Goal: Information Seeking & Learning: Learn about a topic

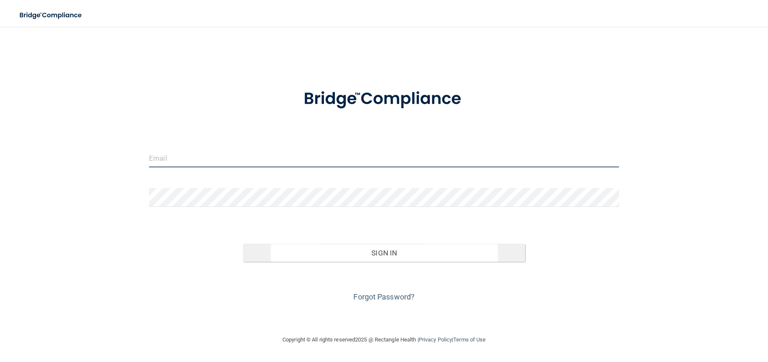
type input "[EMAIL_ADDRESS][DOMAIN_NAME]"
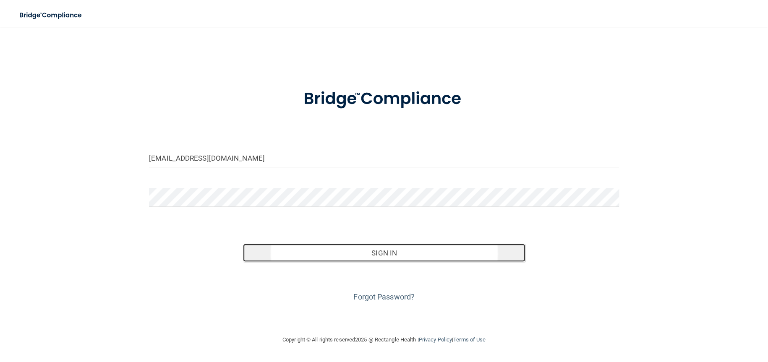
click at [351, 251] on button "Sign In" at bounding box center [384, 253] width 282 height 18
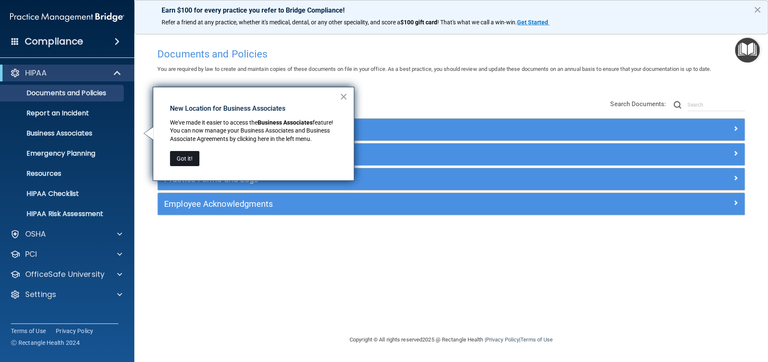
click at [182, 159] on button "Got it!" at bounding box center [184, 158] width 29 height 15
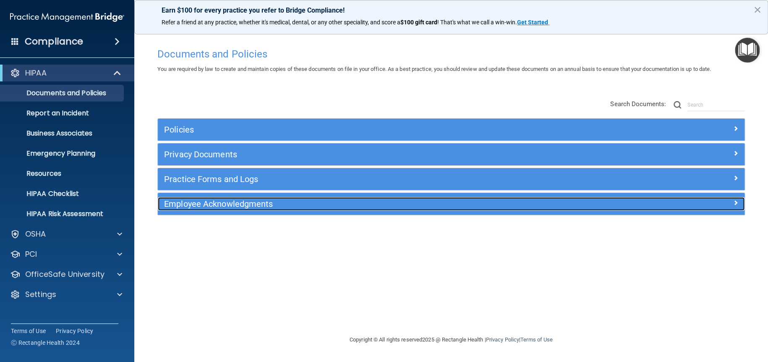
click at [730, 203] on div at bounding box center [671, 202] width 147 height 10
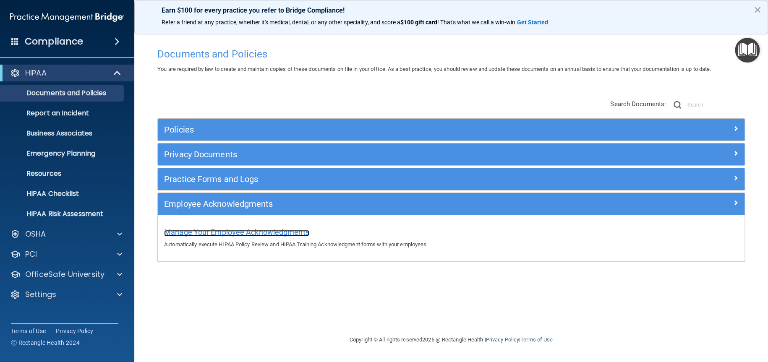
click at [273, 229] on span "Manage Your Employee Acknowledgments" at bounding box center [236, 232] width 145 height 9
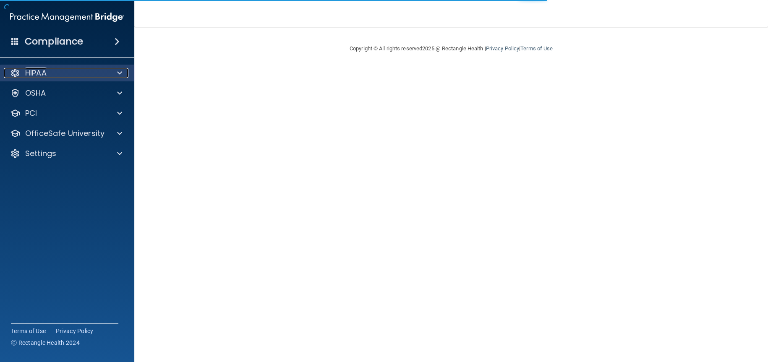
click at [108, 75] on div at bounding box center [118, 73] width 21 height 10
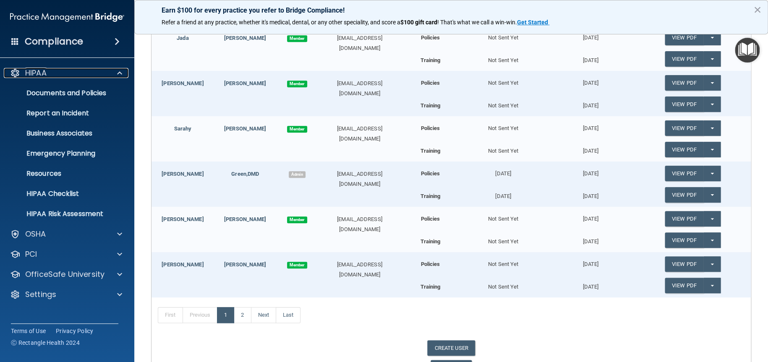
scroll to position [336, 0]
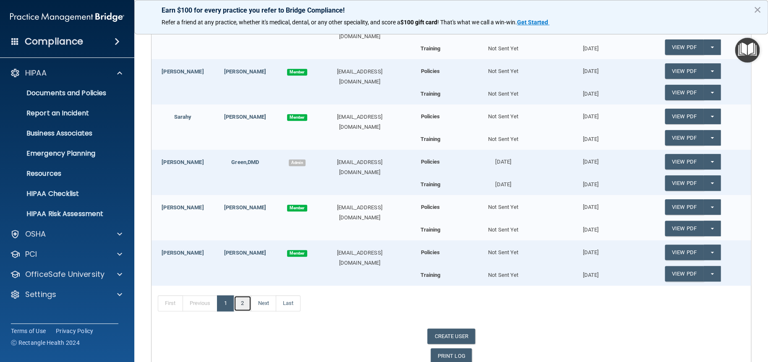
click at [245, 304] on link "2" at bounding box center [242, 303] width 17 height 16
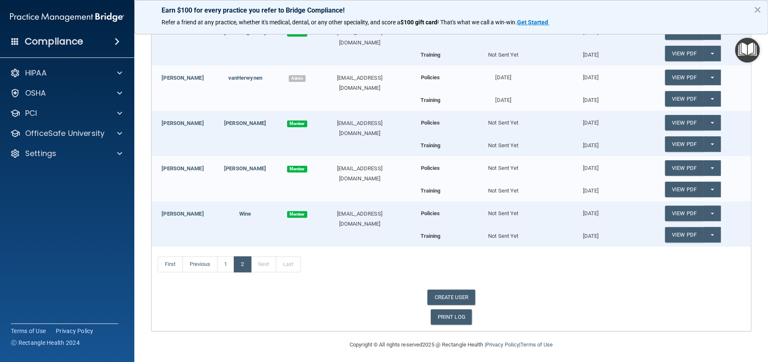
scroll to position [195, 0]
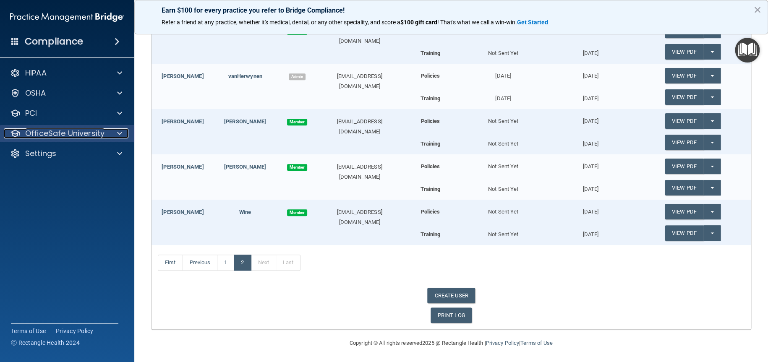
click at [104, 132] on div "OfficeSafe University" at bounding box center [56, 133] width 104 height 10
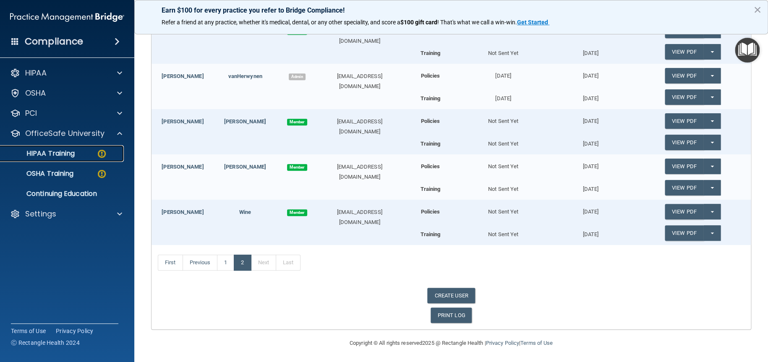
click at [73, 151] on p "HIPAA Training" at bounding box center [39, 153] width 69 height 8
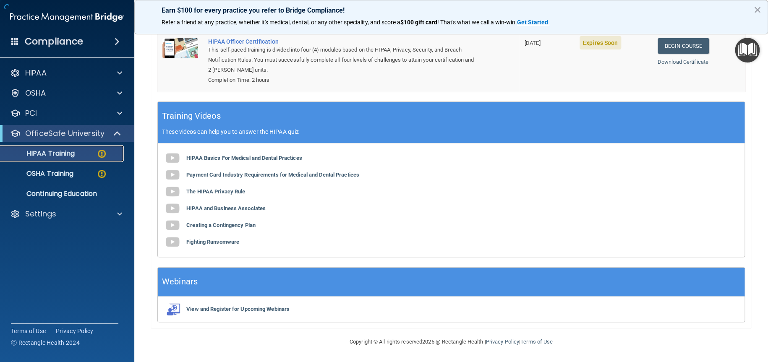
scroll to position [202, 0]
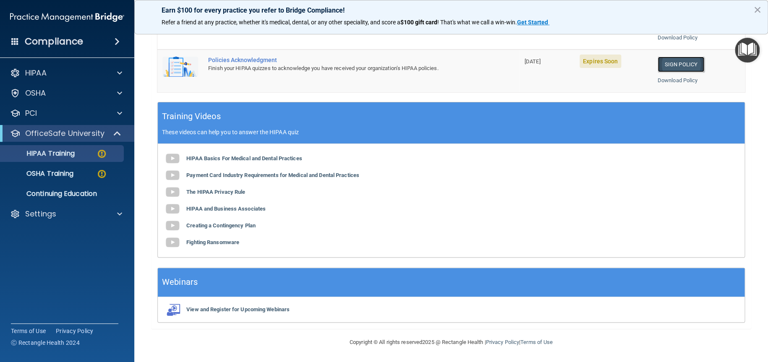
click at [668, 64] on link "Sign Policy" at bounding box center [680, 65] width 47 height 16
click at [71, 155] on p "HIPAA Training" at bounding box center [39, 153] width 69 height 8
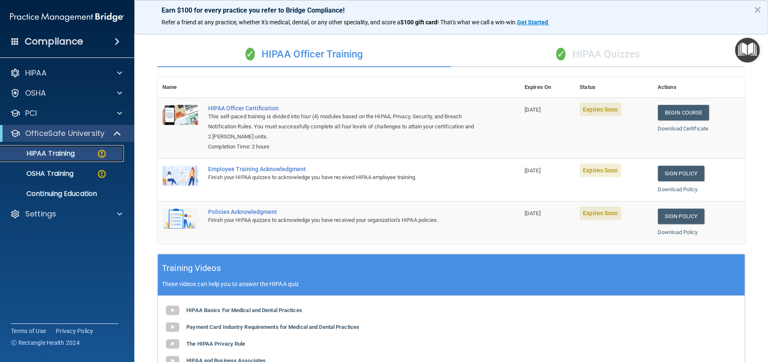
scroll to position [34, 0]
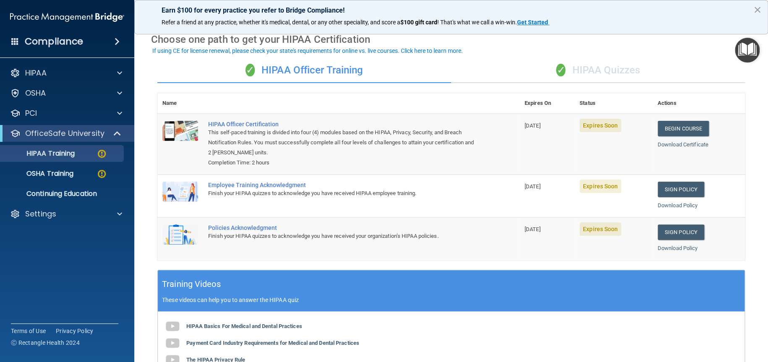
click at [585, 64] on div "✓ HIPAA Quizzes" at bounding box center [598, 70] width 294 height 25
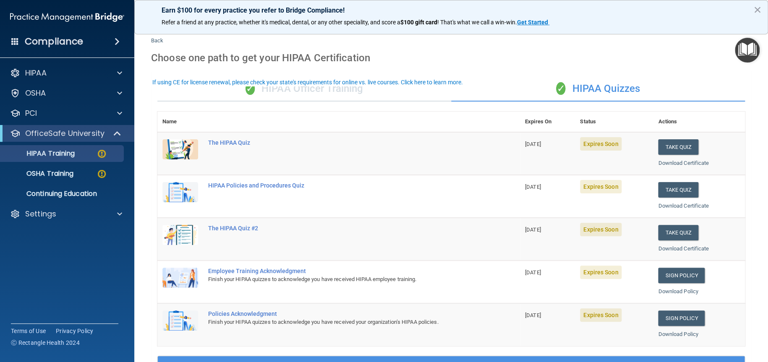
scroll to position [0, 0]
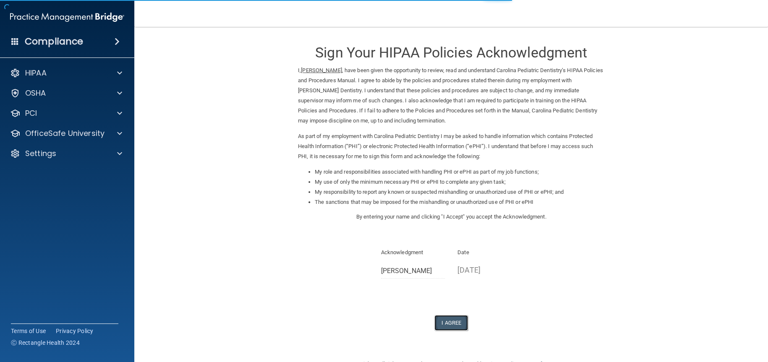
click at [452, 324] on button "I Agree" at bounding box center [451, 323] width 34 height 16
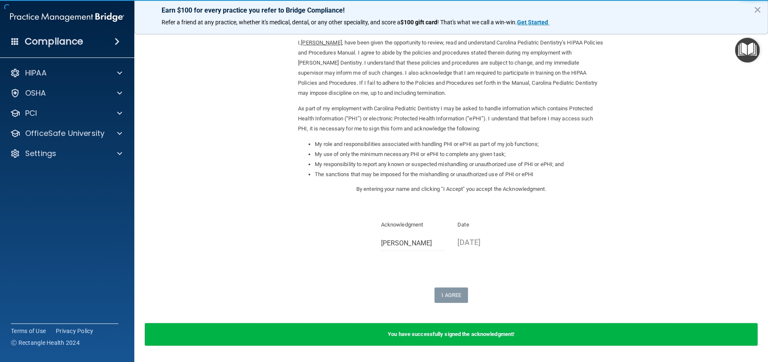
scroll to position [55, 0]
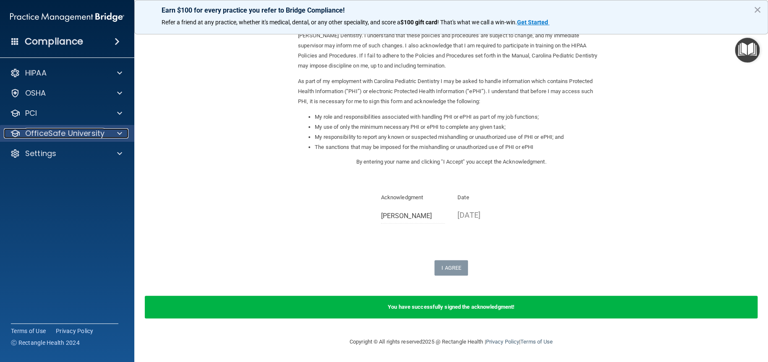
click at [120, 134] on span at bounding box center [119, 133] width 5 height 10
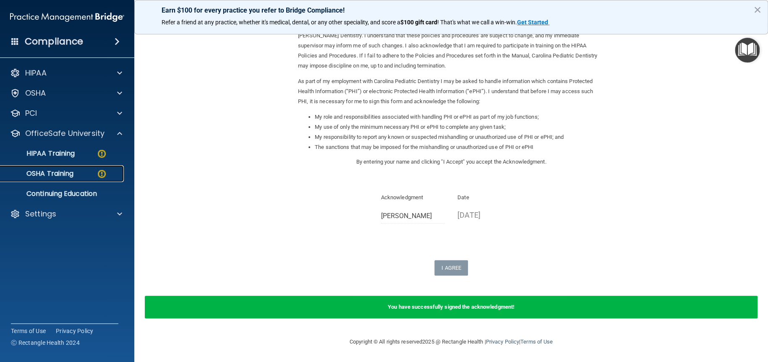
click at [52, 173] on p "OSHA Training" at bounding box center [39, 173] width 68 height 8
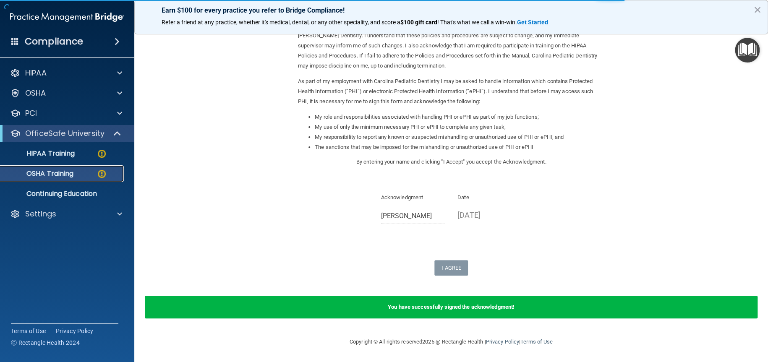
scroll to position [34, 0]
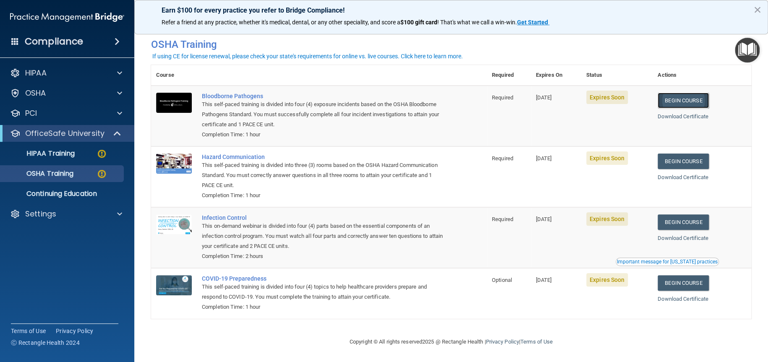
click at [672, 97] on link "Begin Course" at bounding box center [682, 101] width 51 height 16
click at [87, 151] on div "HIPAA Training" at bounding box center [62, 153] width 115 height 8
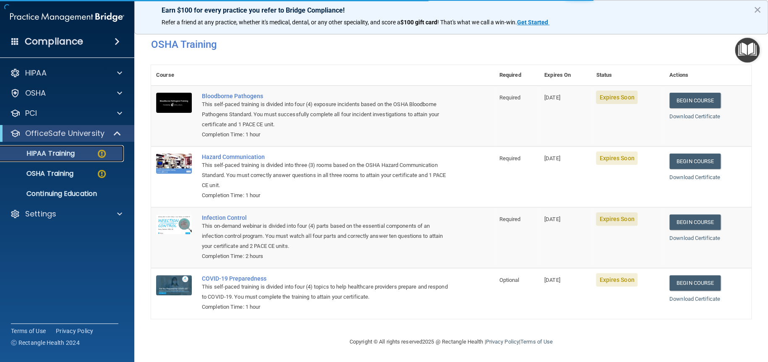
scroll to position [202, 0]
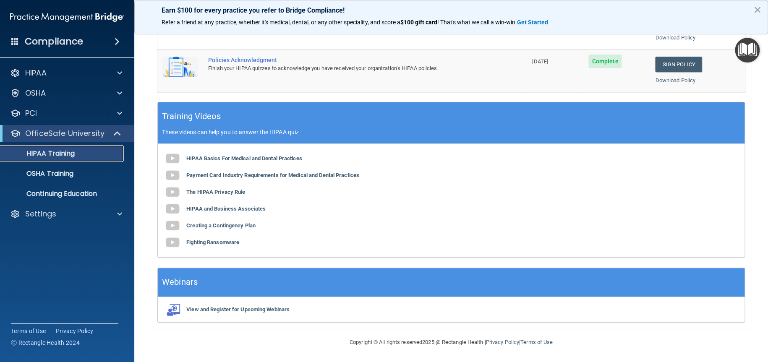
click at [75, 156] on div "HIPAA Training" at bounding box center [62, 153] width 115 height 8
click at [93, 176] on div "OSHA Training" at bounding box center [62, 173] width 115 height 8
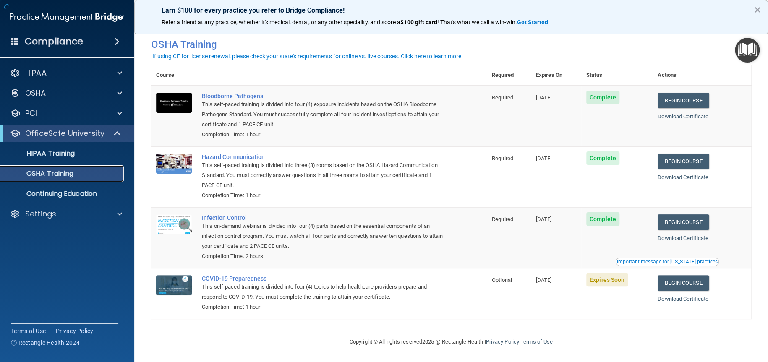
scroll to position [10, 0]
click at [99, 195] on p "Continuing Education" at bounding box center [62, 194] width 115 height 8
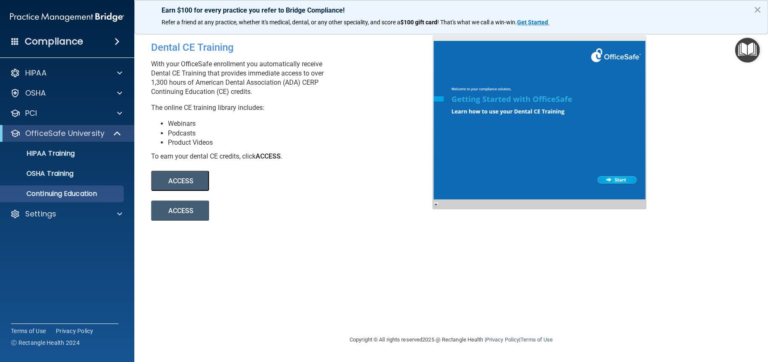
click at [198, 182] on button "ACCESS" at bounding box center [180, 181] width 58 height 20
click at [613, 177] on div at bounding box center [539, 122] width 214 height 174
click at [755, 8] on button "×" at bounding box center [757, 9] width 8 height 13
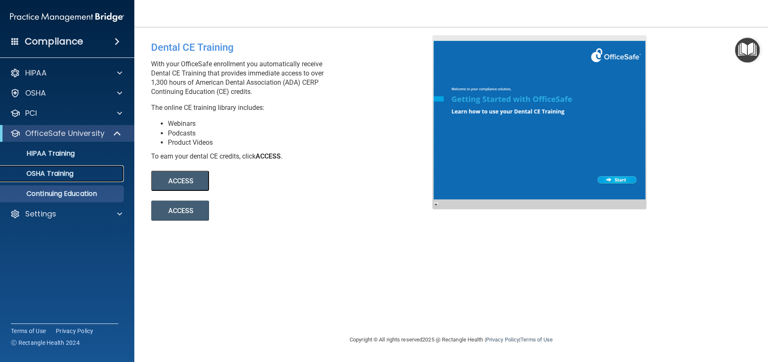
click at [70, 175] on p "OSHA Training" at bounding box center [39, 173] width 68 height 8
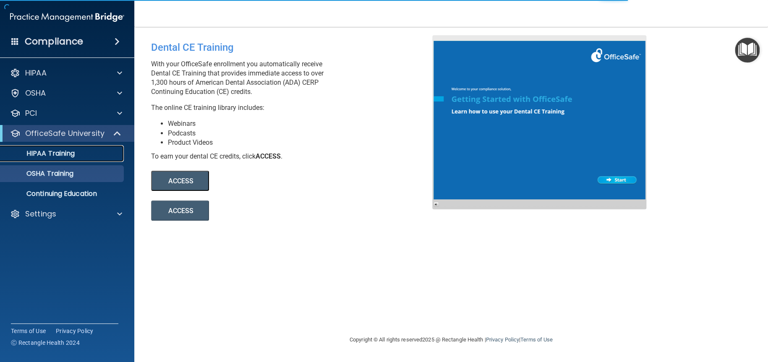
click at [73, 147] on link "HIPAA Training" at bounding box center [58, 153] width 132 height 17
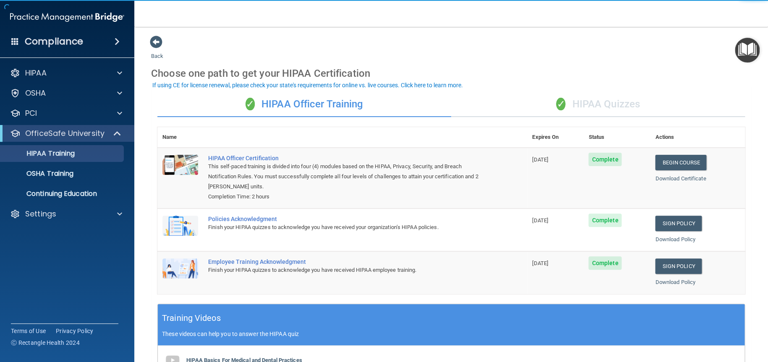
drag, startPoint x: 623, startPoint y: 102, endPoint x: 619, endPoint y: 104, distance: 5.5
click at [623, 102] on div "✓ HIPAA Quizzes" at bounding box center [598, 104] width 294 height 25
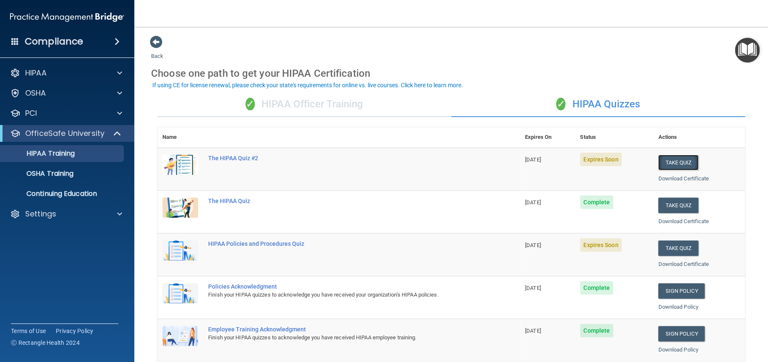
click at [679, 160] on button "Take Quiz" at bounding box center [678, 163] width 40 height 16
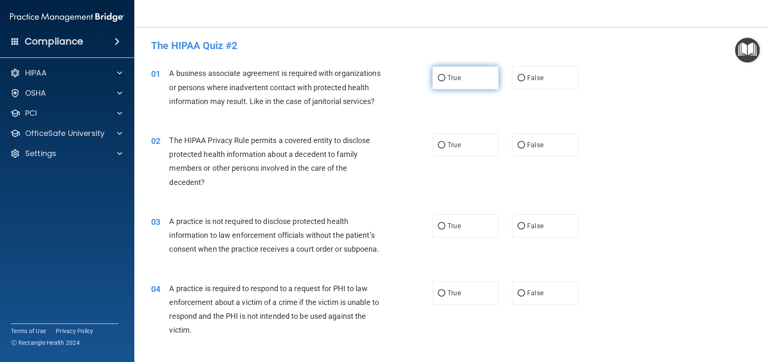
click at [438, 79] on input "True" at bounding box center [442, 78] width 8 height 6
radio input "true"
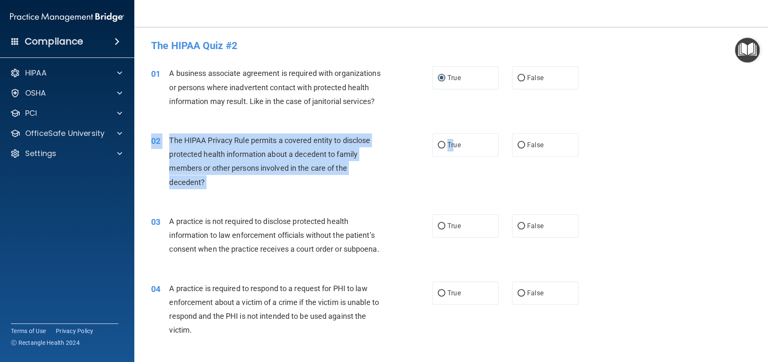
drag, startPoint x: 449, startPoint y: 162, endPoint x: 471, endPoint y: 189, distance: 34.3
click at [495, 199] on div "02 The HIPAA Privacy Rule permits a covered entity to disclose protected health…" at bounding box center [451, 163] width 613 height 81
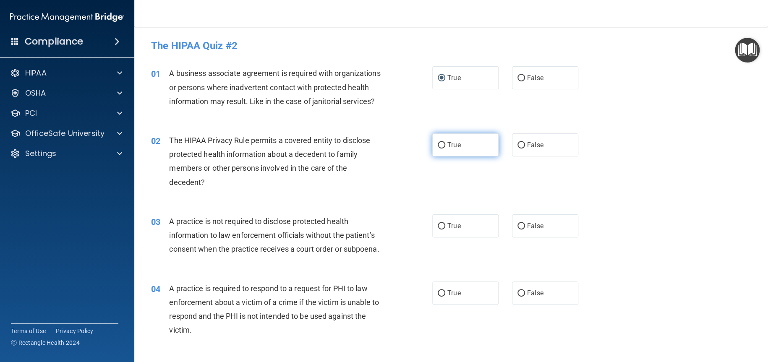
click at [471, 156] on label "True" at bounding box center [465, 144] width 66 height 23
click at [445, 149] on input "True" at bounding box center [442, 145] width 8 height 6
radio input "true"
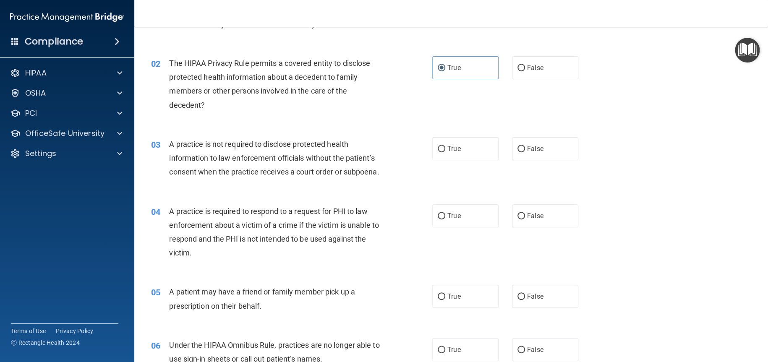
scroll to position [84, 0]
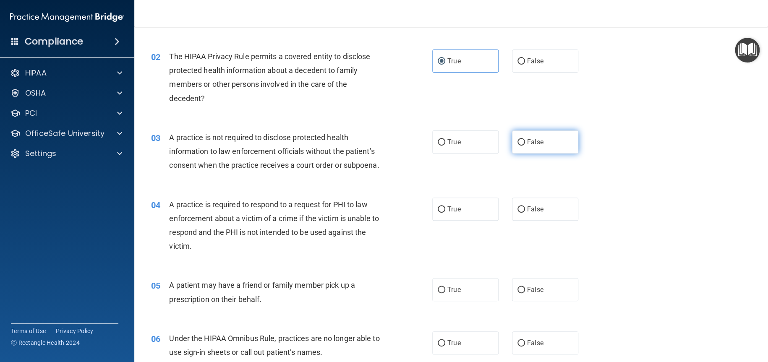
click at [540, 154] on label "False" at bounding box center [545, 141] width 66 height 23
click at [525, 146] on input "False" at bounding box center [521, 142] width 8 height 6
radio input "true"
click at [447, 213] on span "True" at bounding box center [453, 209] width 13 height 8
click at [444, 213] on input "True" at bounding box center [442, 209] width 8 height 6
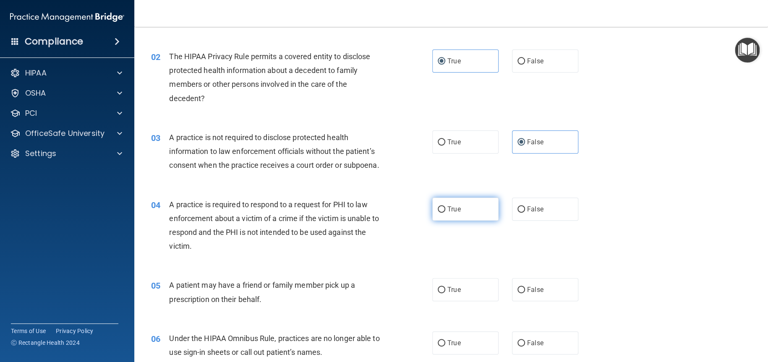
radio input "true"
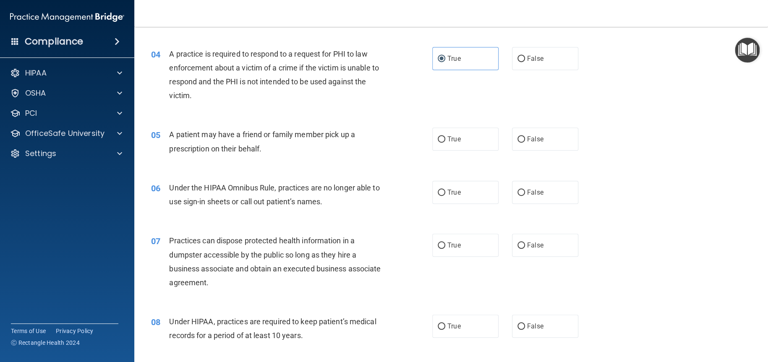
scroll to position [252, 0]
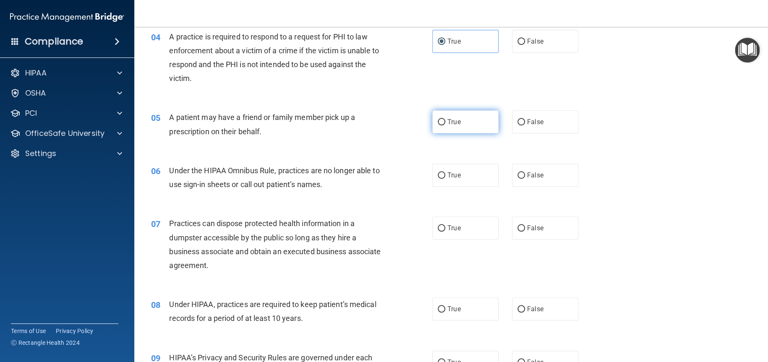
click at [463, 133] on label "True" at bounding box center [465, 121] width 66 height 23
click at [445, 125] on input "True" at bounding box center [442, 122] width 8 height 6
radio input "true"
click at [456, 179] on span "True" at bounding box center [453, 175] width 13 height 8
click at [445, 179] on input "True" at bounding box center [442, 175] width 8 height 6
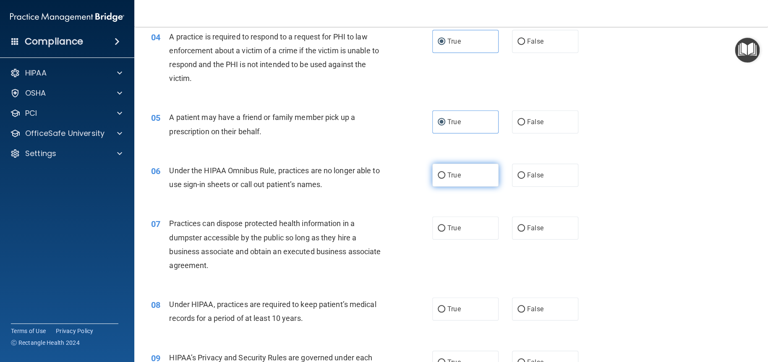
radio input "true"
click at [536, 232] on span "False" at bounding box center [535, 228] width 16 height 8
click at [525, 232] on input "False" at bounding box center [521, 228] width 8 height 6
radio input "true"
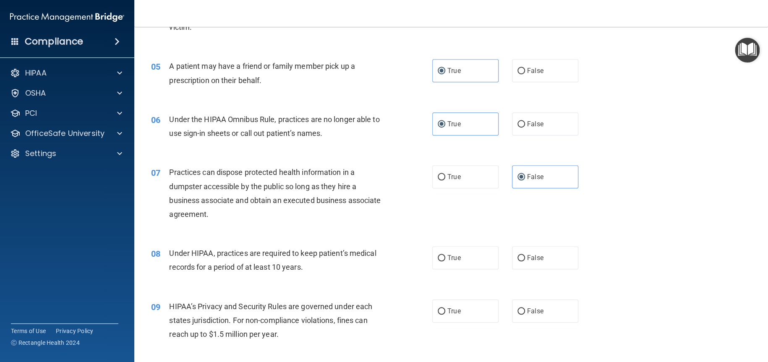
scroll to position [420, 0]
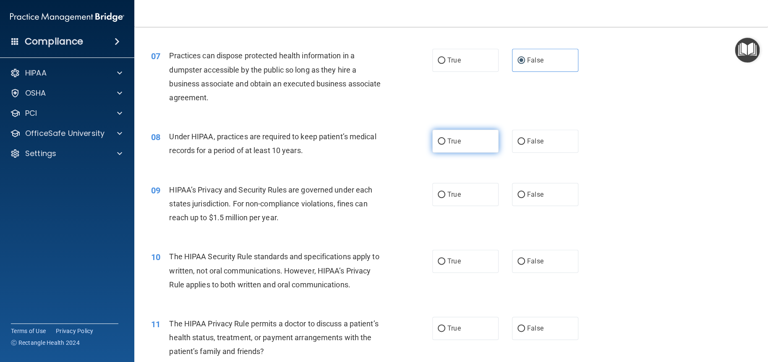
click at [467, 151] on label "True" at bounding box center [465, 141] width 66 height 23
click at [445, 145] on input "True" at bounding box center [442, 141] width 8 height 6
radio input "true"
click at [454, 198] on span "True" at bounding box center [453, 194] width 13 height 8
click at [445, 198] on input "True" at bounding box center [442, 195] width 8 height 6
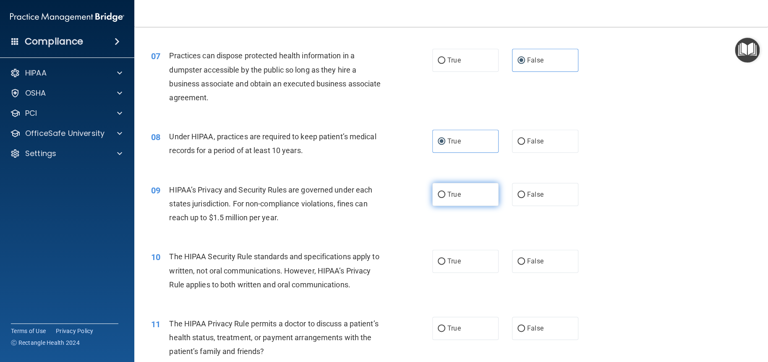
radio input "true"
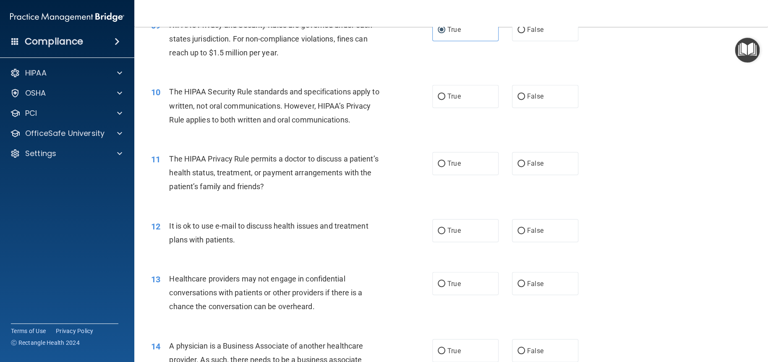
scroll to position [587, 0]
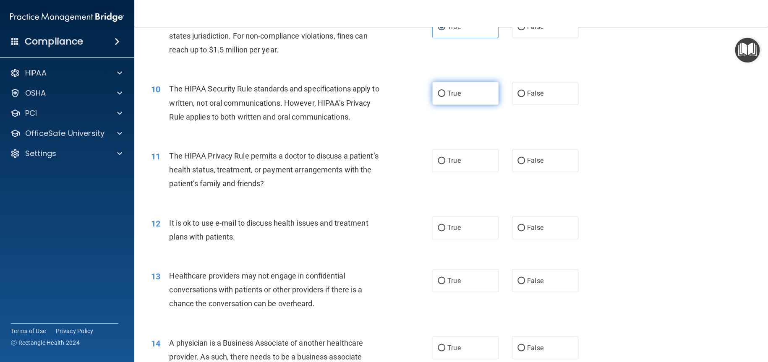
click at [441, 97] on input "True" at bounding box center [442, 94] width 8 height 6
radio input "true"
click at [539, 172] on label "False" at bounding box center [545, 160] width 66 height 23
click at [525, 164] on input "False" at bounding box center [521, 161] width 8 height 6
radio input "true"
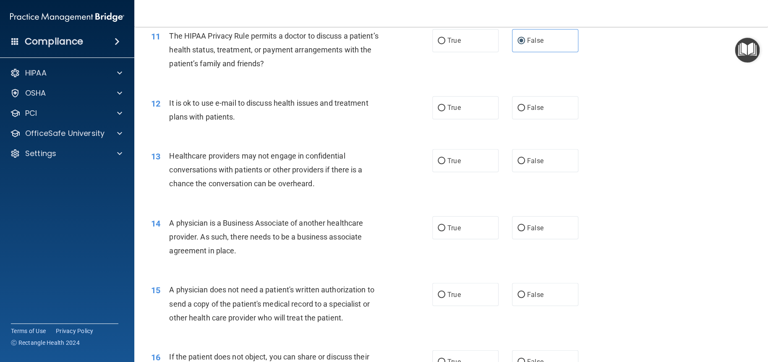
scroll to position [713, 0]
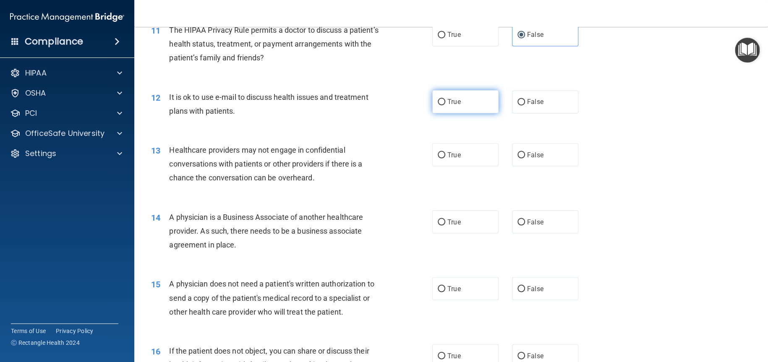
click at [438, 105] on input "True" at bounding box center [442, 102] width 8 height 6
radio input "true"
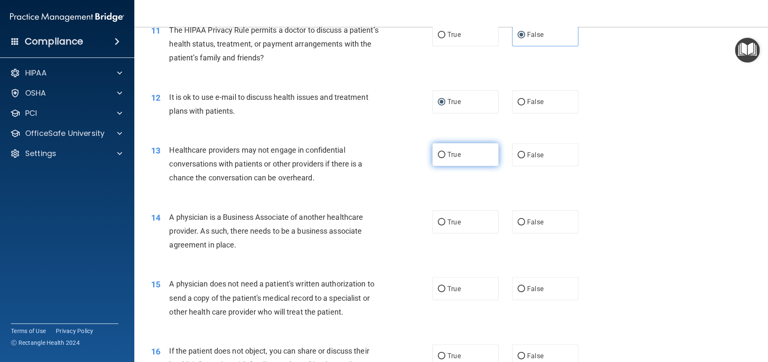
click at [438, 158] on input "True" at bounding box center [442, 155] width 8 height 6
radio input "true"
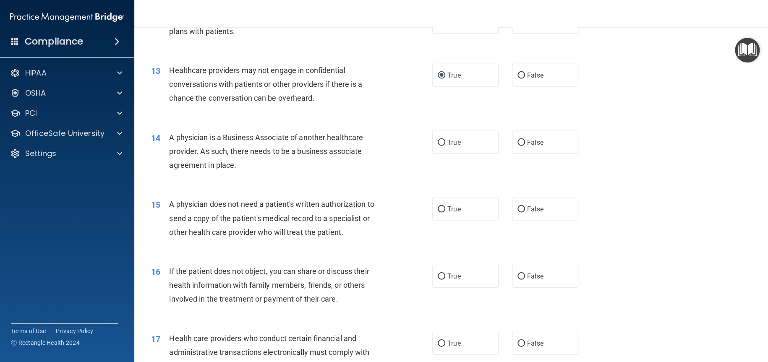
scroll to position [839, 0]
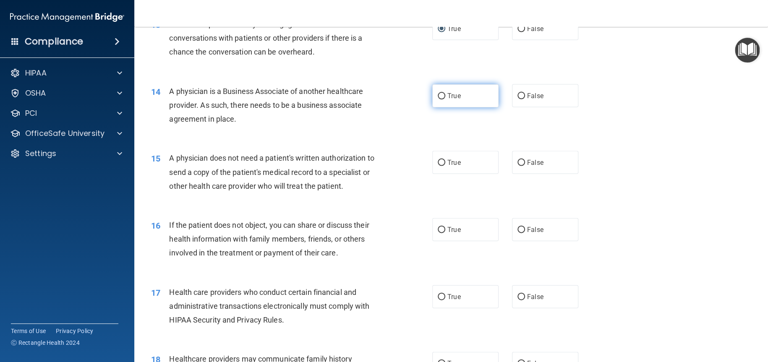
click at [458, 107] on label "True" at bounding box center [465, 95] width 66 height 23
click at [445, 99] on input "True" at bounding box center [442, 96] width 8 height 6
radio input "true"
click at [440, 166] on input "True" at bounding box center [442, 163] width 8 height 6
radio input "true"
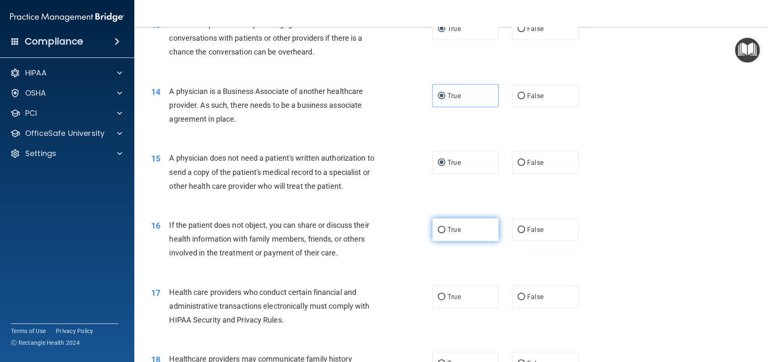
click at [447, 234] on span "True" at bounding box center [453, 230] width 13 height 8
click at [445, 233] on input "True" at bounding box center [442, 230] width 8 height 6
radio input "true"
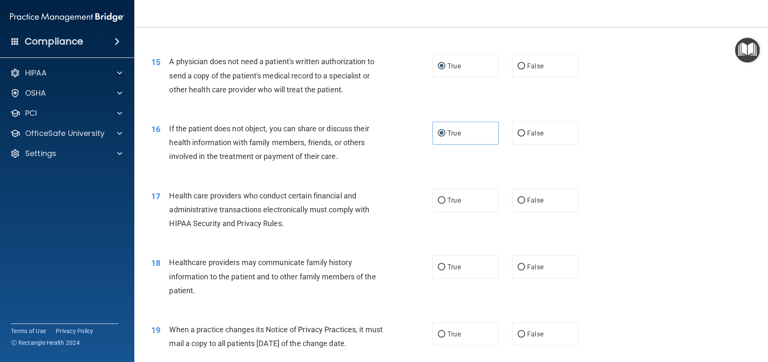
scroll to position [1007, 0]
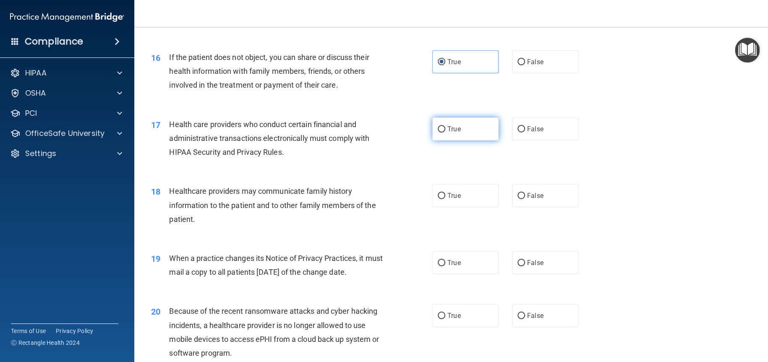
click at [438, 133] on input "True" at bounding box center [442, 129] width 8 height 6
radio input "true"
click at [545, 207] on label "False" at bounding box center [545, 195] width 66 height 23
click at [525, 199] on input "False" at bounding box center [521, 196] width 8 height 6
radio input "true"
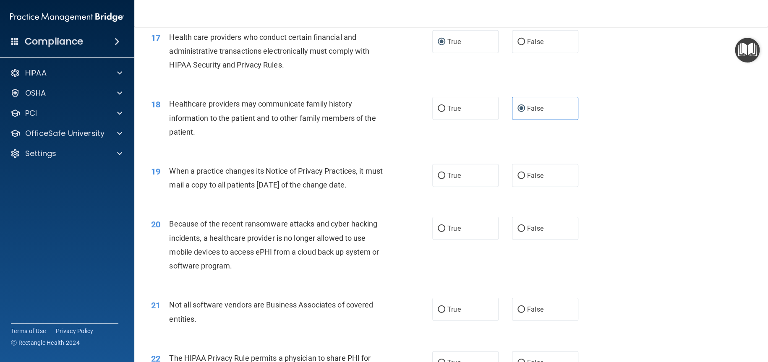
scroll to position [1133, 0]
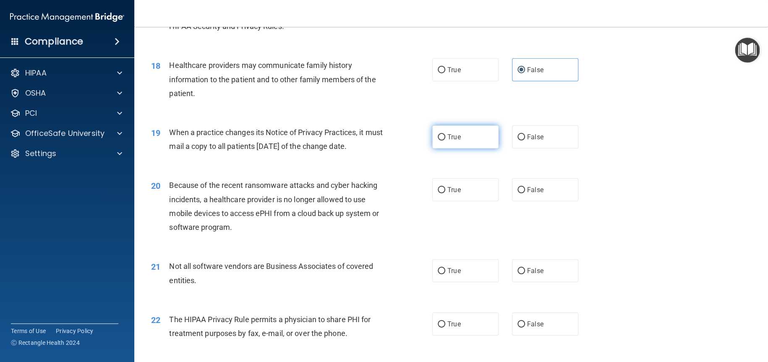
click at [441, 149] on label "True" at bounding box center [465, 136] width 66 height 23
click at [441, 141] on input "True" at bounding box center [442, 137] width 8 height 6
radio input "true"
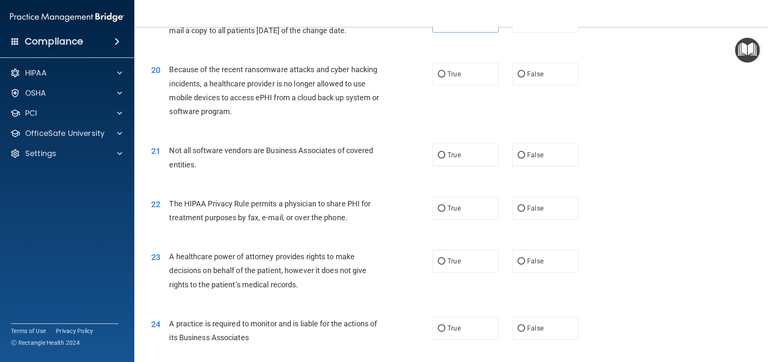
scroll to position [1259, 0]
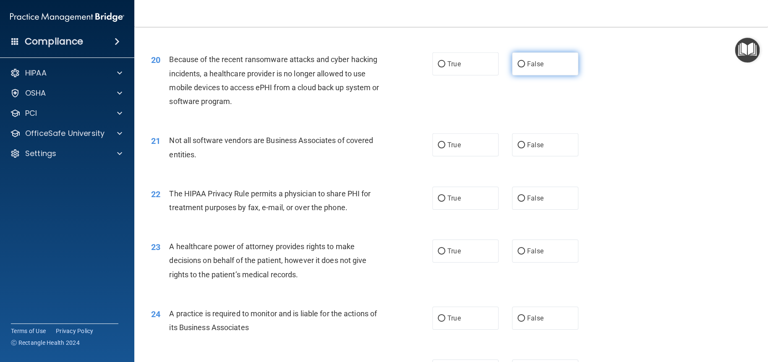
click at [541, 76] on label "False" at bounding box center [545, 63] width 66 height 23
click at [525, 68] on input "False" at bounding box center [521, 64] width 8 height 6
radio input "true"
click at [447, 149] on span "True" at bounding box center [453, 145] width 13 height 8
click at [445, 149] on input "True" at bounding box center [442, 145] width 8 height 6
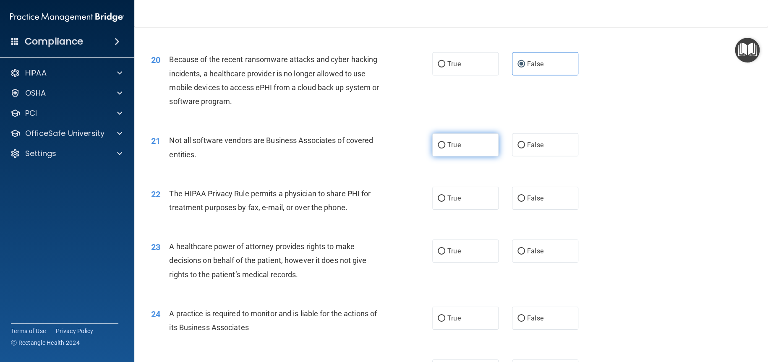
radio input "true"
click at [452, 202] on span "True" at bounding box center [453, 198] width 13 height 8
click at [445, 202] on input "True" at bounding box center [442, 199] width 8 height 6
radio input "true"
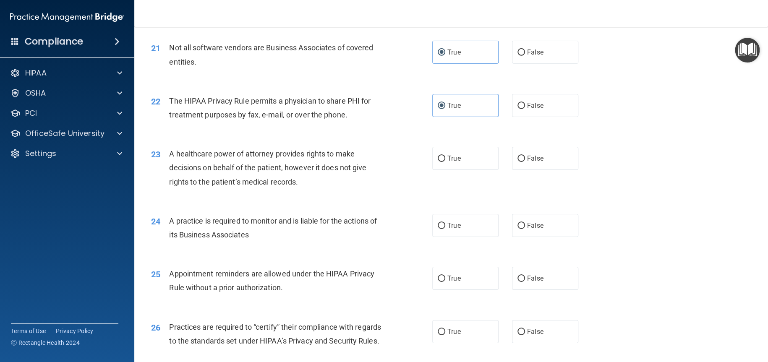
scroll to position [1384, 0]
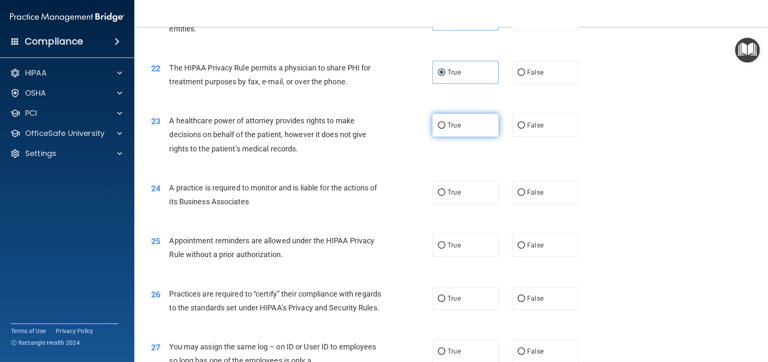
click at [434, 137] on label "True" at bounding box center [465, 125] width 66 height 23
click at [438, 129] on input "True" at bounding box center [442, 126] width 8 height 6
radio input "true"
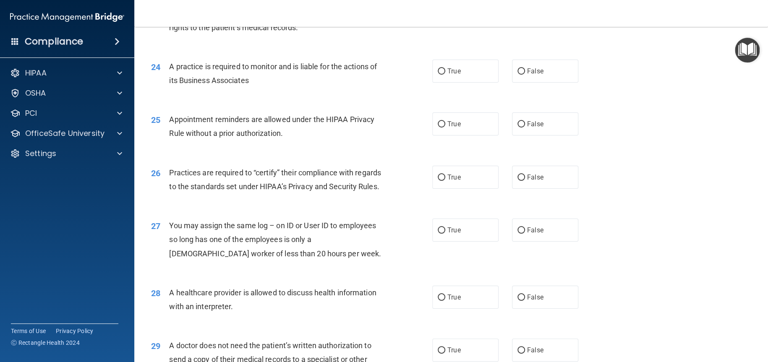
scroll to position [1510, 0]
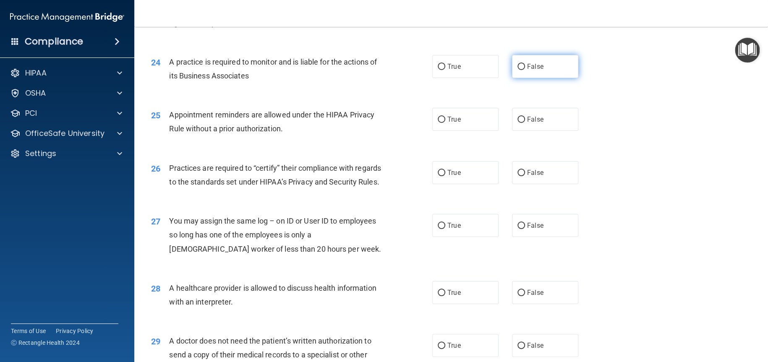
click at [529, 70] on span "False" at bounding box center [535, 67] width 16 height 8
click at [525, 70] on input "False" at bounding box center [521, 67] width 8 height 6
radio input "true"
click at [546, 131] on label "False" at bounding box center [545, 119] width 66 height 23
click at [525, 123] on input "False" at bounding box center [521, 120] width 8 height 6
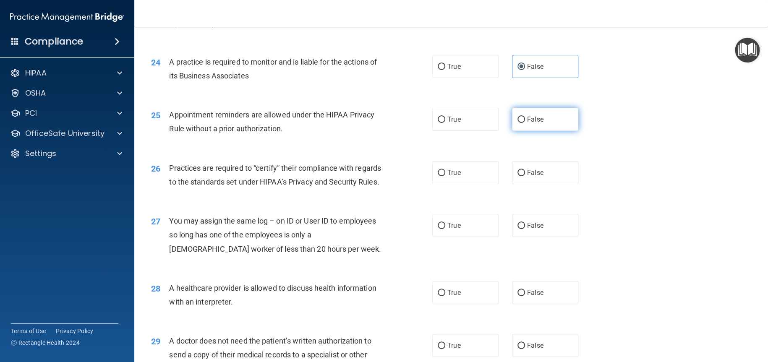
radio input "true"
click at [462, 184] on label "True" at bounding box center [465, 172] width 66 height 23
click at [445, 176] on input "True" at bounding box center [442, 173] width 8 height 6
radio input "true"
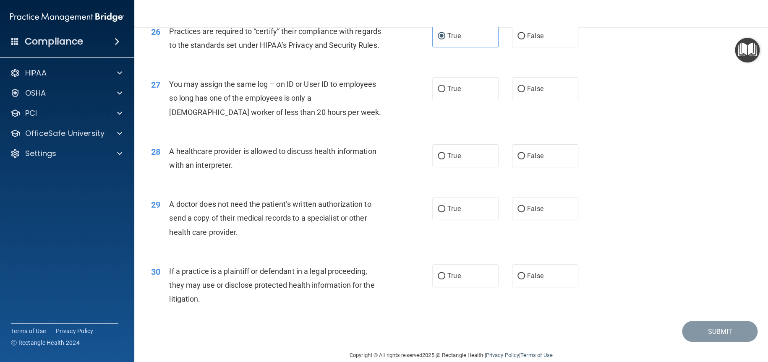
scroll to position [1678, 0]
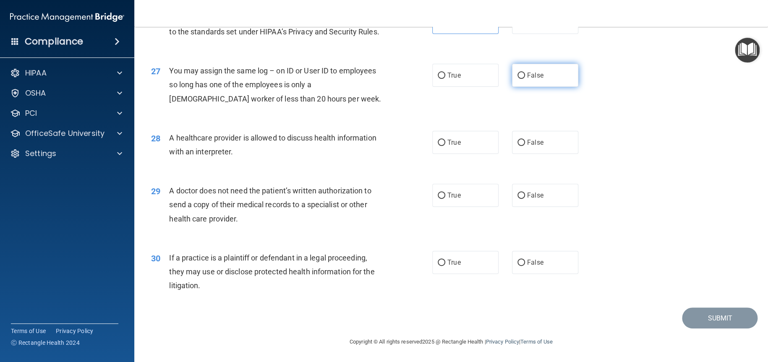
click at [538, 87] on label "False" at bounding box center [545, 75] width 66 height 23
click at [525, 79] on input "False" at bounding box center [521, 76] width 8 height 6
radio input "true"
click at [463, 154] on label "True" at bounding box center [465, 142] width 66 height 23
click at [445, 146] on input "True" at bounding box center [442, 143] width 8 height 6
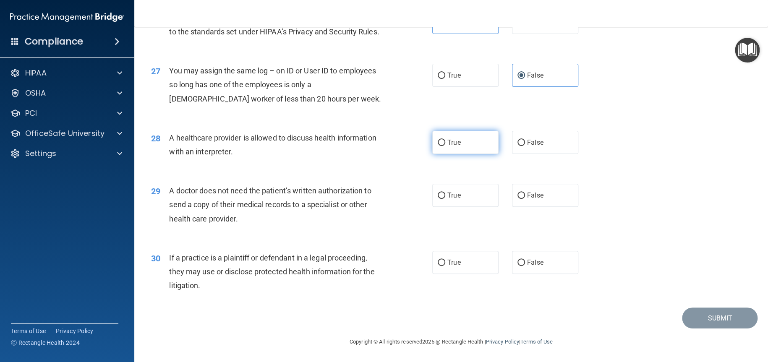
radio input "true"
click at [442, 207] on label "True" at bounding box center [465, 195] width 66 height 23
click at [442, 199] on input "True" at bounding box center [442, 196] width 8 height 6
radio input "true"
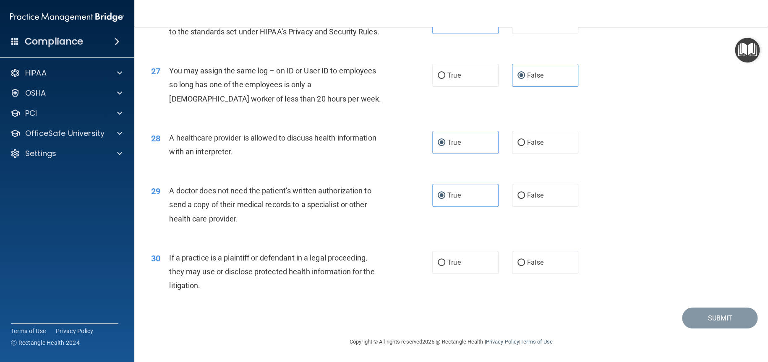
drag, startPoint x: 425, startPoint y: 264, endPoint x: 417, endPoint y: 306, distance: 43.0
click at [417, 306] on div "30 If a practice is a plaintiff or defendant in a legal proceeding, they may us…" at bounding box center [451, 273] width 613 height 67
click at [527, 258] on span "False" at bounding box center [535, 262] width 16 height 8
click at [523, 260] on input "False" at bounding box center [521, 263] width 8 height 6
radio input "true"
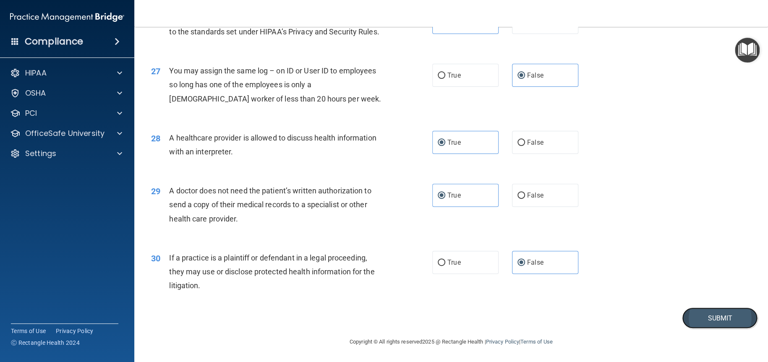
click at [692, 311] on button "Submit" at bounding box center [720, 318] width 76 height 21
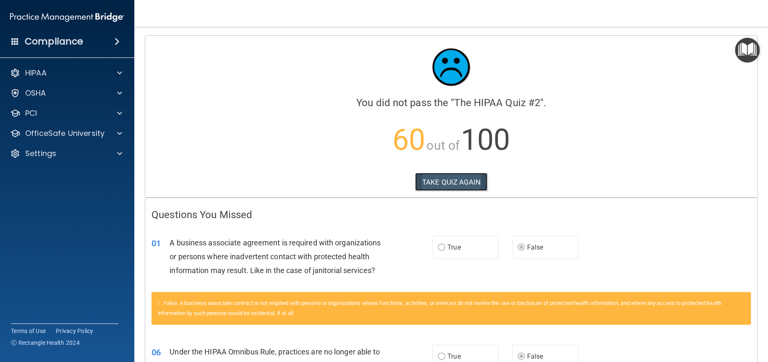
click at [454, 176] on button "TAKE QUIZ AGAIN" at bounding box center [451, 182] width 73 height 18
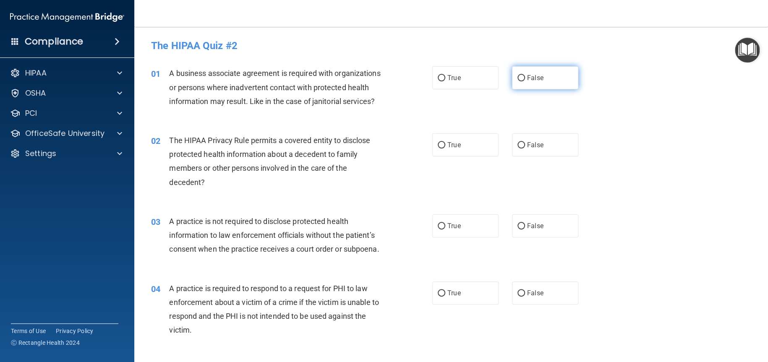
click at [534, 81] on span "False" at bounding box center [535, 78] width 16 height 8
click at [525, 81] on input "False" at bounding box center [521, 78] width 8 height 6
radio input "true"
click at [447, 149] on span "True" at bounding box center [453, 145] width 13 height 8
click at [441, 156] on label "True" at bounding box center [465, 144] width 66 height 23
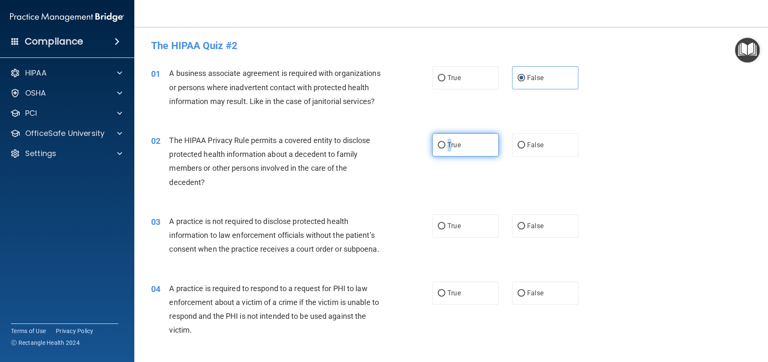
click at [441, 149] on input "True" at bounding box center [442, 145] width 8 height 6
radio input "true"
click at [517, 229] on input "False" at bounding box center [521, 226] width 8 height 6
radio input "true"
click at [442, 305] on label "True" at bounding box center [465, 293] width 66 height 23
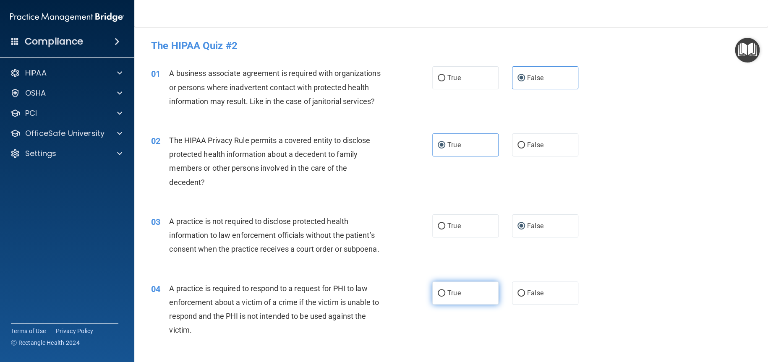
click at [442, 297] on input "True" at bounding box center [442, 293] width 8 height 6
radio input "true"
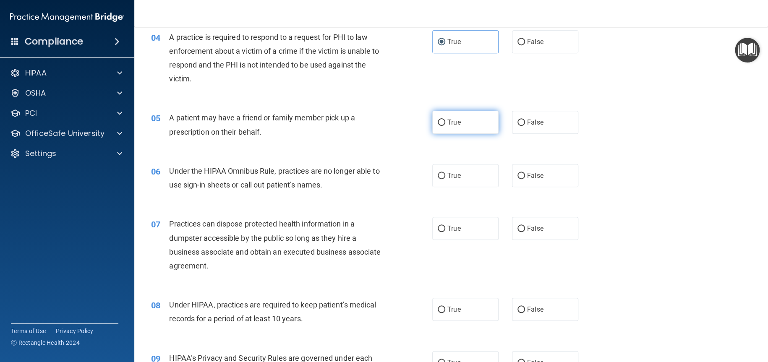
scroll to position [252, 0]
click at [439, 125] on input "True" at bounding box center [442, 122] width 8 height 6
radio input "true"
click at [519, 179] on input "False" at bounding box center [521, 175] width 8 height 6
radio input "true"
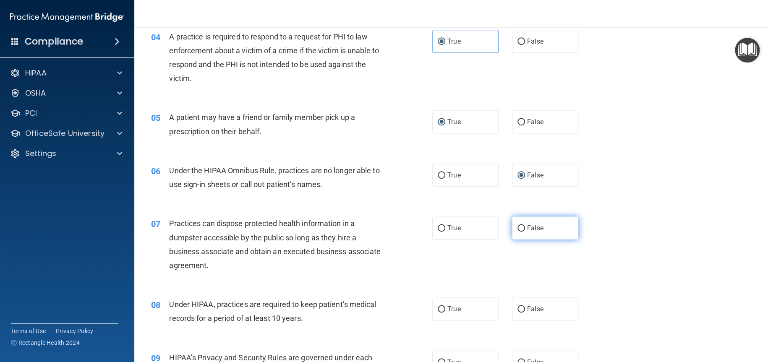
click at [518, 232] on input "False" at bounding box center [521, 228] width 8 height 6
radio input "true"
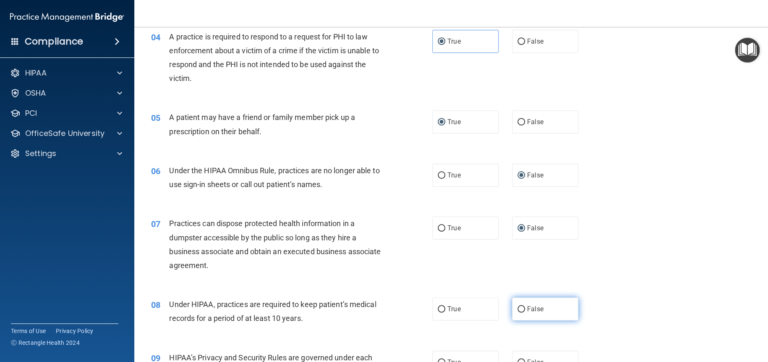
drag, startPoint x: 513, startPoint y: 323, endPoint x: 518, endPoint y: 323, distance: 4.6
click at [517, 313] on input "False" at bounding box center [521, 309] width 8 height 6
radio input "true"
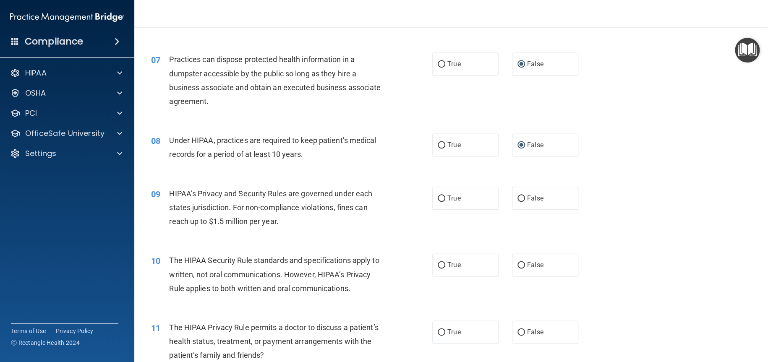
scroll to position [420, 0]
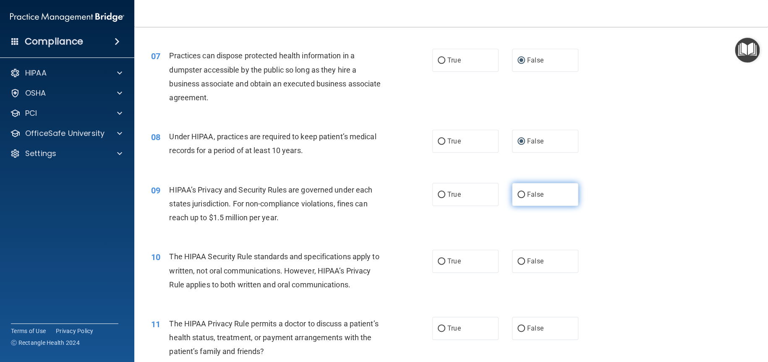
click at [517, 198] on input "False" at bounding box center [521, 195] width 8 height 6
radio input "true"
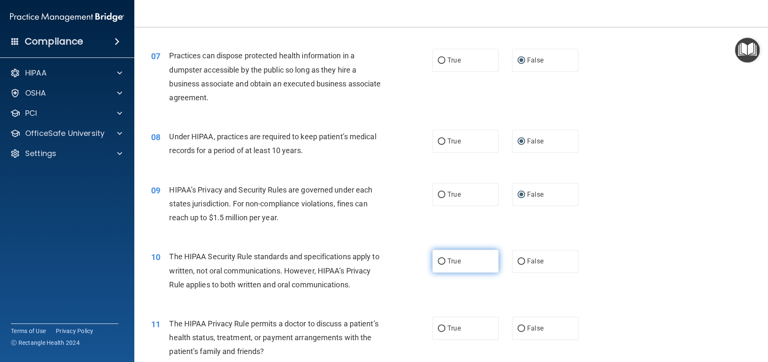
click at [439, 265] on input "True" at bounding box center [442, 261] width 8 height 6
radio input "true"
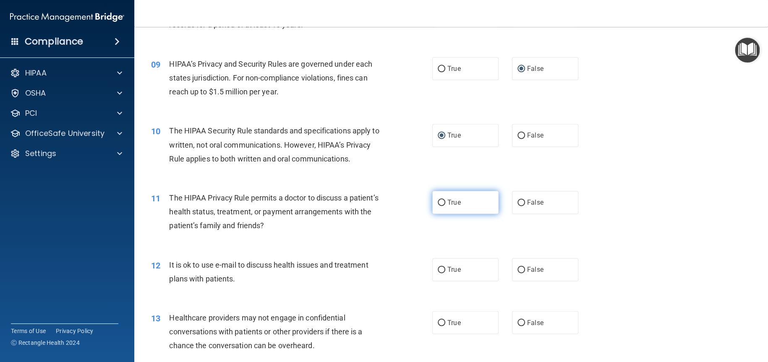
click at [447, 206] on span "True" at bounding box center [453, 202] width 13 height 8
click at [445, 206] on input "True" at bounding box center [442, 203] width 8 height 6
radio input "true"
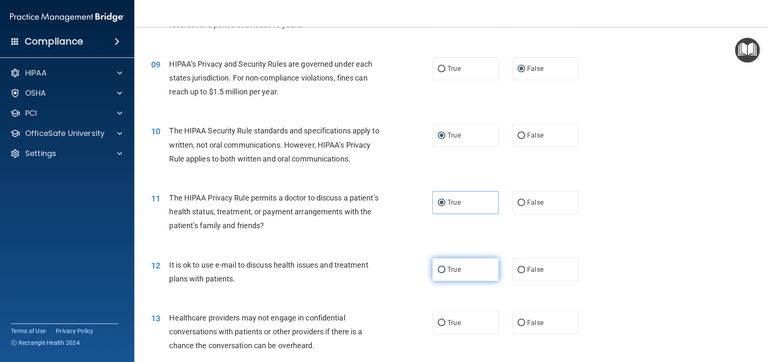
click at [442, 281] on label "True" at bounding box center [465, 269] width 66 height 23
click at [442, 273] on input "True" at bounding box center [442, 270] width 8 height 6
radio input "true"
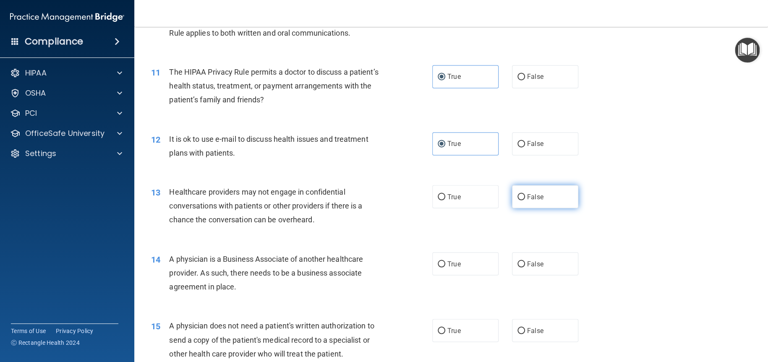
click at [518, 200] on input "False" at bounding box center [521, 197] width 8 height 6
radio input "true"
click at [517, 267] on input "False" at bounding box center [521, 264] width 8 height 6
radio input "true"
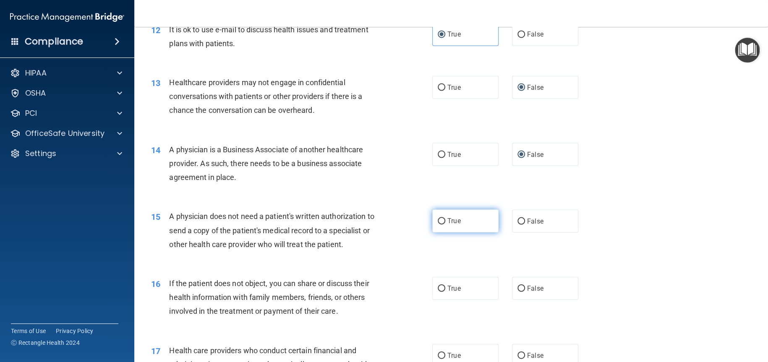
scroll to position [797, 0]
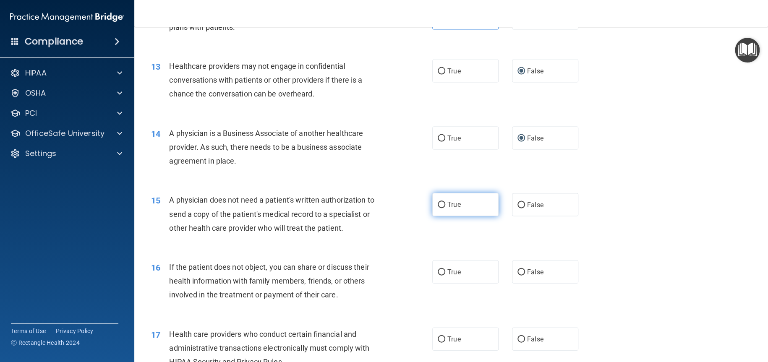
click at [449, 209] on span "True" at bounding box center [453, 205] width 13 height 8
click at [445, 208] on input "True" at bounding box center [442, 205] width 8 height 6
radio input "true"
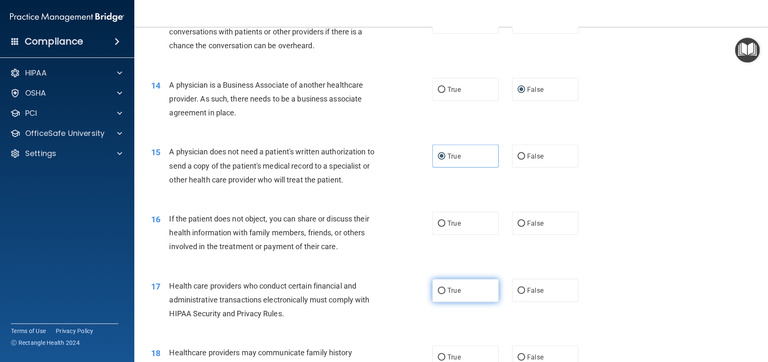
scroll to position [923, 0]
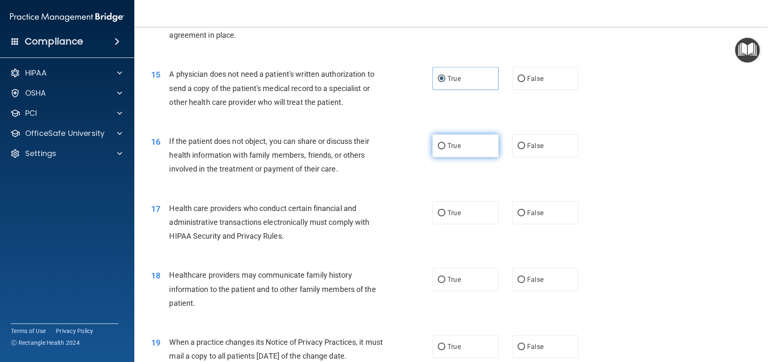
click at [438, 149] on input "True" at bounding box center [442, 146] width 8 height 6
radio input "true"
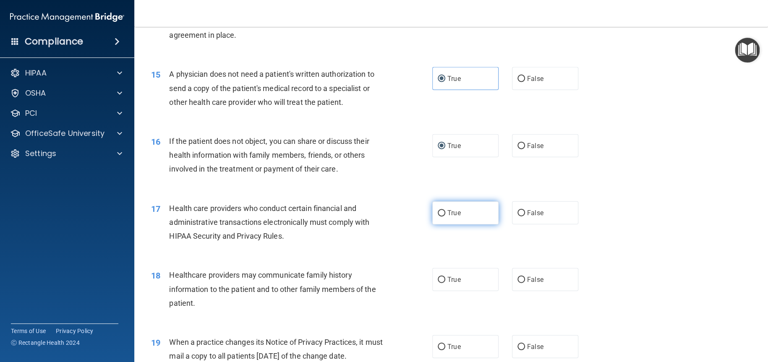
click at [438, 216] on input "True" at bounding box center [442, 213] width 8 height 6
radio input "true"
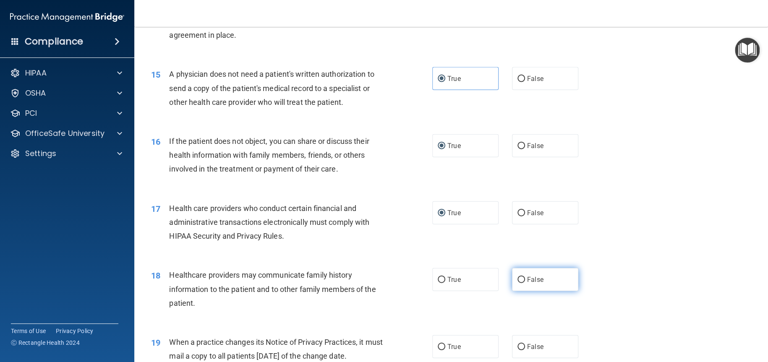
click at [527, 284] on span "False" at bounding box center [535, 280] width 16 height 8
click at [524, 283] on input "False" at bounding box center [521, 280] width 8 height 6
radio input "true"
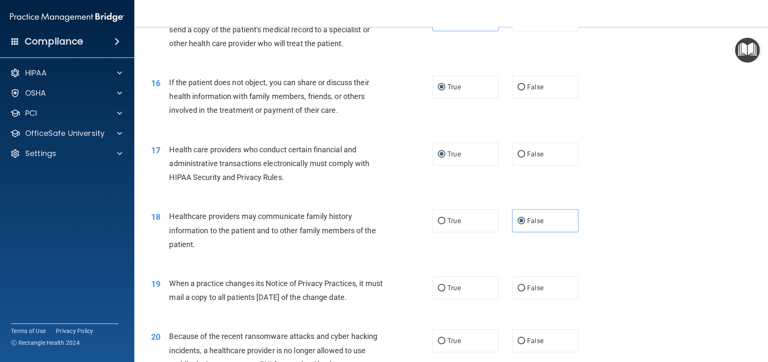
scroll to position [1091, 0]
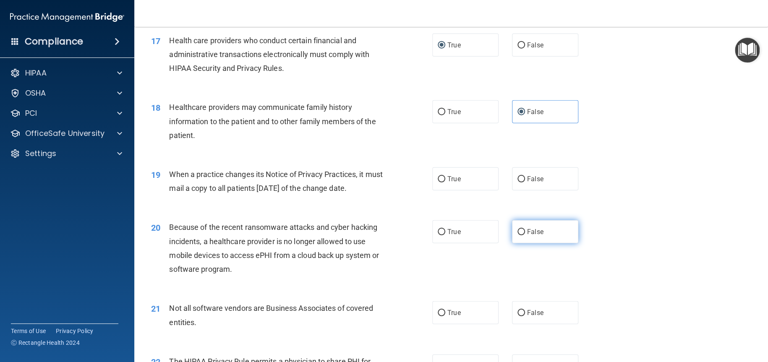
click at [517, 235] on input "False" at bounding box center [521, 232] width 8 height 6
radio input "true"
click at [518, 183] on input "False" at bounding box center [521, 179] width 8 height 6
radio input "true"
click at [451, 317] on span "True" at bounding box center [453, 313] width 13 height 8
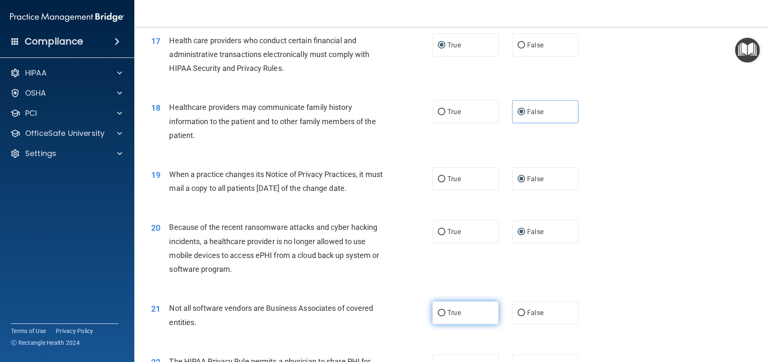
click at [445, 316] on input "True" at bounding box center [442, 313] width 8 height 6
radio input "true"
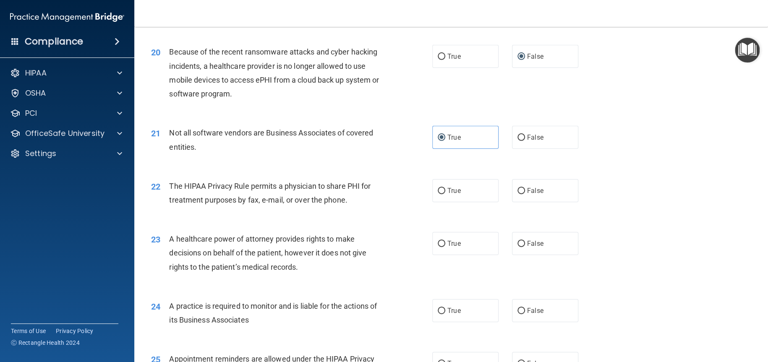
scroll to position [1301, 0]
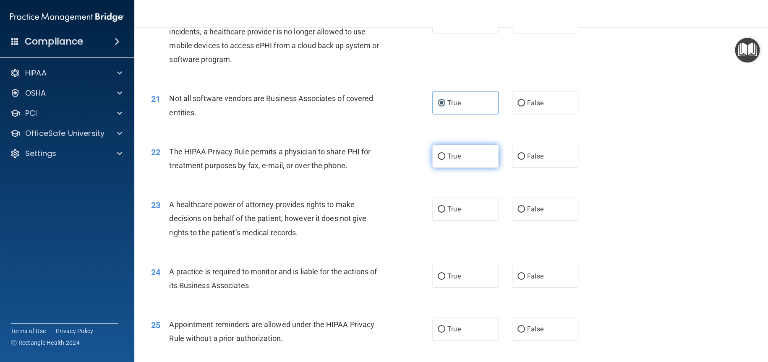
click at [438, 160] on input "True" at bounding box center [442, 157] width 8 height 6
radio input "true"
click at [517, 213] on input "False" at bounding box center [521, 209] width 8 height 6
radio input "true"
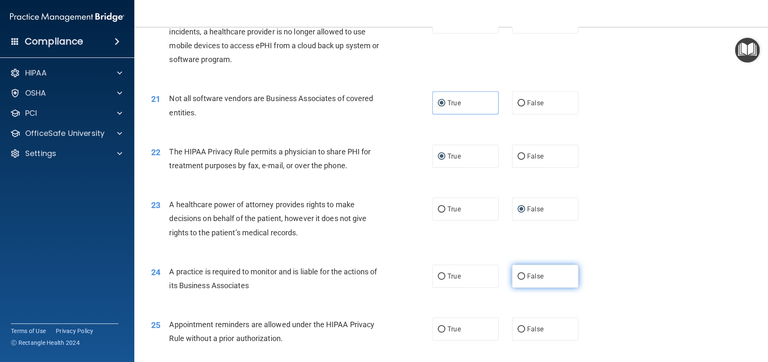
click at [518, 280] on input "False" at bounding box center [521, 277] width 8 height 6
radio input "true"
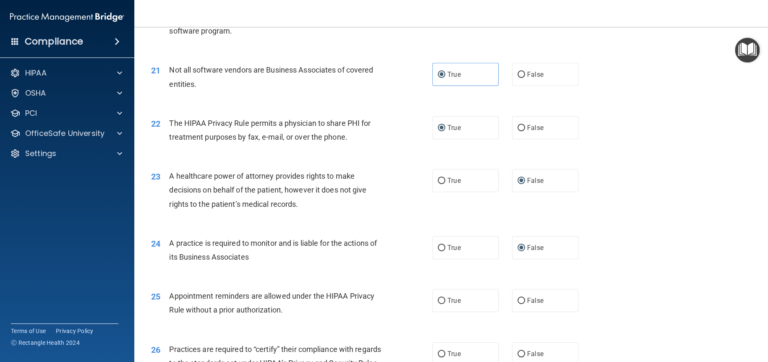
scroll to position [1468, 0]
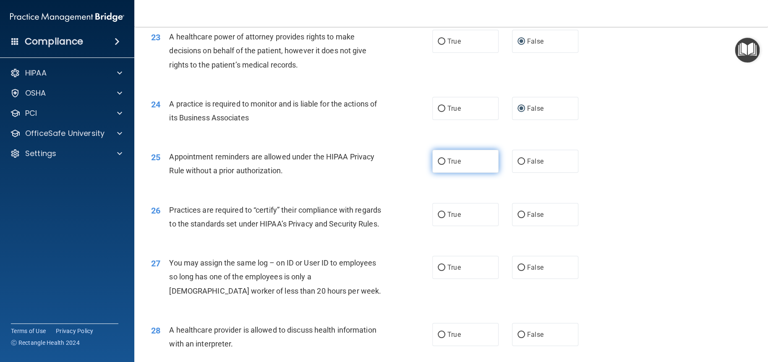
click at [441, 173] on label "True" at bounding box center [465, 161] width 66 height 23
click at [441, 165] on input "True" at bounding box center [442, 162] width 8 height 6
radio input "true"
click at [527, 219] on span "False" at bounding box center [535, 215] width 16 height 8
click at [525, 218] on input "False" at bounding box center [521, 215] width 8 height 6
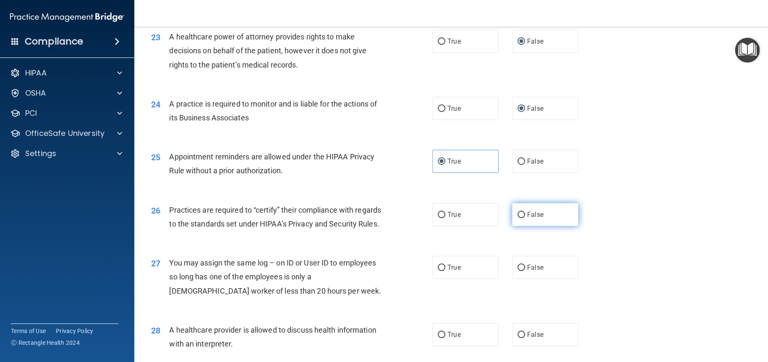
radio input "true"
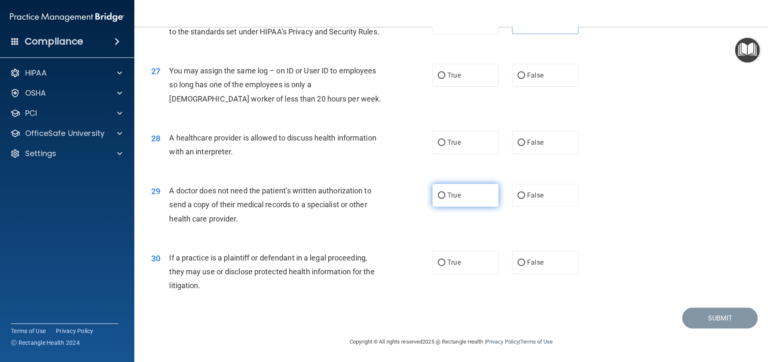
scroll to position [1678, 0]
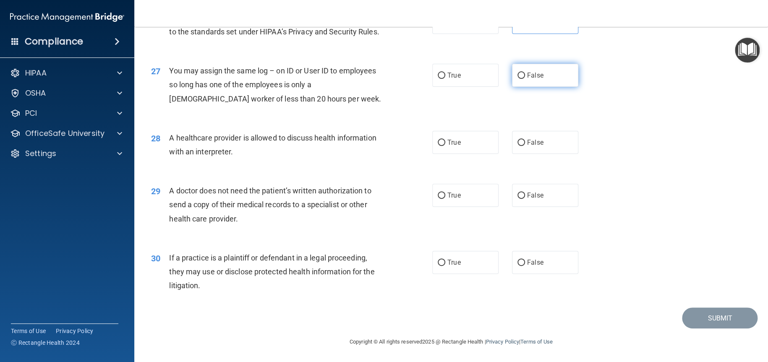
click at [514, 87] on label "False" at bounding box center [545, 75] width 66 height 23
click at [517, 79] on input "False" at bounding box center [521, 76] width 8 height 6
radio input "true"
click at [449, 146] on span "True" at bounding box center [453, 142] width 13 height 8
click at [445, 146] on input "True" at bounding box center [442, 143] width 8 height 6
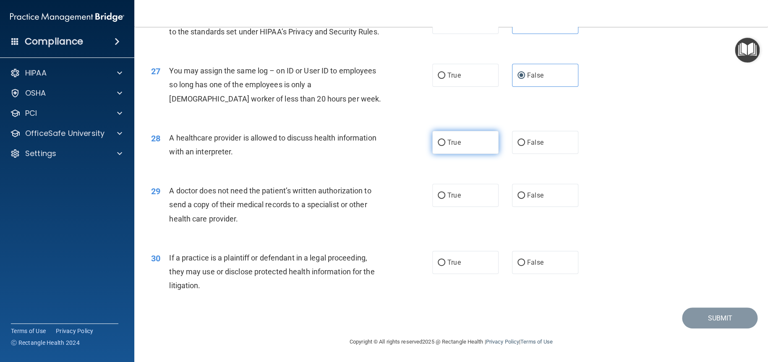
radio input "true"
click at [447, 199] on span "True" at bounding box center [453, 195] width 13 height 8
click at [445, 199] on input "True" at bounding box center [442, 196] width 8 height 6
radio input "true"
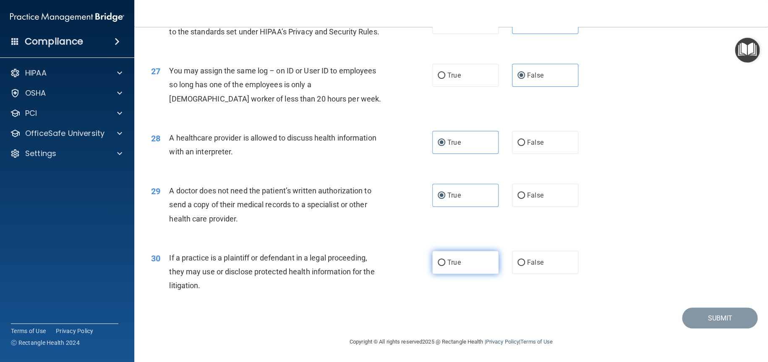
click at [443, 274] on label "True" at bounding box center [465, 262] width 66 height 23
click at [443, 266] on input "True" at bounding box center [442, 263] width 8 height 6
radio input "true"
click at [698, 316] on button "Submit" at bounding box center [720, 318] width 76 height 21
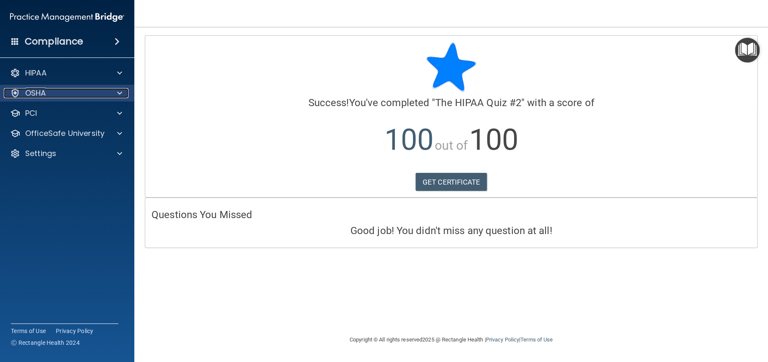
click at [96, 89] on div "OSHA" at bounding box center [56, 93] width 104 height 10
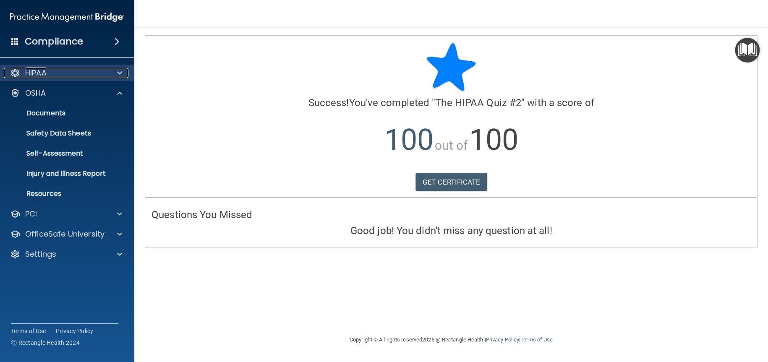
click at [94, 73] on div "HIPAA" at bounding box center [56, 73] width 104 height 10
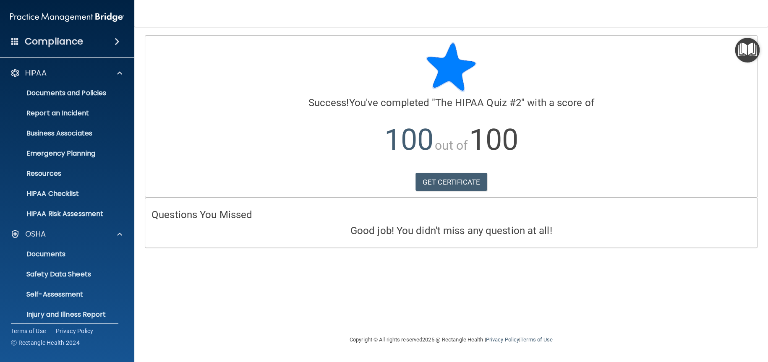
click at [51, 40] on h4 "Compliance" at bounding box center [54, 42] width 58 height 12
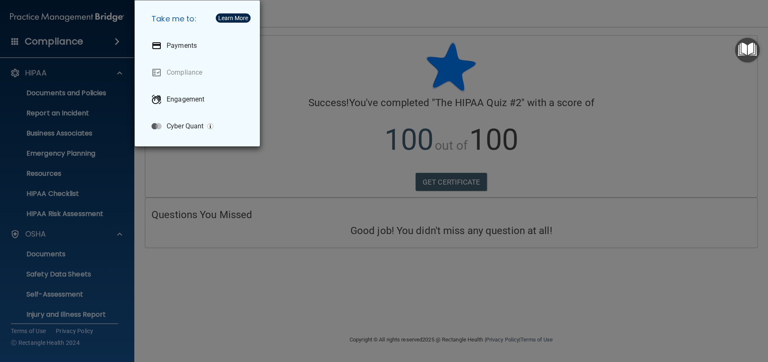
click at [82, 243] on div "Take me to: Payments Compliance Engagement Cyber Quant" at bounding box center [384, 181] width 768 height 362
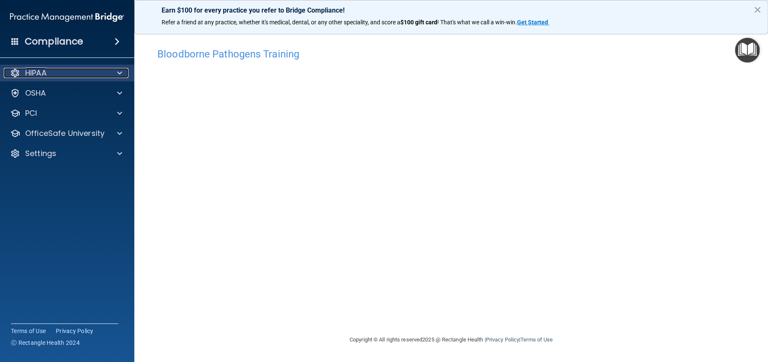
click at [52, 70] on div "HIPAA" at bounding box center [56, 73] width 104 height 10
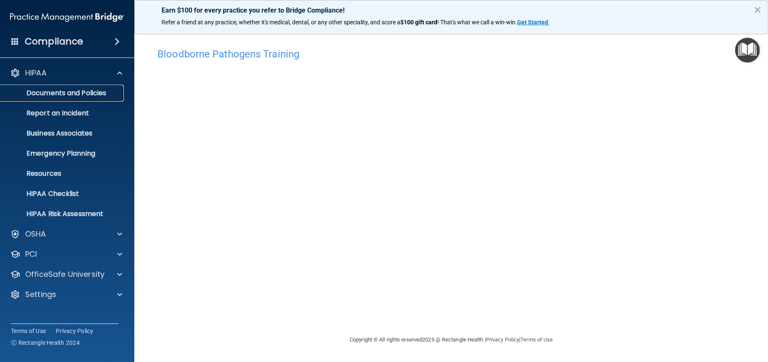
click at [55, 91] on p "Documents and Policies" at bounding box center [62, 93] width 115 height 8
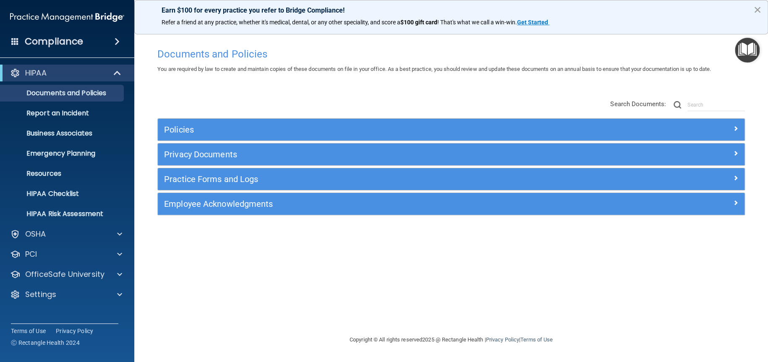
click at [755, 10] on button "×" at bounding box center [757, 9] width 8 height 13
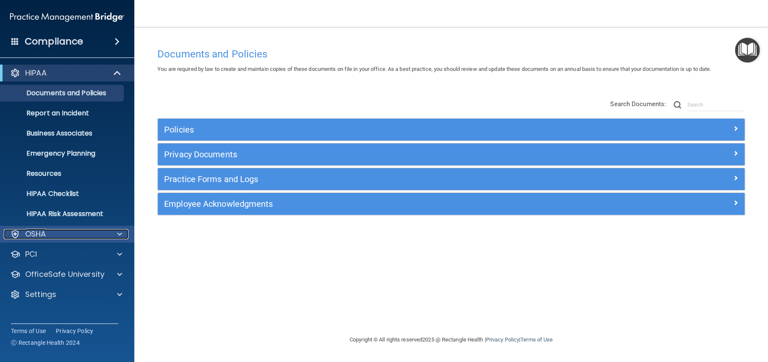
click at [26, 235] on p "OSHA" at bounding box center [35, 234] width 21 height 10
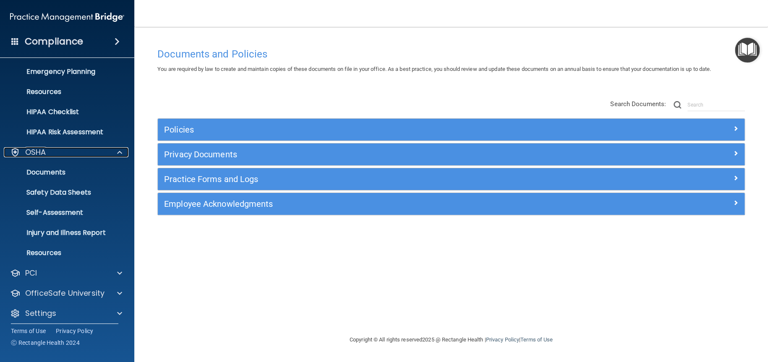
scroll to position [86, 0]
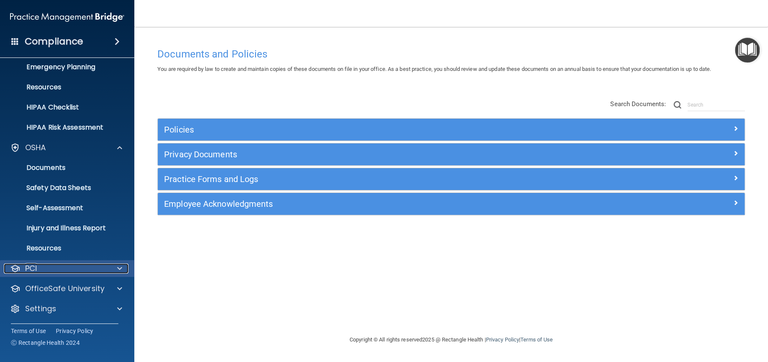
click at [86, 265] on div "PCI" at bounding box center [56, 268] width 104 height 10
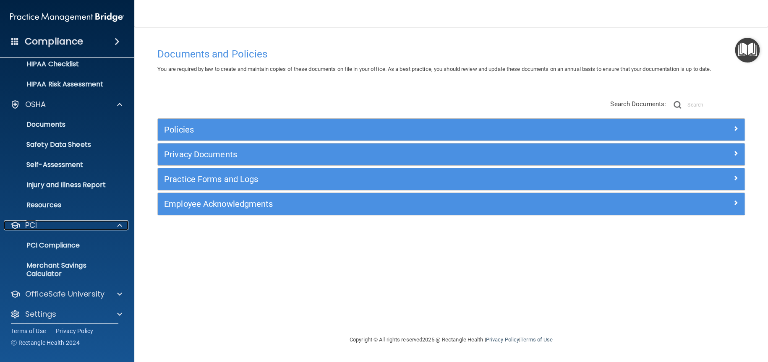
scroll to position [135, 0]
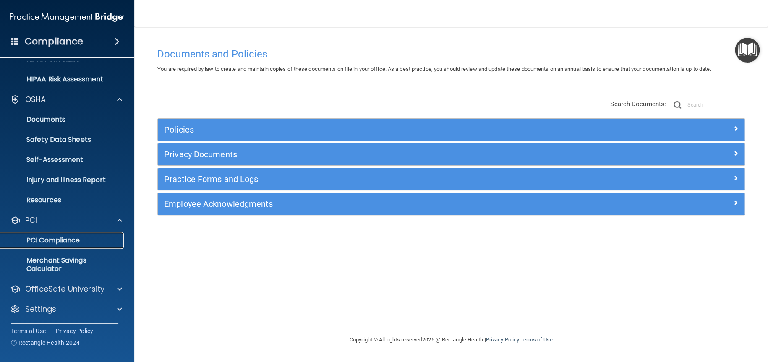
click at [74, 240] on p "PCI Compliance" at bounding box center [62, 240] width 115 height 8
click at [48, 47] on h4 "Compliance" at bounding box center [54, 42] width 58 height 12
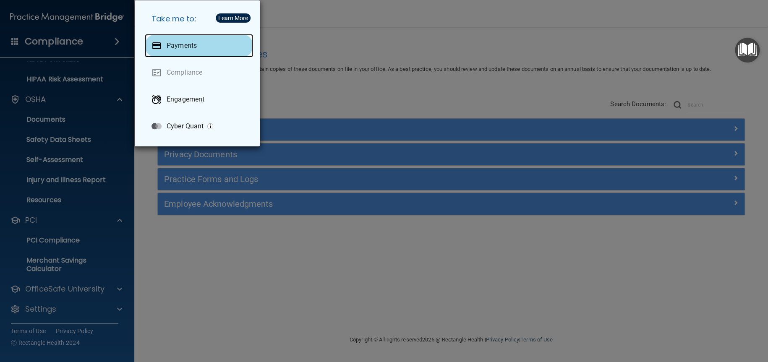
click at [232, 49] on div "Payments" at bounding box center [199, 45] width 108 height 23
click at [81, 205] on div "Take me to: Payments Compliance Engagement Cyber Quant" at bounding box center [384, 181] width 768 height 362
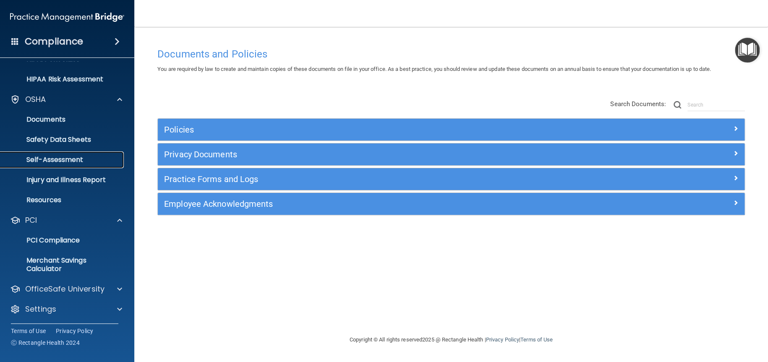
click at [92, 162] on p "Self-Assessment" at bounding box center [62, 160] width 115 height 8
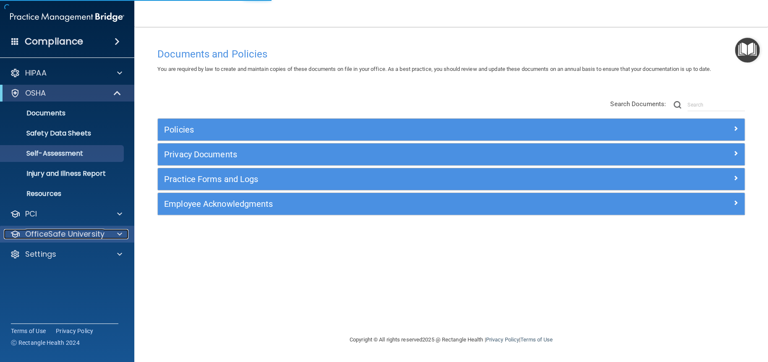
click at [89, 229] on p "OfficeSafe University" at bounding box center [64, 234] width 79 height 10
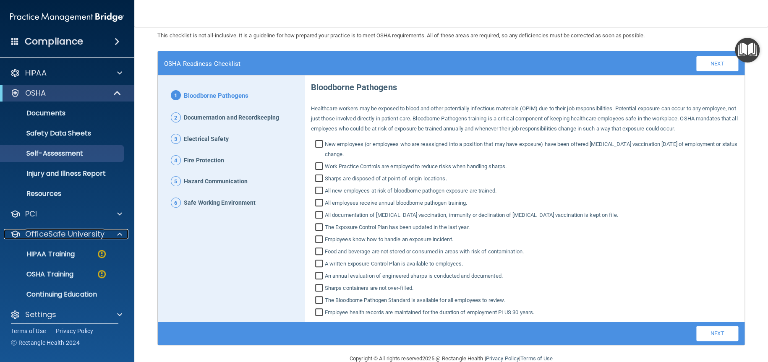
scroll to position [52, 0]
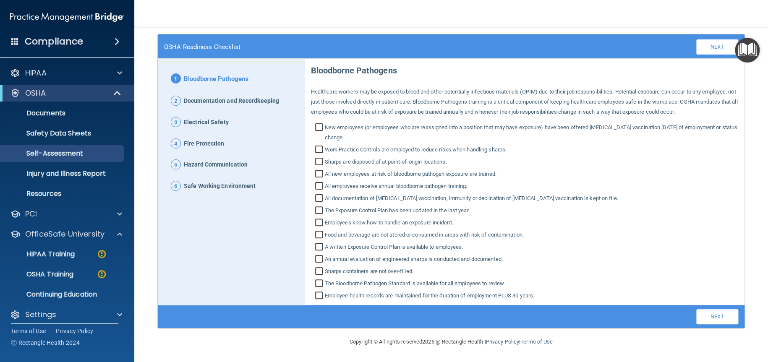
click at [176, 96] on span "2" at bounding box center [176, 101] width 10 height 10
click at [317, 128] on input "New employees (or employees who are reassigned into a position that may have ex…" at bounding box center [320, 133] width 10 height 18
checkbox input "true"
click at [315, 152] on input "Work Practice Controls are employed to reduce risks when handling sharps." at bounding box center [320, 150] width 10 height 8
checkbox input "true"
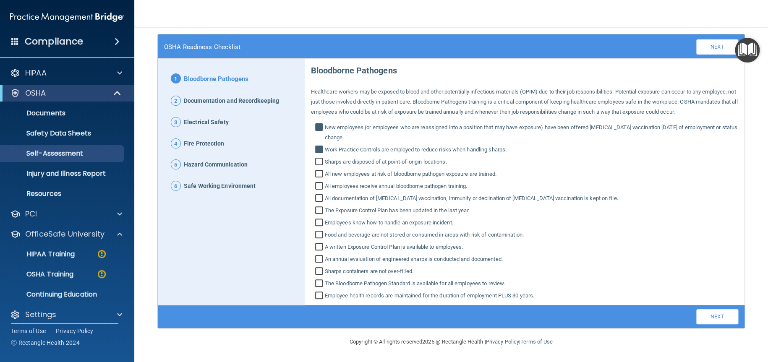
click at [312, 164] on label "Sharps are disposed of at point‐of‐origin locations." at bounding box center [525, 162] width 428 height 10
click at [315, 164] on input "Sharps are disposed of at point‐of‐origin locations." at bounding box center [320, 163] width 10 height 8
checkbox input "true"
click at [315, 176] on input "All new employees at risk of bloodborne pathogen exposure are trained." at bounding box center [320, 175] width 10 height 8
checkbox input "true"
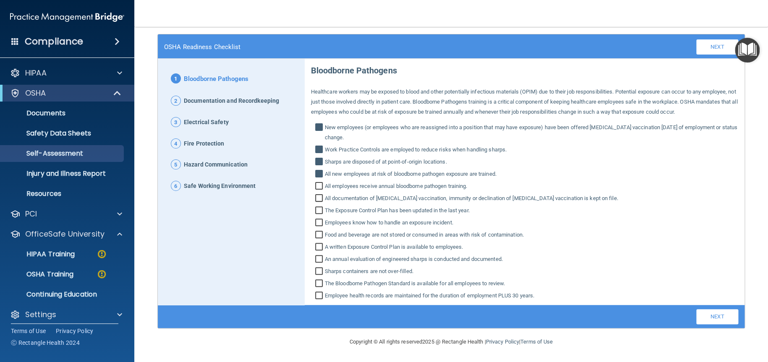
click at [319, 186] on input "All employees receive annual bloodborne pathogen training." at bounding box center [320, 187] width 10 height 8
checkbox input "true"
click at [318, 198] on input "All documentation of Hepatitis B vaccination, immunity or declination of Hepati…" at bounding box center [320, 199] width 10 height 8
checkbox input "true"
click at [315, 210] on input "The Exposure Control Plan has been updated in the last year." at bounding box center [320, 211] width 10 height 8
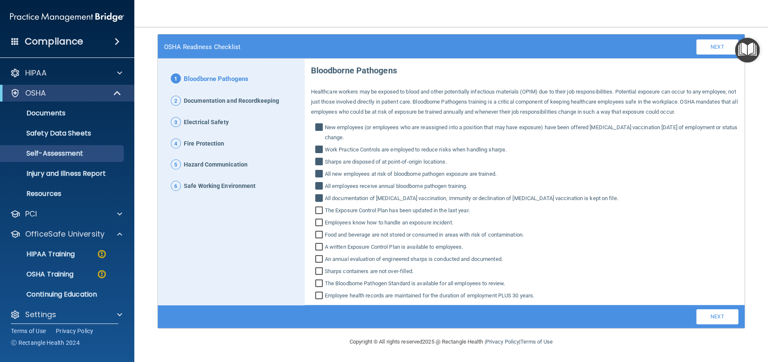
checkbox input "true"
click at [317, 218] on label "Employees know how to handle an exposure incident." at bounding box center [525, 223] width 428 height 10
click at [317, 219] on input "Employees know how to handle an exposure incident." at bounding box center [320, 223] width 10 height 8
checkbox input "true"
click at [317, 230] on label "Food and beverage are not stored or consumed in areas with risk of contaminatio…" at bounding box center [525, 235] width 428 height 10
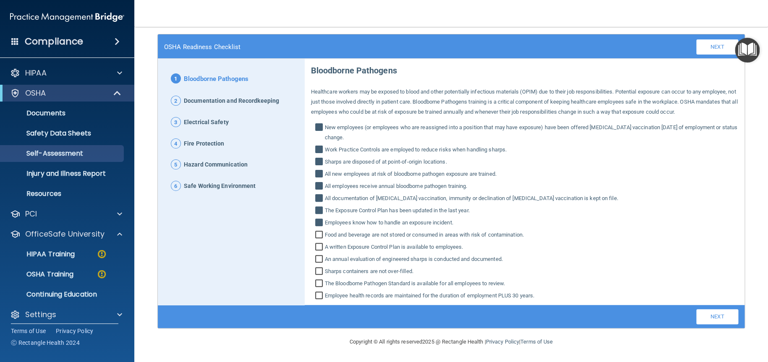
click at [317, 232] on input "Food and beverage are not stored or consumed in areas with risk of contaminatio…" at bounding box center [320, 236] width 10 height 8
checkbox input "true"
click at [318, 248] on input "A written Exposure Control Plan is available to employees." at bounding box center [320, 248] width 10 height 8
checkbox input "true"
click at [319, 260] on input "An annual evaluation of engineered sharps is conducted and documented." at bounding box center [320, 260] width 10 height 8
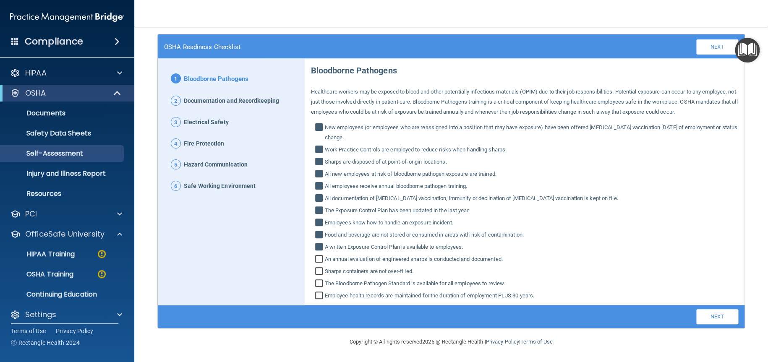
checkbox input "true"
click at [319, 270] on input "Sharps containers are not over‐filled." at bounding box center [320, 272] width 10 height 8
checkbox input "true"
click at [317, 285] on input "The Bloodborne Pathogen Standard is available for all employees to review." at bounding box center [320, 284] width 10 height 8
checkbox input "true"
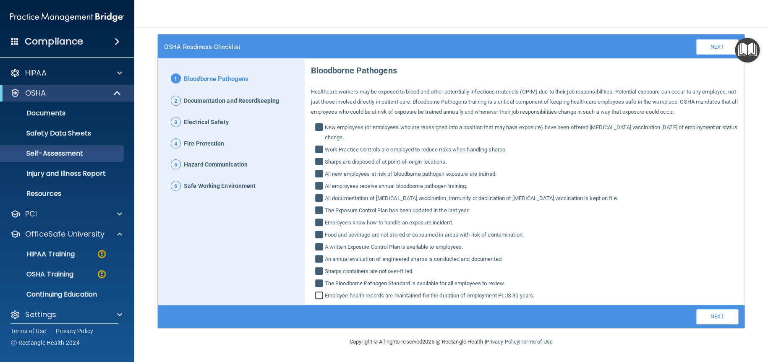
click at [311, 293] on label "Employee health records are maintained for the duration of employment PLUS 30 y…" at bounding box center [525, 296] width 428 height 10
click at [315, 293] on input "Employee health records are maintained for the duration of employment PLUS 30 y…" at bounding box center [320, 296] width 10 height 8
checkbox input "true"
click at [713, 318] on link "Next" at bounding box center [717, 316] width 42 height 15
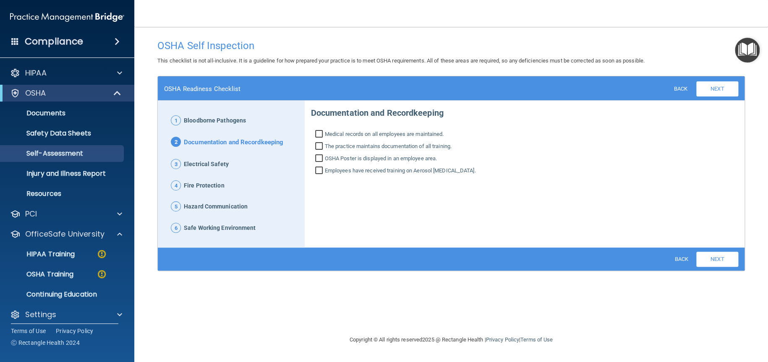
click at [320, 157] on input "OSHA Poster is displayed in an employee area." at bounding box center [320, 159] width 10 height 8
checkbox input "true"
click at [320, 171] on input "Employees have received training on Aerosol Transmissible Diseases." at bounding box center [320, 171] width 10 height 8
checkbox input "true"
click at [320, 142] on label "The practice maintains documentation of all training." at bounding box center [525, 146] width 428 height 10
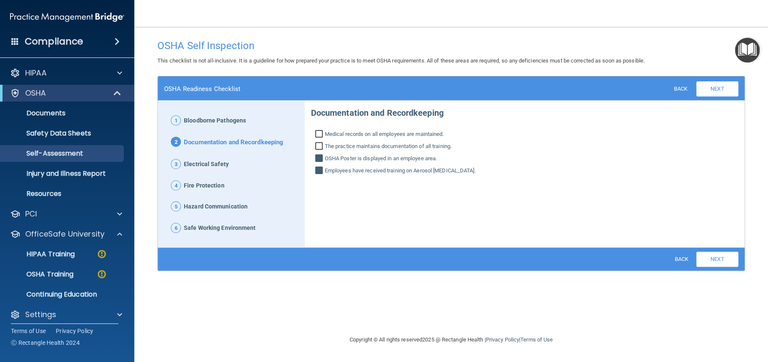
click at [320, 143] on input "The practice maintains documentation of all training." at bounding box center [320, 147] width 10 height 8
checkbox input "true"
click at [320, 136] on input "Medical records on all employees are maintained." at bounding box center [320, 135] width 10 height 8
checkbox input "true"
click at [723, 253] on link "Next" at bounding box center [717, 259] width 42 height 15
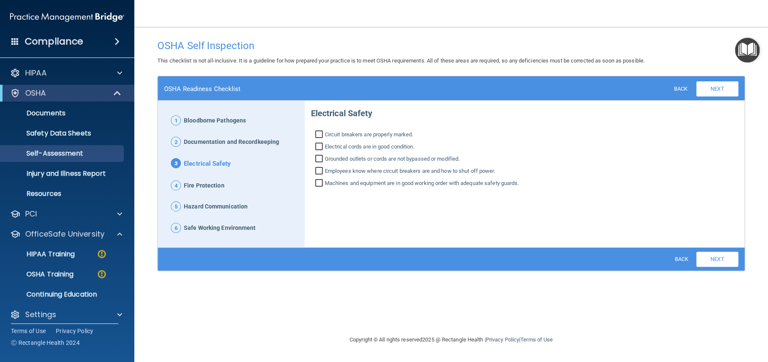
click at [316, 130] on label "Circuit breakers are properly marked." at bounding box center [525, 135] width 428 height 10
click at [316, 131] on input "Circuit breakers are properly marked." at bounding box center [320, 135] width 10 height 8
checkbox input "true"
drag, startPoint x: 316, startPoint y: 147, endPoint x: 320, endPoint y: 159, distance: 12.5
click at [316, 148] on input "Electrical cords are in good condition." at bounding box center [320, 147] width 10 height 8
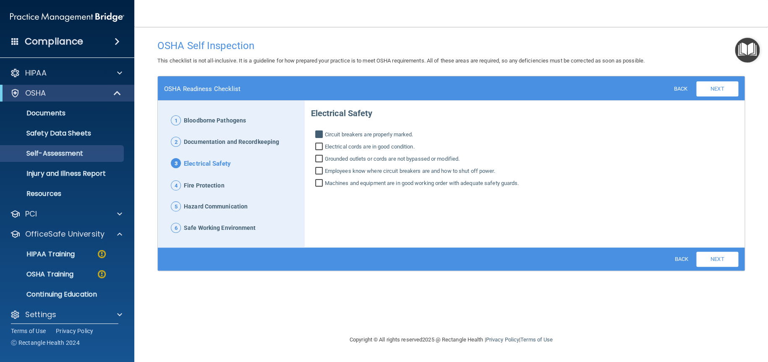
checkbox input "true"
click at [319, 161] on input "Grounded outlets or cords are not bypassed or modified." at bounding box center [320, 160] width 10 height 8
checkbox input "true"
click at [315, 169] on input "Employees know where circuit breakers are and how to shut off power." at bounding box center [320, 172] width 10 height 8
checkbox input "true"
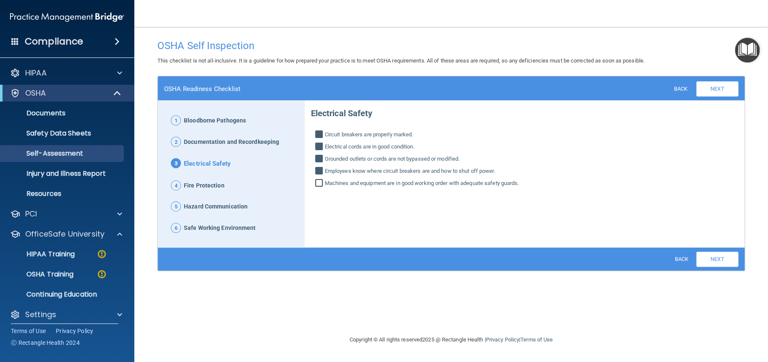
click at [319, 184] on input "Machines and equipment are in good working order with adequate safety guards." at bounding box center [320, 184] width 10 height 8
checkbox input "true"
click at [713, 261] on link "Next" at bounding box center [717, 259] width 42 height 15
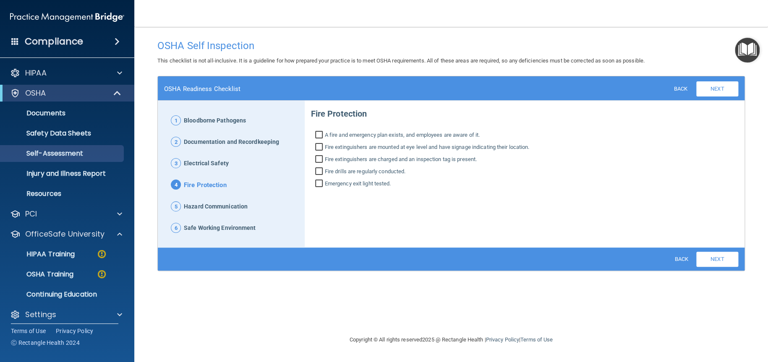
click at [319, 137] on input "A fire and emergency plan exists, and employees are aware of it." at bounding box center [320, 136] width 10 height 8
checkbox input "true"
click at [318, 146] on input "Fire extinguishers are mounted at eye level and have signage indicating their l…" at bounding box center [320, 148] width 10 height 8
checkbox input "true"
click at [316, 161] on input "Fire extinguishers are charged and an inspection tag is present." at bounding box center [320, 160] width 10 height 8
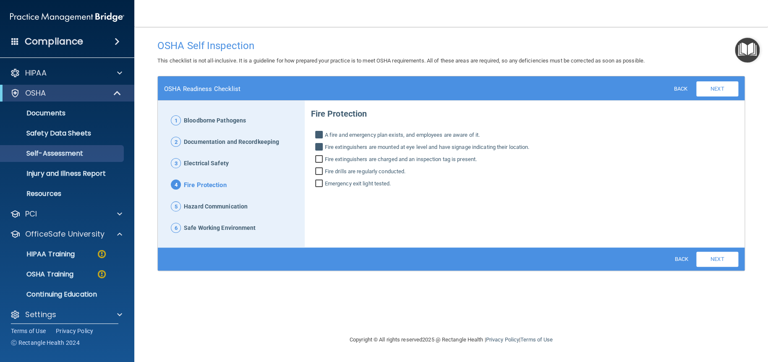
checkbox input "true"
click at [315, 173] on input "Fire drills are regularly conducted." at bounding box center [320, 172] width 10 height 8
checkbox input "true"
click at [319, 182] on input "Emergency exit light tested." at bounding box center [320, 184] width 10 height 8
checkbox input "true"
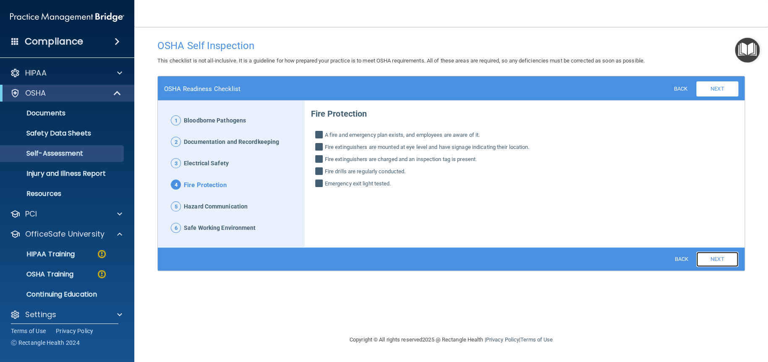
click at [713, 260] on link "Next" at bounding box center [717, 259] width 42 height 15
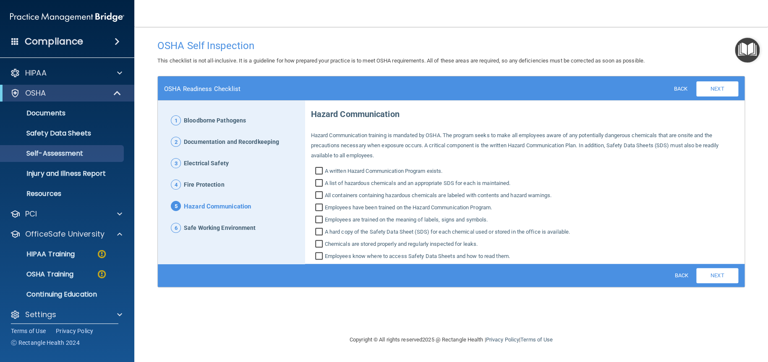
click at [319, 170] on input "A written Hazard Communication Program exists." at bounding box center [320, 172] width 10 height 8
checkbox input "true"
click at [320, 182] on input "A list of hazardous chemicals and an appropriate SDS for each is maintained." at bounding box center [320, 184] width 10 height 8
checkbox input "true"
click at [319, 198] on input "All containers containing hazardous chemicals are labeled with contents and haz…" at bounding box center [320, 196] width 10 height 8
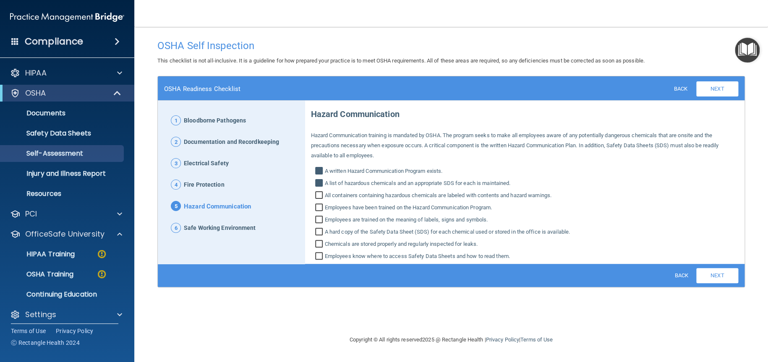
checkbox input "true"
click at [318, 207] on input "Employees have been trained on the Hazard Communication Program." at bounding box center [320, 208] width 10 height 8
checkbox input "true"
click at [319, 216] on input "Employees are trained on the meaning of labels, signs and symbols." at bounding box center [320, 220] width 10 height 8
click at [318, 223] on input "Employees are trained on the meaning of labels, signs and symbols." at bounding box center [320, 220] width 10 height 8
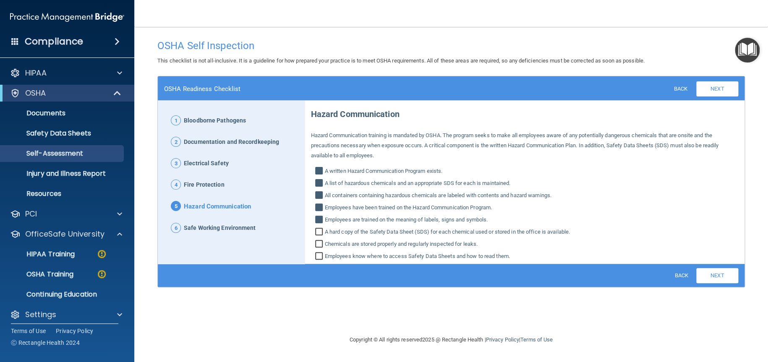
checkbox input "false"
click at [316, 235] on input "A hard copy of the Safety Data Sheet (SDS) for each chemical used or stored in …" at bounding box center [320, 233] width 10 height 8
checkbox input "true"
click at [323, 218] on input "Employees are trained on the meaning of labels, signs and symbols." at bounding box center [320, 220] width 10 height 8
checkbox input "true"
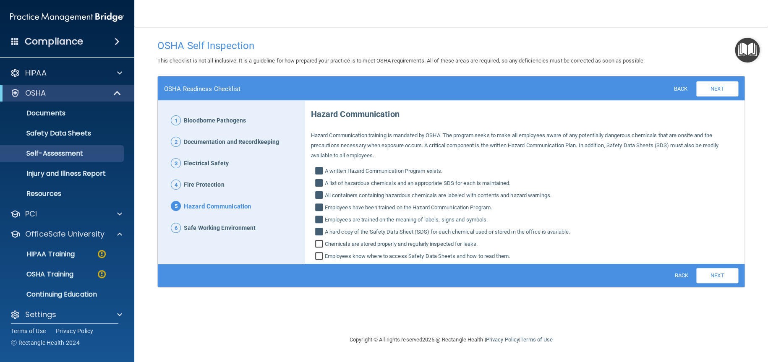
click at [322, 243] on input "Chemicals are stored properly and regularly inspected for leaks." at bounding box center [320, 245] width 10 height 8
checkbox input "true"
click at [318, 258] on input "Employees know where to access Safety Data Sheets and how to read them." at bounding box center [320, 257] width 10 height 8
checkbox input "true"
click at [722, 281] on link "Next" at bounding box center [717, 275] width 42 height 15
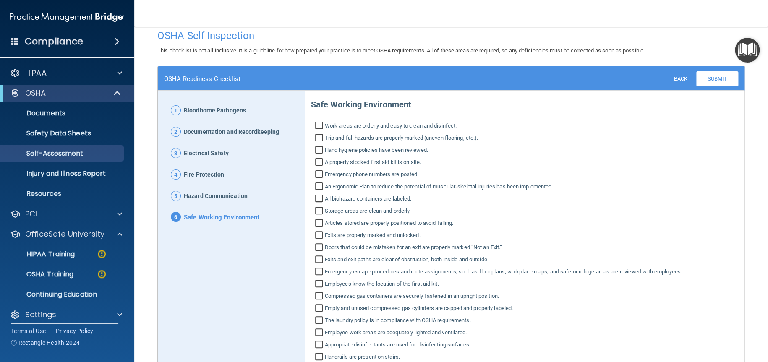
scroll to position [9, 0]
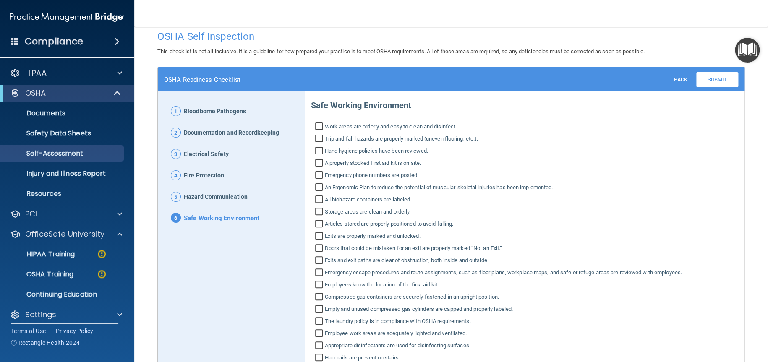
click at [321, 130] on input "Work areas are orderly and easy to clean and disinfect." at bounding box center [320, 127] width 10 height 8
checkbox input "true"
click at [319, 138] on input "Trip and fall hazards are properly marked (uneven flooring, etc.)." at bounding box center [320, 140] width 10 height 8
checkbox input "true"
drag, startPoint x: 318, startPoint y: 145, endPoint x: 316, endPoint y: 159, distance: 14.0
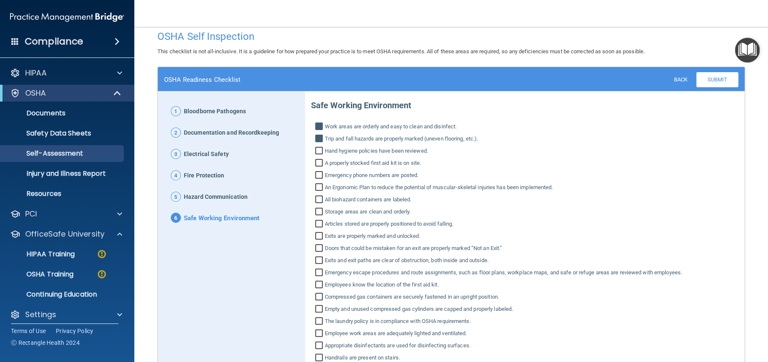
click at [318, 148] on div "Safe Working Environment Work areas are orderly and easy to clean and disinfect…" at bounding box center [525, 241] width 428 height 294
click at [315, 154] on input "Hand hygiene policies have been reviewed." at bounding box center [320, 152] width 10 height 8
checkbox input "true"
click at [316, 164] on input "A properly stocked first aid kit is on site." at bounding box center [320, 164] width 10 height 8
checkbox input "true"
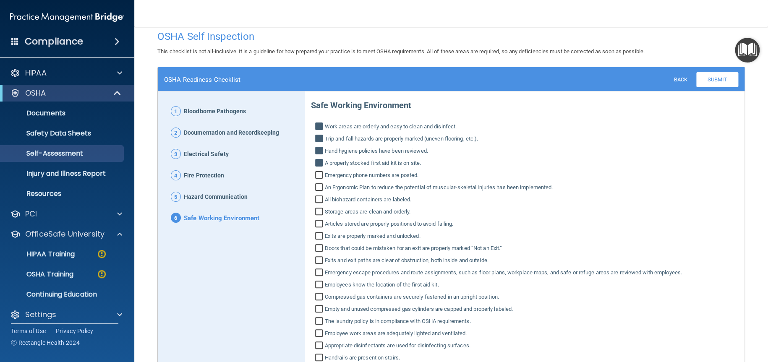
click at [320, 176] on input "Emergency phone numbers are posted." at bounding box center [320, 176] width 10 height 8
checkbox input "true"
drag, startPoint x: 320, startPoint y: 187, endPoint x: 320, endPoint y: 193, distance: 6.3
click at [320, 188] on input "An Ergonomic Plan to reduce the potential of muscular‐skeletal injuries has bee…" at bounding box center [320, 188] width 10 height 8
checkbox input "true"
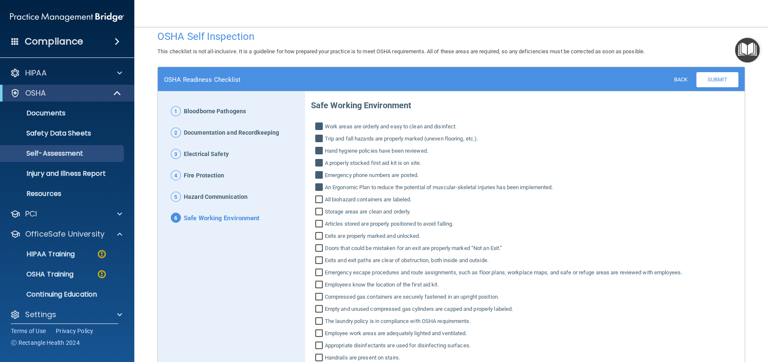
click at [318, 203] on input "All biohazard containers are labeled." at bounding box center [320, 200] width 10 height 8
checkbox input "true"
drag, startPoint x: 319, startPoint y: 213, endPoint x: 318, endPoint y: 219, distance: 6.3
click at [319, 213] on input "Storage areas are clean and orderly." at bounding box center [320, 213] width 10 height 8
checkbox input "true"
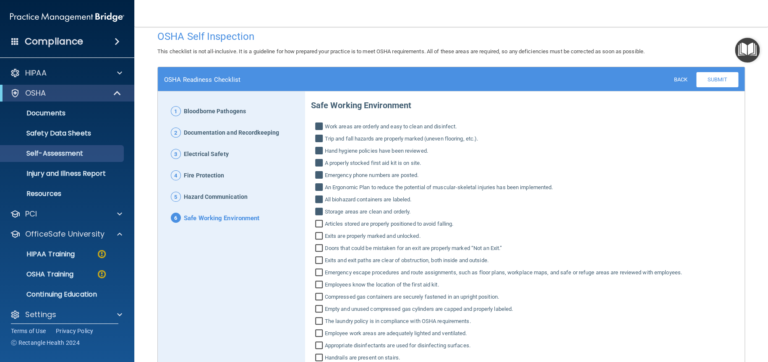
drag, startPoint x: 318, startPoint y: 222, endPoint x: 318, endPoint y: 236, distance: 14.3
click at [318, 223] on input "Articles stored are properly positioned to avoid falling." at bounding box center [320, 225] width 10 height 8
checkbox input "true"
click at [318, 239] on input "Exits are properly marked and unlocked." at bounding box center [320, 237] width 10 height 8
checkbox input "true"
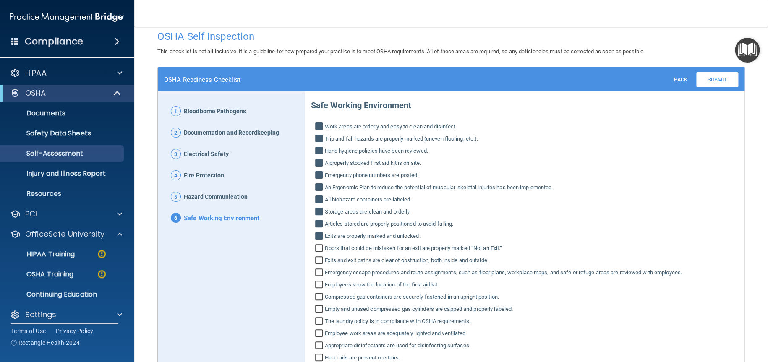
click at [316, 248] on input "Doors that could be mistaken for an exit are properly marked “Not an Exit.”" at bounding box center [320, 249] width 10 height 8
checkbox input "true"
drag, startPoint x: 316, startPoint y: 258, endPoint x: 317, endPoint y: 265, distance: 6.8
click at [317, 260] on input "Exits and exit paths are clear of obstruction, both inside and outside." at bounding box center [320, 261] width 10 height 8
checkbox input "true"
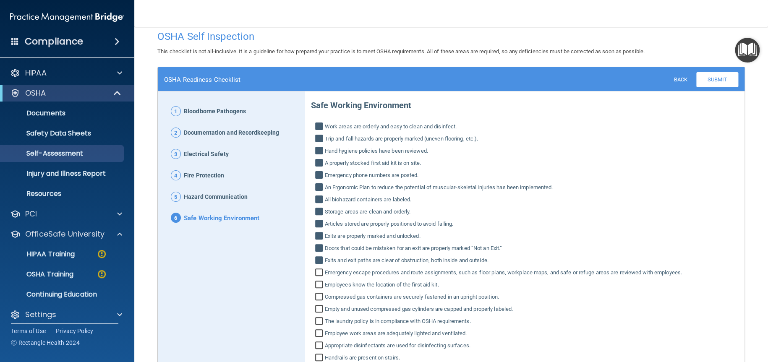
drag, startPoint x: 316, startPoint y: 268, endPoint x: 315, endPoint y: 274, distance: 6.0
click at [316, 268] on label "Emergency escape procedures and route assignments, such as floor plans, workpla…" at bounding box center [525, 273] width 428 height 10
click at [316, 269] on input "Emergency escape procedures and route assignments, such as floor plans, workpla…" at bounding box center [320, 273] width 10 height 8
checkbox input "true"
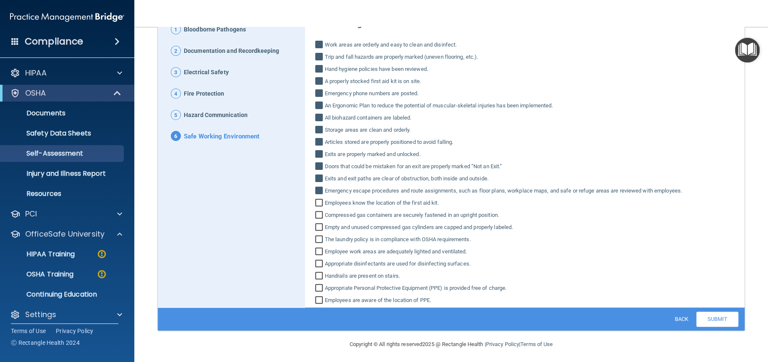
scroll to position [93, 0]
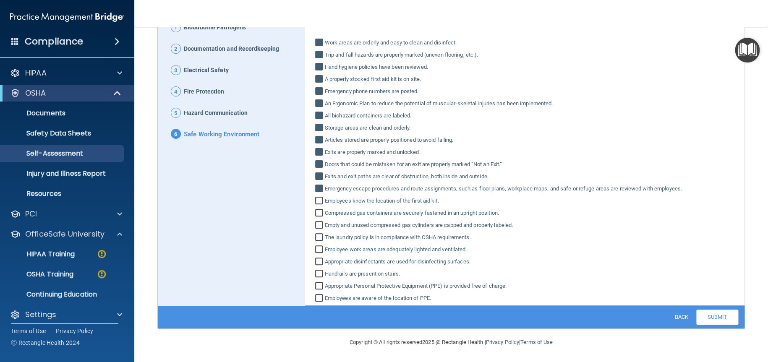
click at [318, 201] on input "Employees know the location of the first aid kit." at bounding box center [320, 202] width 10 height 8
checkbox input "true"
click at [318, 214] on input "Compressed gas containers are securely fastened in an upright position." at bounding box center [320, 214] width 10 height 8
checkbox input "true"
click at [319, 231] on div "Safe Working Environment Work areas are orderly and easy to clean and disinfect…" at bounding box center [525, 157] width 428 height 294
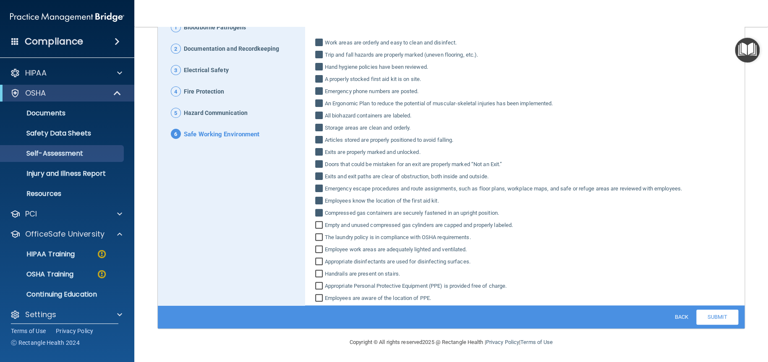
click at [315, 235] on input "The laundry policy is in compliance with OSHA requirements." at bounding box center [320, 238] width 10 height 8
checkbox input "true"
click at [315, 247] on input "Employee work areas are adequately lighted and ventilated." at bounding box center [320, 250] width 10 height 8
checkbox input "true"
click at [318, 225] on input "Empty and unused compressed gas cylinders are capped and properly labeled." at bounding box center [320, 226] width 10 height 8
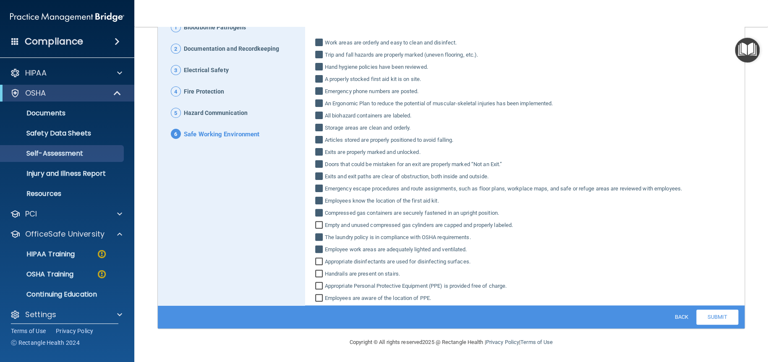
checkbox input "true"
click at [315, 263] on input "Appropriate disinfectants are used for disinfecting surfaces." at bounding box center [320, 262] width 10 height 8
checkbox input "true"
drag, startPoint x: 321, startPoint y: 275, endPoint x: 318, endPoint y: 278, distance: 4.7
click at [319, 276] on label "Handrails are present on stairs." at bounding box center [525, 274] width 428 height 10
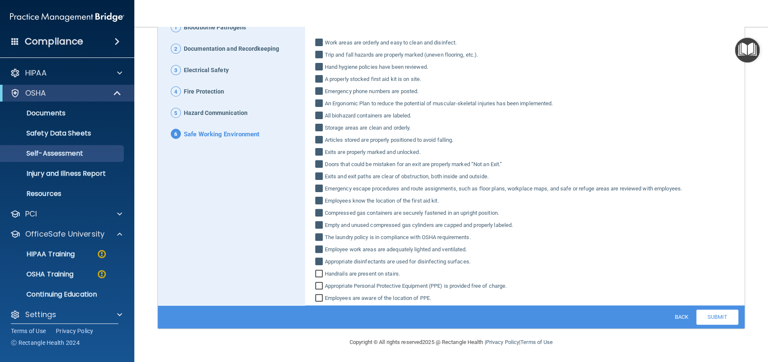
click at [319, 276] on input "Handrails are present on stairs." at bounding box center [320, 275] width 10 height 8
click at [317, 278] on input "Handrails are present on stairs." at bounding box center [320, 275] width 10 height 8
checkbox input "false"
drag, startPoint x: 315, startPoint y: 289, endPoint x: 315, endPoint y: 279, distance: 10.1
click at [315, 287] on input "Appropriate Personal Protective Equipment (PPE) is provided free of charge." at bounding box center [320, 287] width 10 height 8
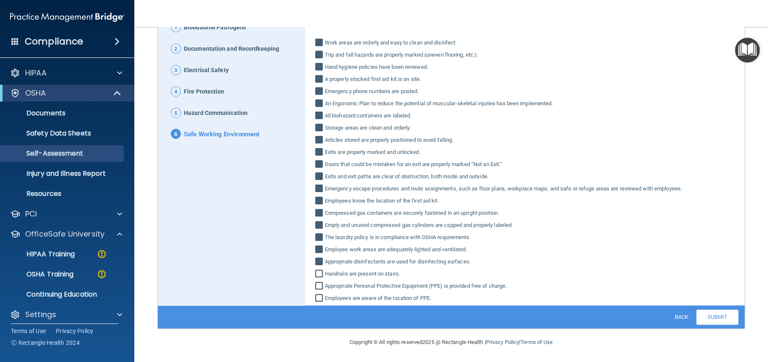
checkbox input "true"
click at [315, 274] on input "Handrails are present on stairs." at bounding box center [320, 275] width 10 height 8
checkbox input "true"
click at [315, 284] on input "Appropriate Personal Protective Equipment (PPE) is provided free of charge." at bounding box center [320, 287] width 10 height 8
checkbox input "false"
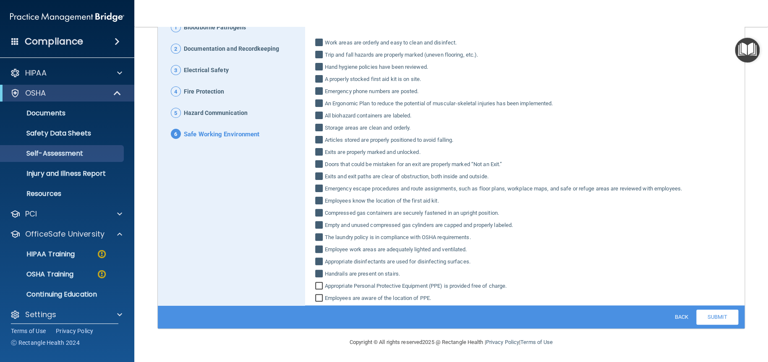
click at [315, 295] on input "Employees are aware of the location of PPE." at bounding box center [320, 299] width 10 height 8
checkbox input "true"
click at [318, 287] on input "Appropriate Personal Protective Equipment (PPE) is provided free of charge." at bounding box center [320, 287] width 10 height 8
checkbox input "true"
click at [712, 318] on link "Submit" at bounding box center [717, 317] width 42 height 15
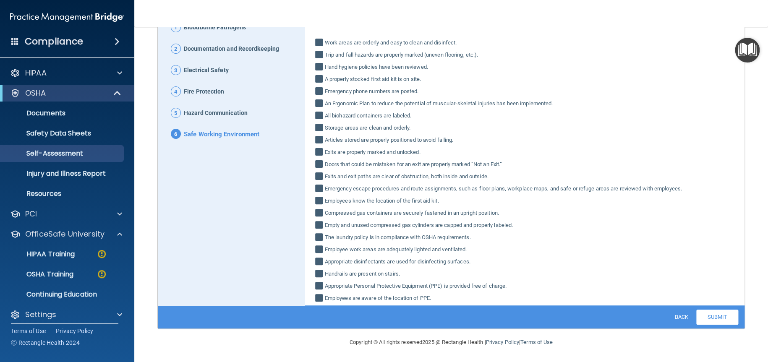
scroll to position [0, 0]
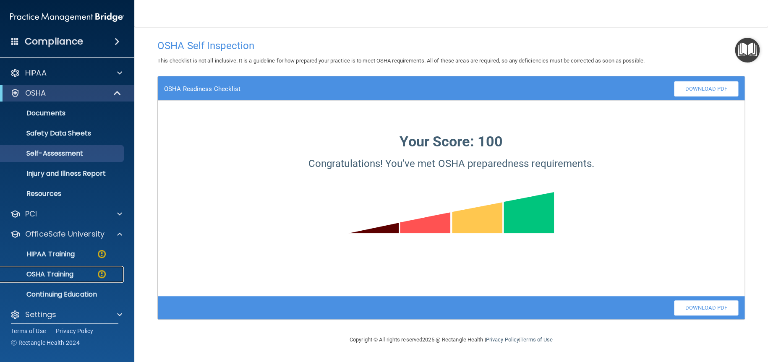
click at [68, 277] on p "OSHA Training" at bounding box center [39, 274] width 68 height 8
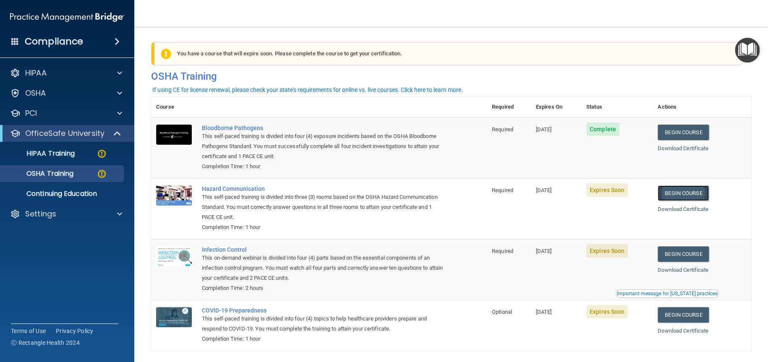
click at [679, 193] on link "Begin Course" at bounding box center [682, 193] width 51 height 16
click at [78, 158] on link "HIPAA Training" at bounding box center [58, 153] width 132 height 17
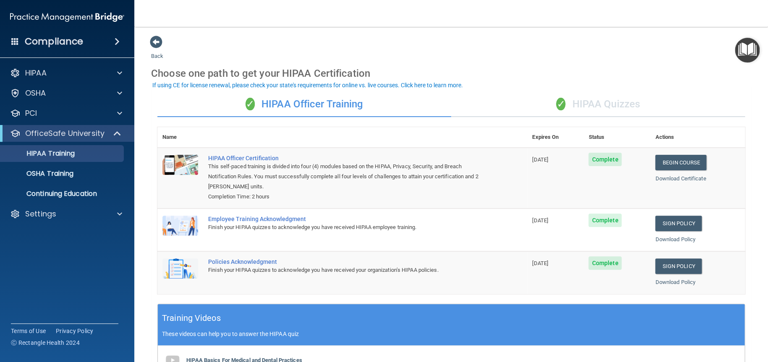
click at [598, 110] on div "✓ HIPAA Quizzes" at bounding box center [598, 104] width 294 height 25
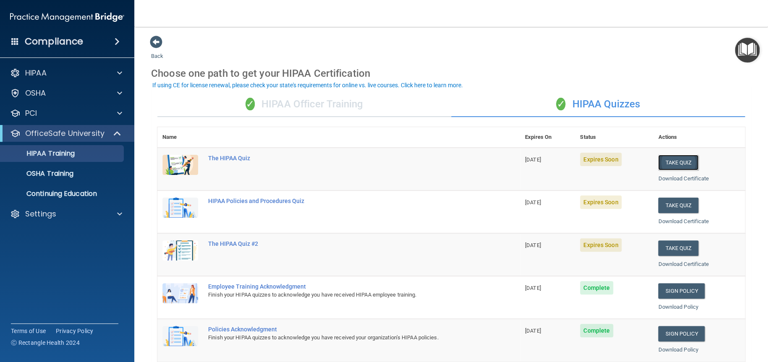
click at [667, 160] on button "Take Quiz" at bounding box center [678, 163] width 40 height 16
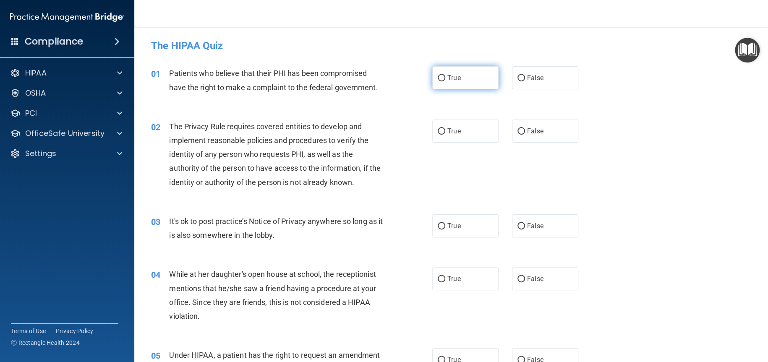
click at [453, 78] on span "True" at bounding box center [453, 78] width 13 height 8
click at [445, 78] on input "True" at bounding box center [442, 78] width 8 height 6
radio input "true"
click at [441, 133] on input "True" at bounding box center [442, 131] width 8 height 6
radio input "true"
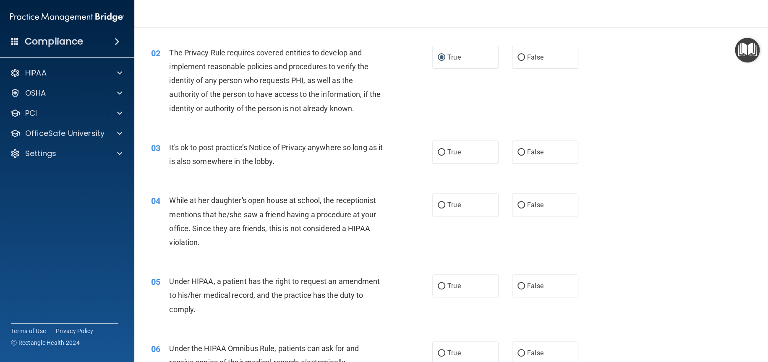
scroll to position [84, 0]
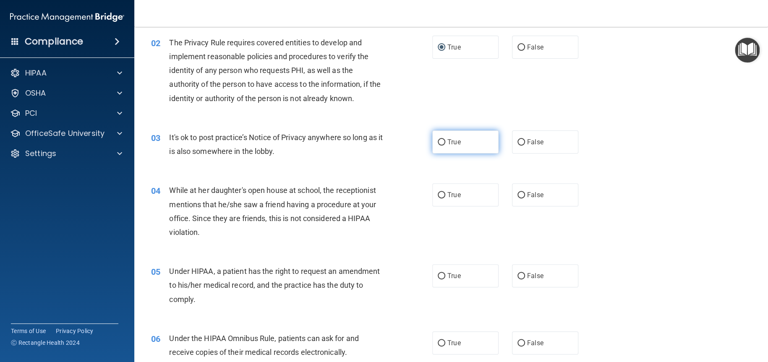
click at [447, 141] on span "True" at bounding box center [453, 142] width 13 height 8
click at [445, 141] on input "True" at bounding box center [442, 142] width 8 height 6
radio input "true"
click at [527, 195] on span "False" at bounding box center [535, 195] width 16 height 8
click at [525, 195] on input "False" at bounding box center [521, 195] width 8 height 6
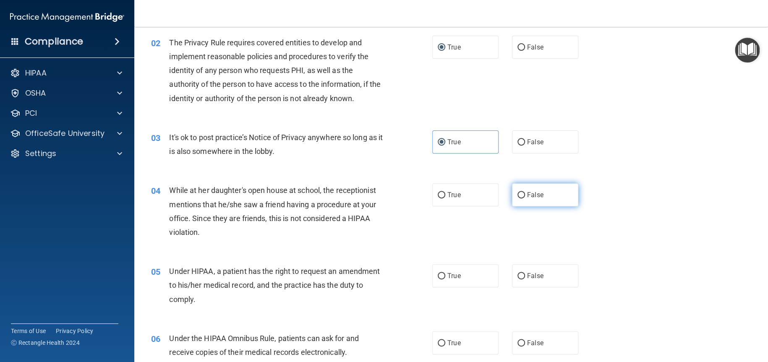
radio input "true"
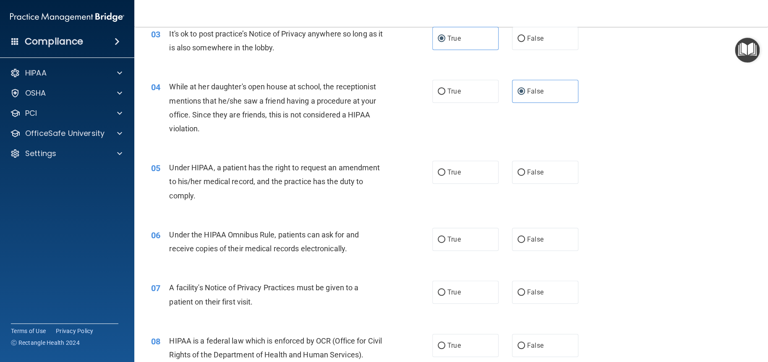
scroll to position [210, 0]
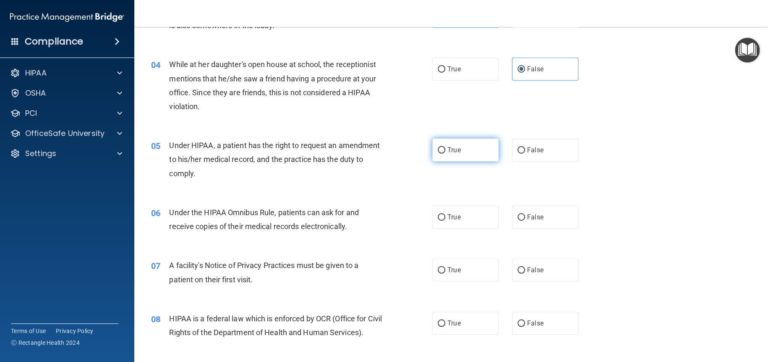
click at [442, 157] on label "True" at bounding box center [465, 149] width 66 height 23
click at [442, 154] on input "True" at bounding box center [442, 150] width 8 height 6
radio input "true"
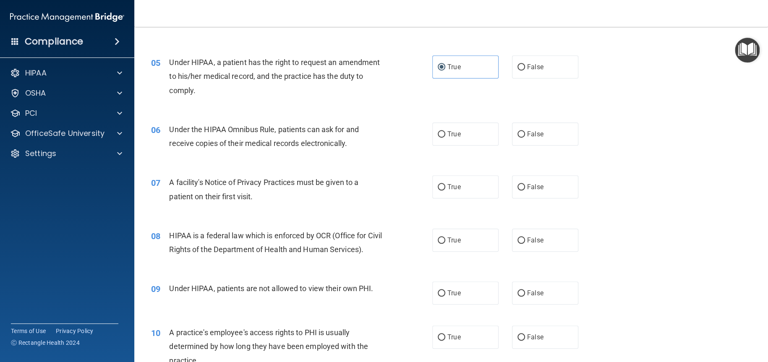
scroll to position [294, 0]
click at [456, 138] on label "True" at bounding box center [465, 133] width 66 height 23
click at [445, 137] on input "True" at bounding box center [442, 133] width 8 height 6
radio input "true"
click at [447, 183] on span "True" at bounding box center [453, 186] width 13 height 8
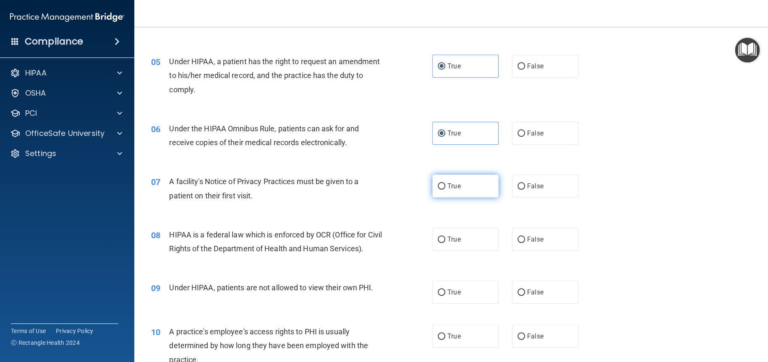
click at [445, 183] on input "True" at bounding box center [442, 186] width 8 height 6
radio input "true"
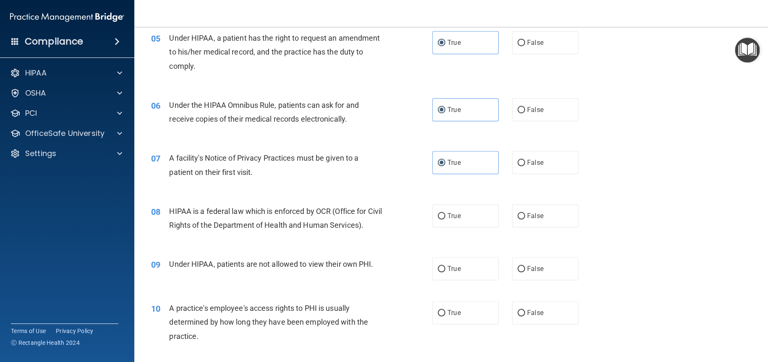
scroll to position [378, 0]
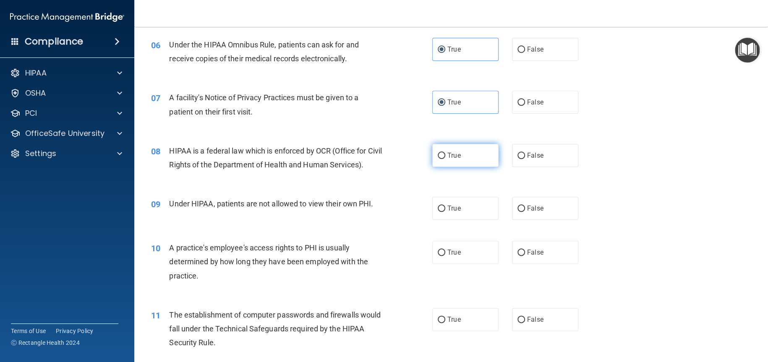
click at [447, 159] on span "True" at bounding box center [453, 155] width 13 height 8
click at [445, 159] on input "True" at bounding box center [442, 156] width 8 height 6
radio input "true"
click at [527, 212] on label "False" at bounding box center [545, 208] width 66 height 23
click at [525, 212] on input "False" at bounding box center [521, 209] width 8 height 6
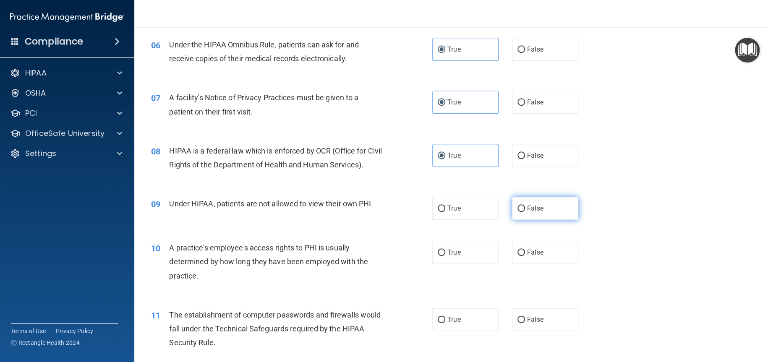
radio input "true"
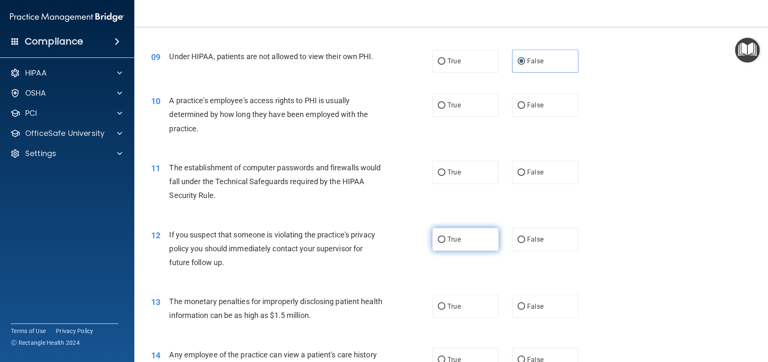
scroll to position [545, 0]
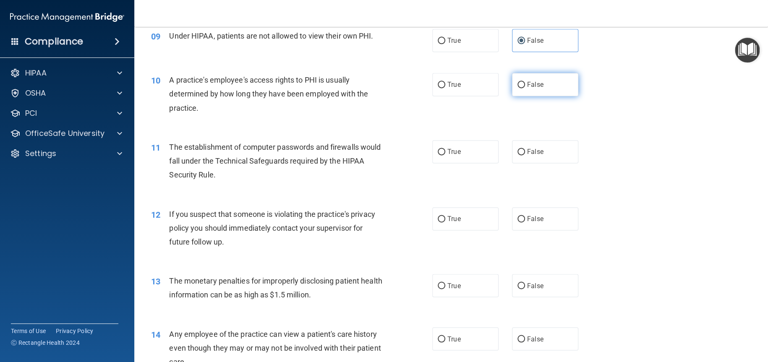
click at [527, 86] on span "False" at bounding box center [535, 85] width 16 height 8
click at [524, 86] on input "False" at bounding box center [521, 85] width 8 height 6
radio input "true"
click at [468, 156] on label "True" at bounding box center [465, 151] width 66 height 23
click at [445, 155] on input "True" at bounding box center [442, 152] width 8 height 6
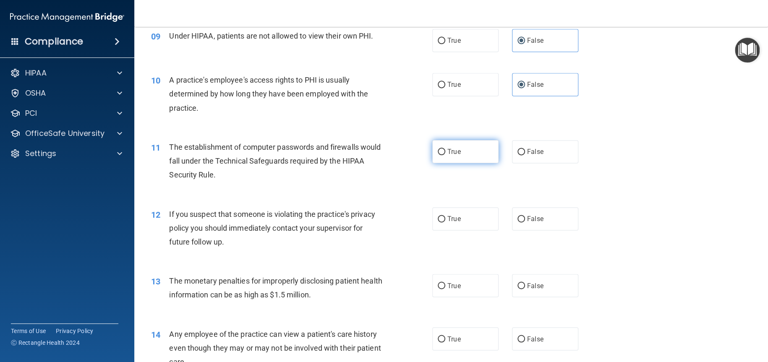
radio input "true"
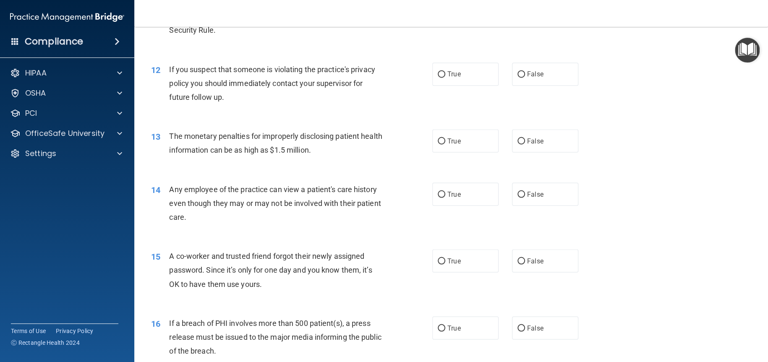
scroll to position [713, 0]
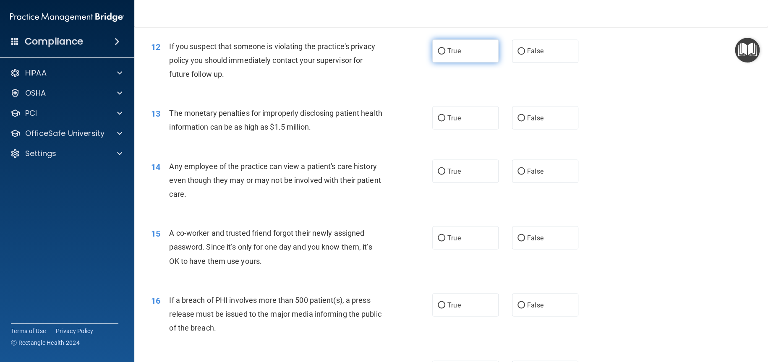
click at [479, 53] on label "True" at bounding box center [465, 50] width 66 height 23
click at [445, 53] on input "True" at bounding box center [442, 51] width 8 height 6
radio input "true"
click at [450, 115] on span "True" at bounding box center [453, 118] width 13 height 8
click at [445, 115] on input "True" at bounding box center [442, 118] width 8 height 6
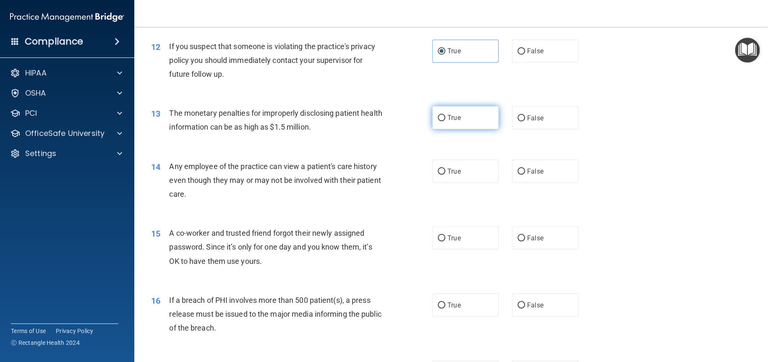
radio input "true"
click at [517, 169] on input "False" at bounding box center [521, 171] width 8 height 6
radio input "true"
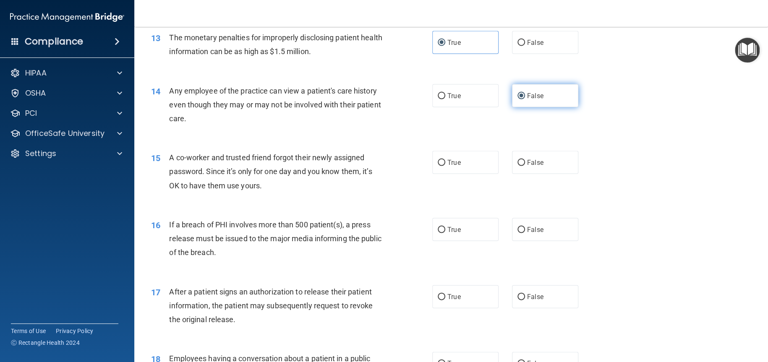
scroll to position [797, 0]
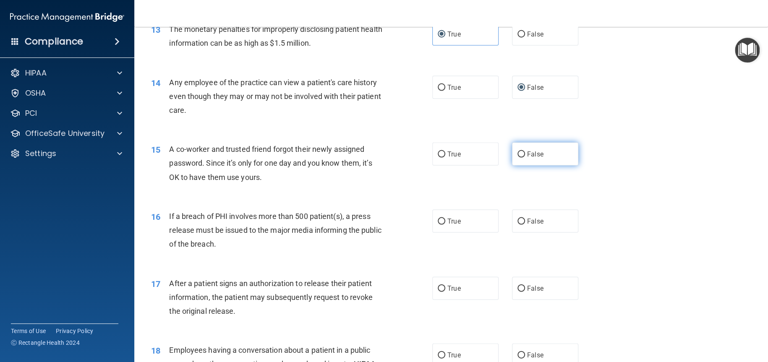
click at [522, 156] on label "False" at bounding box center [545, 153] width 66 height 23
click at [522, 156] on input "False" at bounding box center [521, 154] width 8 height 6
radio input "true"
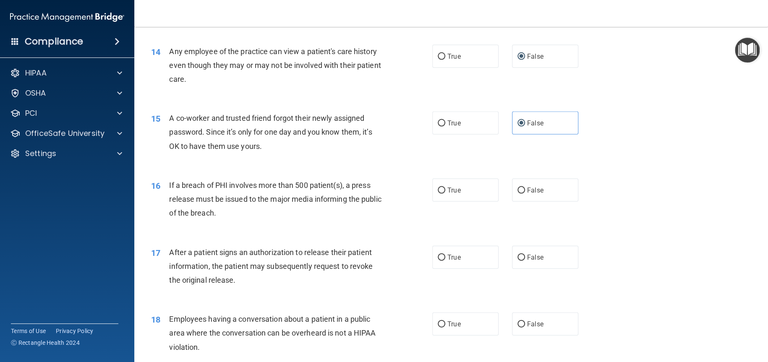
scroll to position [881, 0]
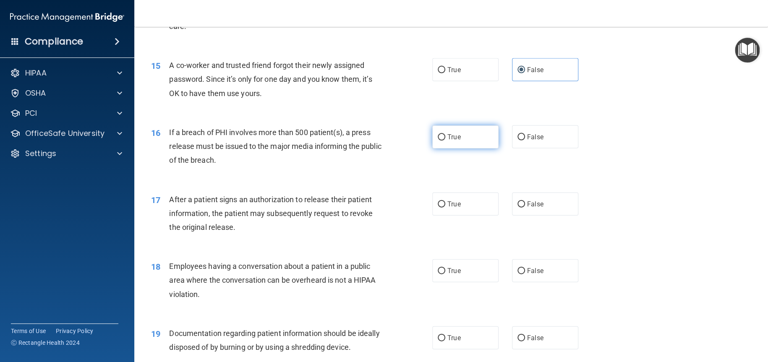
click at [480, 140] on label "True" at bounding box center [465, 136] width 66 height 23
click at [445, 140] on input "True" at bounding box center [442, 137] width 8 height 6
radio input "true"
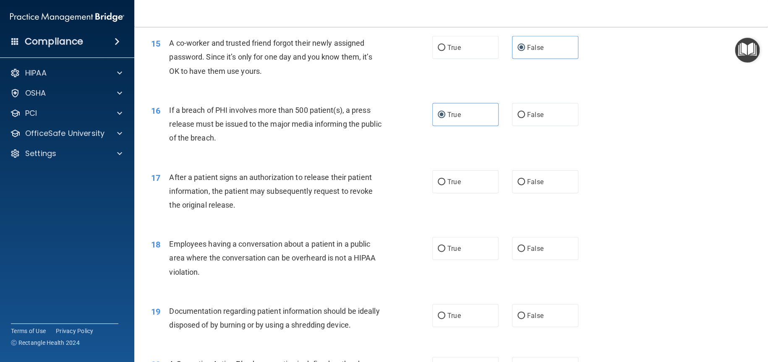
scroll to position [965, 0]
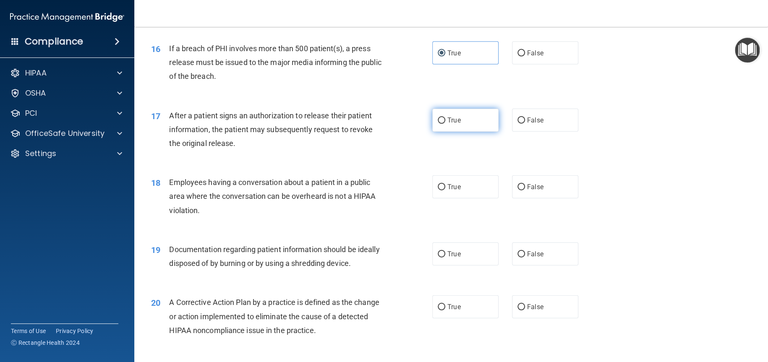
click at [476, 123] on label "True" at bounding box center [465, 120] width 66 height 23
click at [445, 123] on input "True" at bounding box center [442, 120] width 8 height 6
radio input "true"
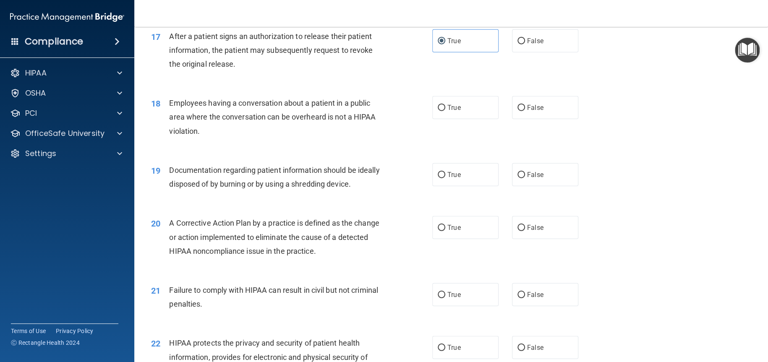
scroll to position [1049, 0]
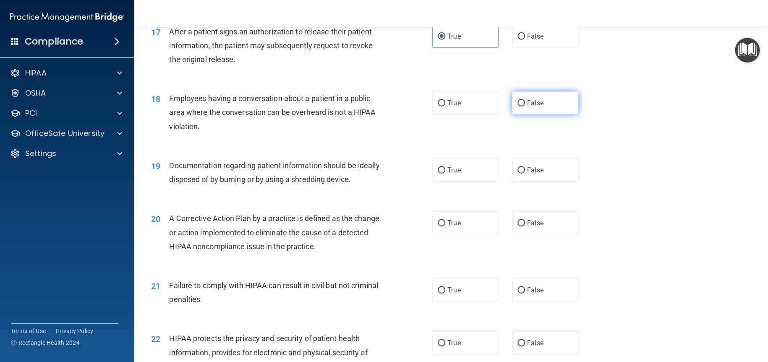
click at [527, 102] on span "False" at bounding box center [535, 103] width 16 height 8
click at [524, 102] on input "False" at bounding box center [521, 103] width 8 height 6
radio input "true"
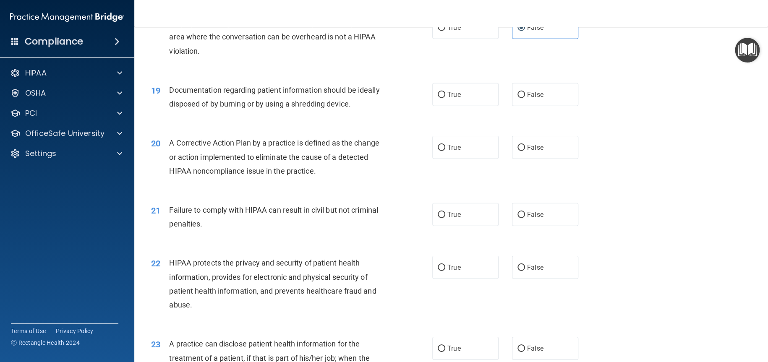
scroll to position [1133, 0]
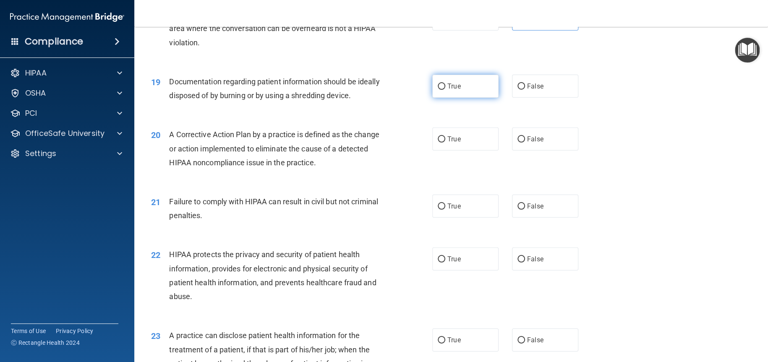
click at [459, 85] on label "True" at bounding box center [465, 86] width 66 height 23
click at [445, 85] on input "True" at bounding box center [442, 86] width 8 height 6
radio input "true"
click at [461, 143] on label "True" at bounding box center [465, 139] width 66 height 23
click at [445, 143] on input "True" at bounding box center [442, 139] width 8 height 6
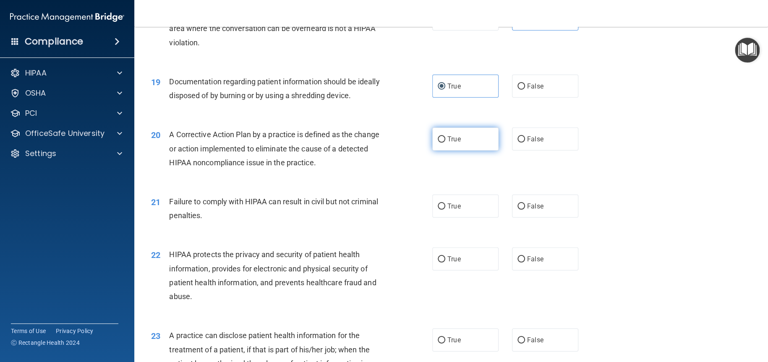
radio input "true"
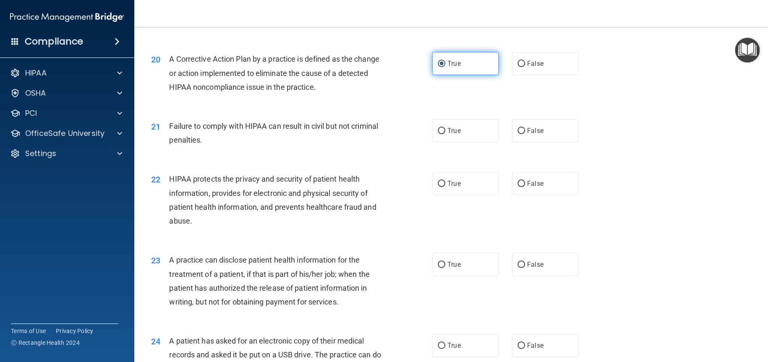
scroll to position [1259, 0]
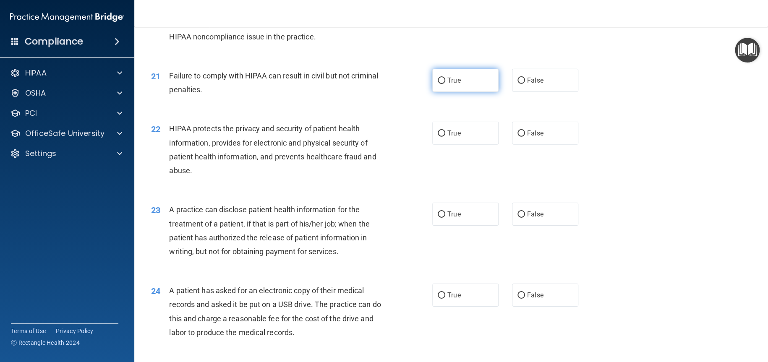
click at [471, 87] on label "True" at bounding box center [465, 80] width 66 height 23
click at [445, 84] on input "True" at bounding box center [442, 81] width 8 height 6
radio input "true"
click at [466, 134] on label "True" at bounding box center [465, 133] width 66 height 23
click at [445, 134] on input "True" at bounding box center [442, 133] width 8 height 6
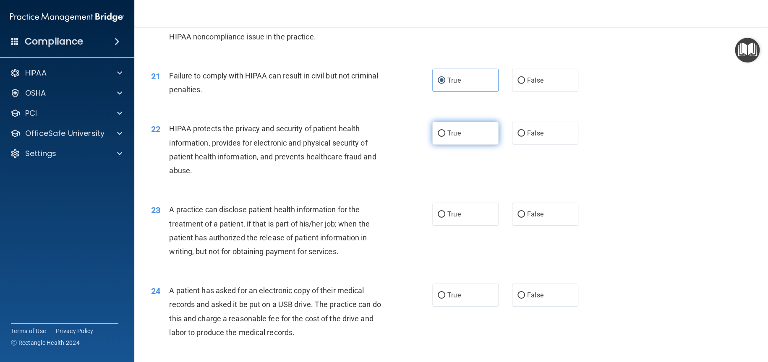
radio input "true"
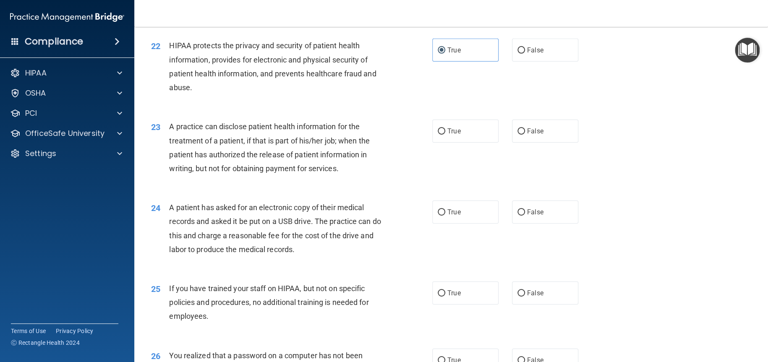
scroll to position [1343, 0]
click at [471, 129] on label "True" at bounding box center [465, 130] width 66 height 23
click at [445, 129] on input "True" at bounding box center [442, 131] width 8 height 6
radio input "true"
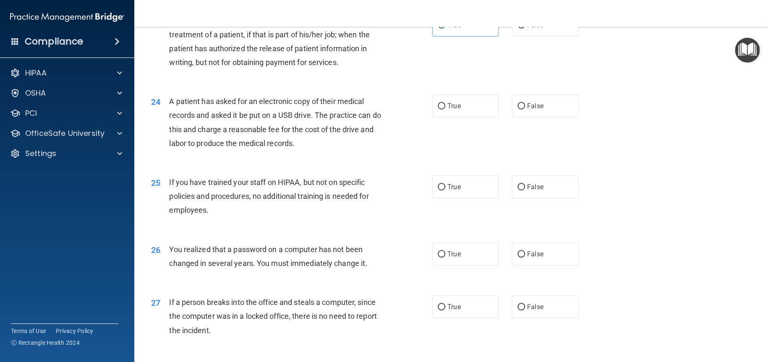
scroll to position [1468, 0]
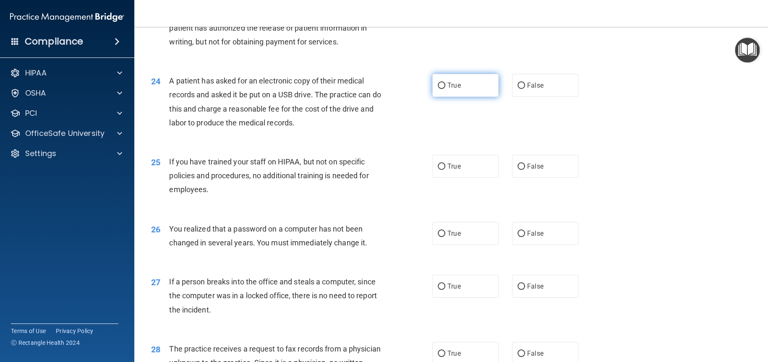
click at [463, 90] on label "True" at bounding box center [465, 85] width 66 height 23
click at [445, 89] on input "True" at bounding box center [442, 86] width 8 height 6
radio input "true"
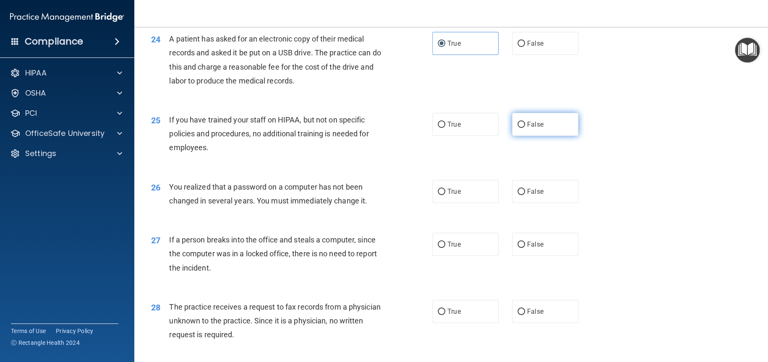
click at [522, 125] on label "False" at bounding box center [545, 124] width 66 height 23
click at [522, 125] on input "False" at bounding box center [521, 125] width 8 height 6
radio input "true"
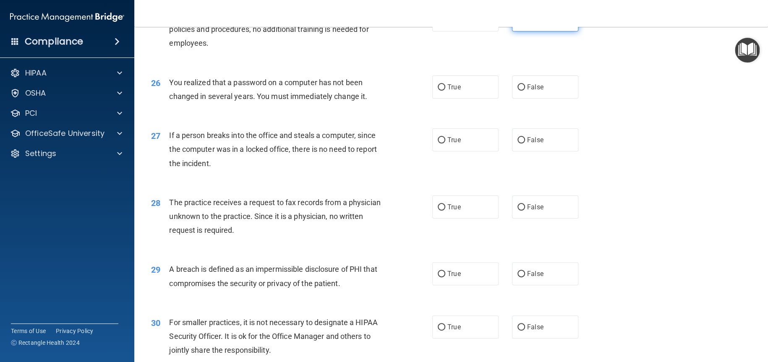
scroll to position [1636, 0]
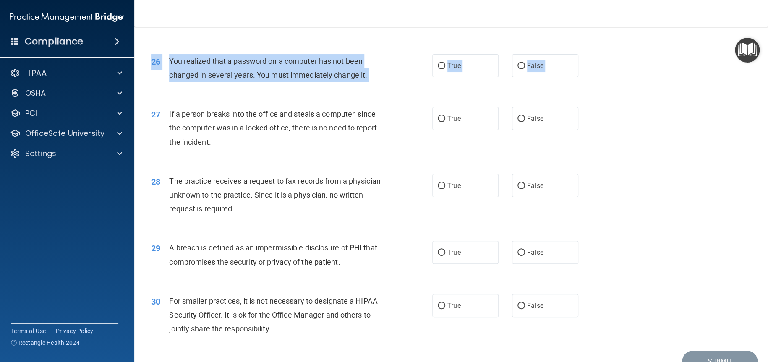
drag, startPoint x: 520, startPoint y: 79, endPoint x: 493, endPoint y: 92, distance: 30.6
click at [470, 75] on label "True" at bounding box center [465, 65] width 66 height 23
click at [445, 69] on input "True" at bounding box center [442, 66] width 8 height 6
radio input "true"
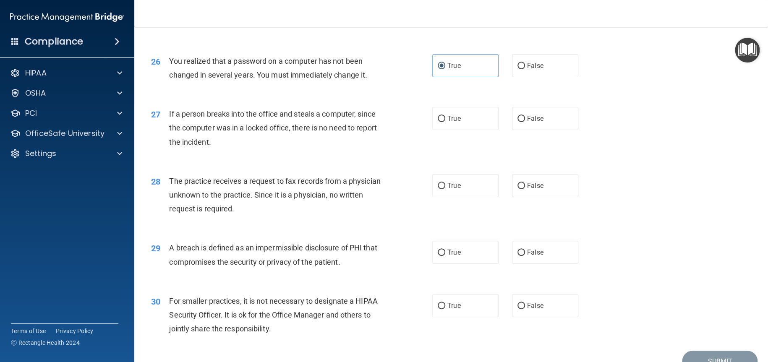
drag, startPoint x: 491, startPoint y: 90, endPoint x: 635, endPoint y: 100, distance: 144.7
click at [635, 100] on div "27 If a person breaks into the office and steals a computer, since the computer…" at bounding box center [451, 129] width 613 height 67
click at [532, 115] on span "False" at bounding box center [535, 119] width 16 height 8
click at [525, 116] on input "False" at bounding box center [521, 119] width 8 height 6
radio input "true"
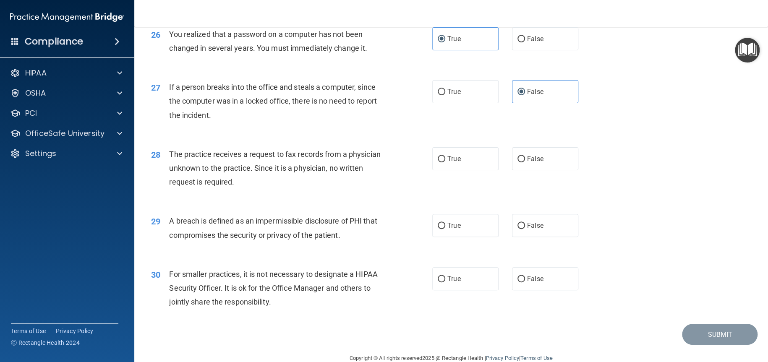
scroll to position [1679, 0]
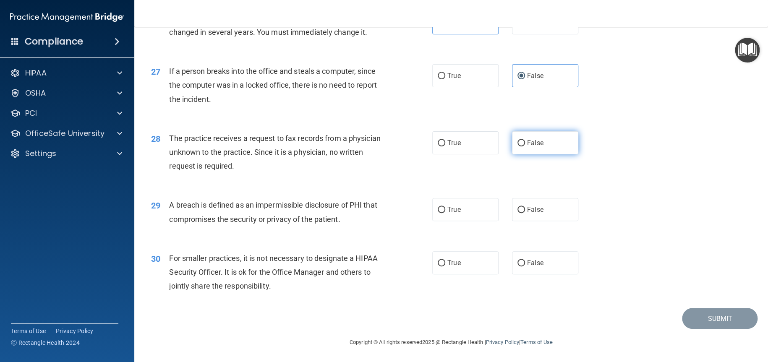
click at [537, 149] on label "False" at bounding box center [545, 142] width 66 height 23
click at [525, 146] on input "False" at bounding box center [521, 143] width 8 height 6
radio input "true"
click at [459, 210] on label "True" at bounding box center [465, 209] width 66 height 23
click at [445, 210] on input "True" at bounding box center [442, 210] width 8 height 6
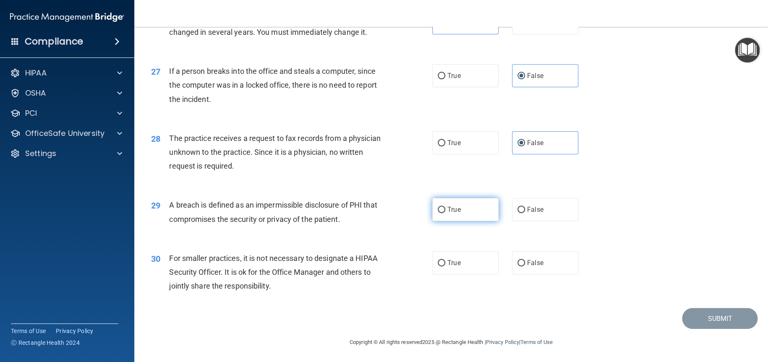
radio input "true"
click at [529, 263] on span "False" at bounding box center [535, 263] width 16 height 8
click at [525, 263] on input "False" at bounding box center [521, 263] width 8 height 6
radio input "true"
click at [731, 316] on button "Submit" at bounding box center [720, 318] width 76 height 21
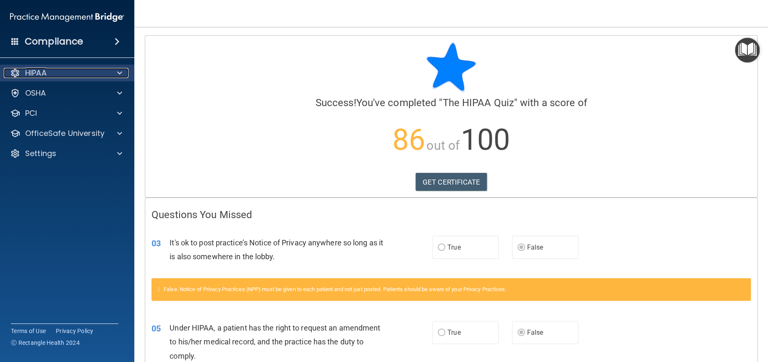
click at [74, 76] on div "HIPAA" at bounding box center [56, 73] width 104 height 10
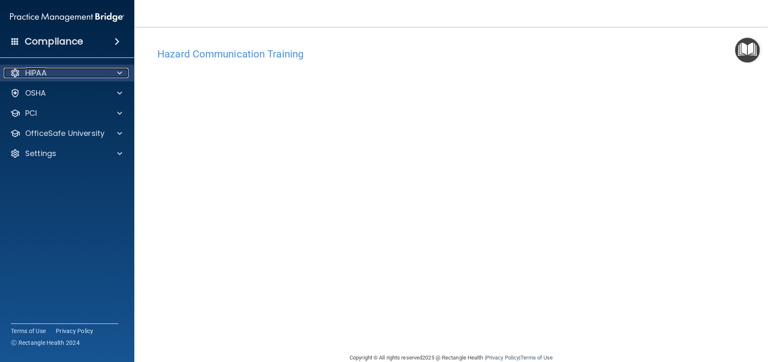
click at [78, 69] on div "HIPAA" at bounding box center [56, 73] width 104 height 10
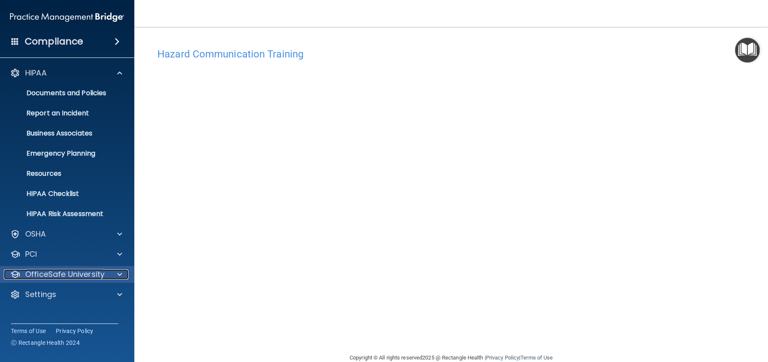
click at [98, 272] on p "OfficeSafe University" at bounding box center [64, 274] width 79 height 10
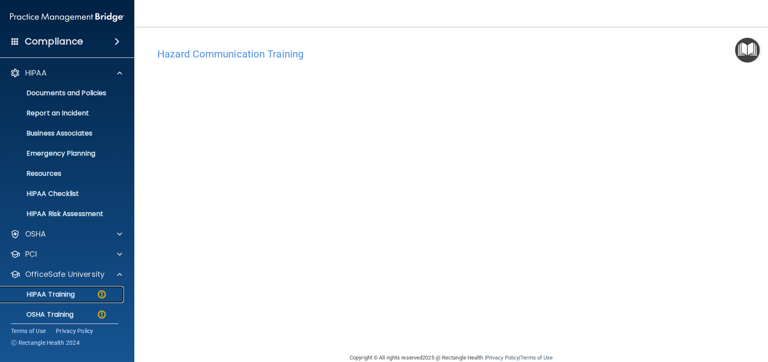
click at [78, 294] on div "HIPAA Training" at bounding box center [62, 294] width 115 height 8
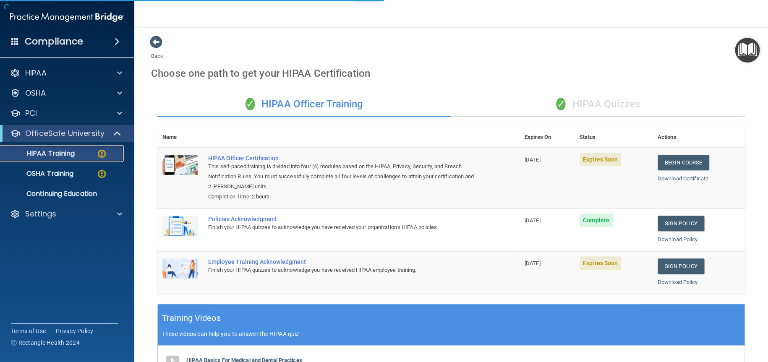
click at [57, 151] on p "HIPAA Training" at bounding box center [39, 153] width 69 height 8
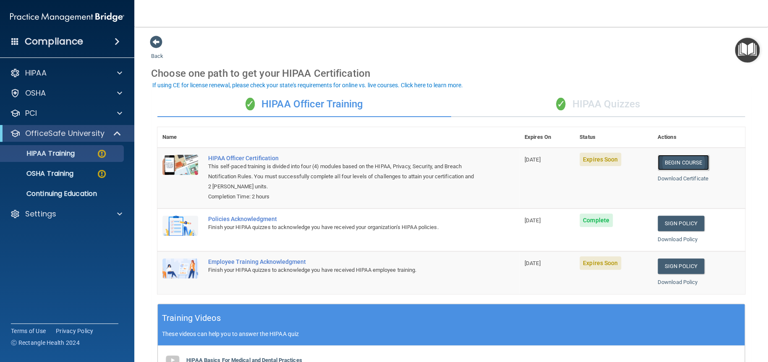
click at [679, 159] on link "Begin Course" at bounding box center [682, 163] width 51 height 16
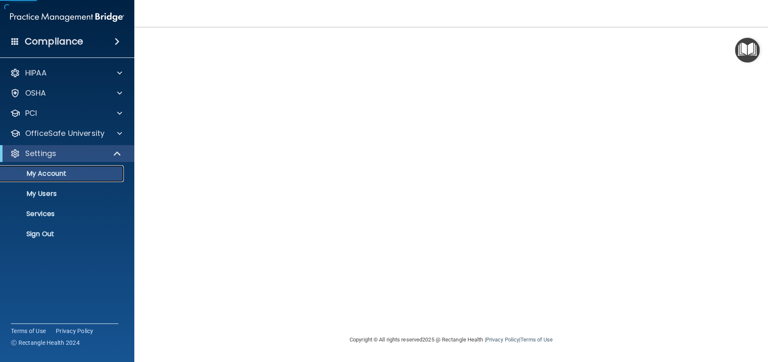
click at [79, 174] on p "My Account" at bounding box center [62, 173] width 115 height 8
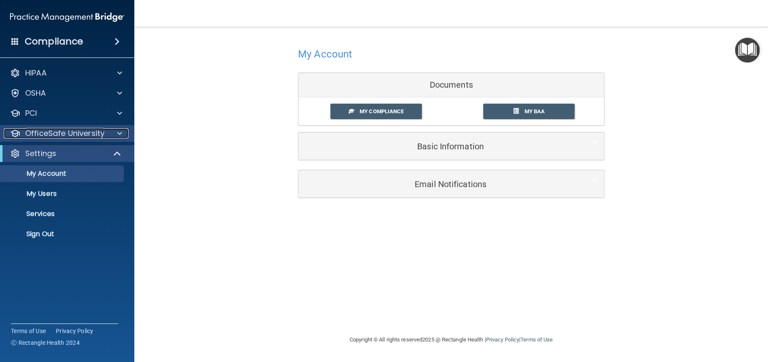
click at [72, 136] on p "OfficeSafe University" at bounding box center [64, 133] width 79 height 10
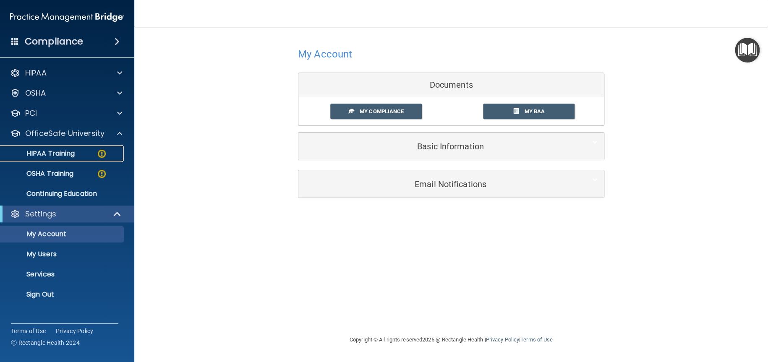
click at [84, 154] on div "HIPAA Training" at bounding box center [62, 153] width 115 height 8
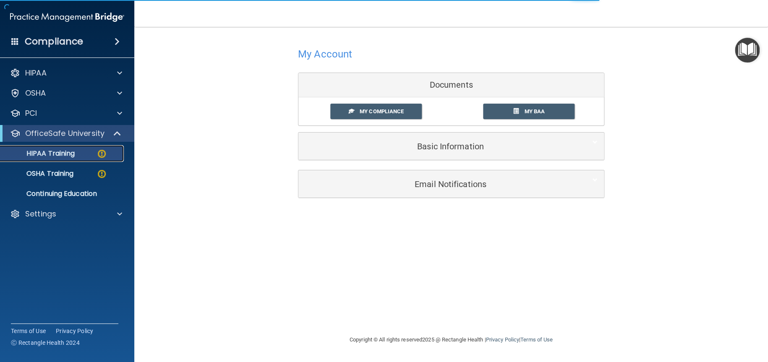
click at [81, 156] on div "HIPAA Training" at bounding box center [62, 153] width 115 height 8
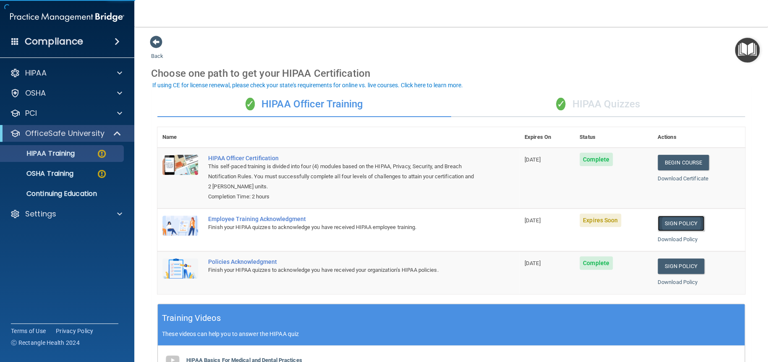
click at [683, 224] on link "Sign Policy" at bounding box center [680, 224] width 47 height 16
click at [677, 221] on link "Sign Policy" at bounding box center [680, 224] width 47 height 16
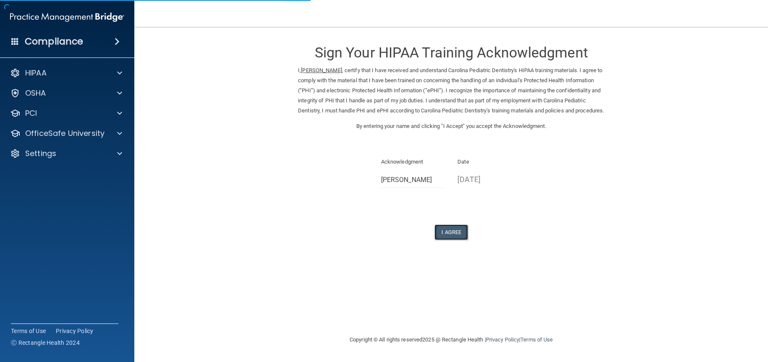
click at [449, 240] on button "I Agree" at bounding box center [451, 232] width 34 height 16
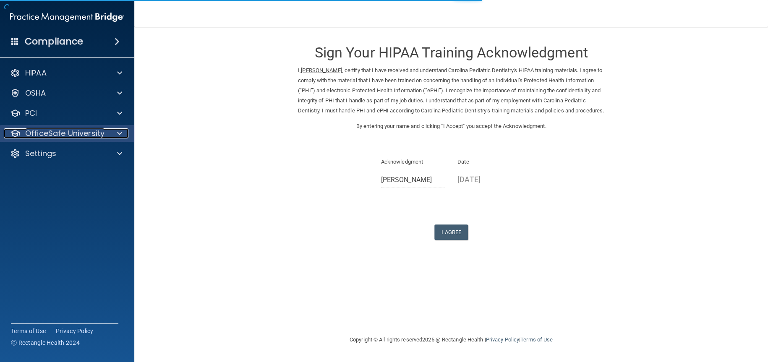
click at [82, 132] on p "OfficeSafe University" at bounding box center [64, 133] width 79 height 10
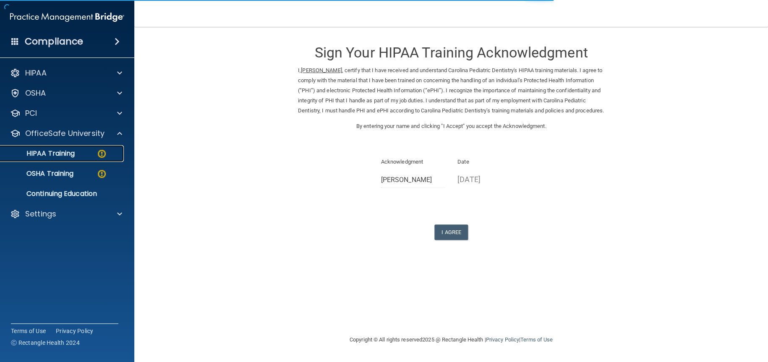
click at [83, 156] on div "HIPAA Training" at bounding box center [62, 153] width 115 height 8
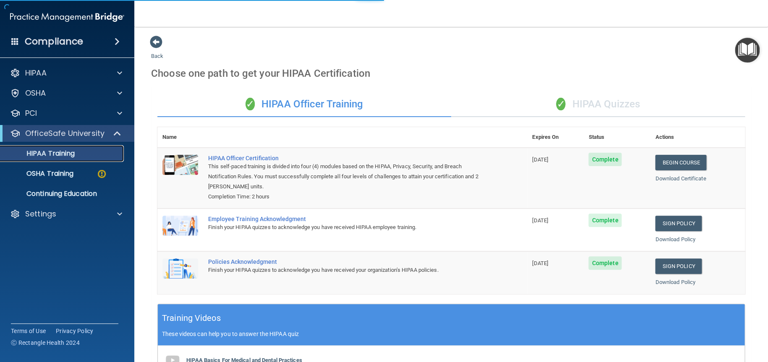
click at [83, 156] on div "HIPAA Training" at bounding box center [62, 153] width 115 height 8
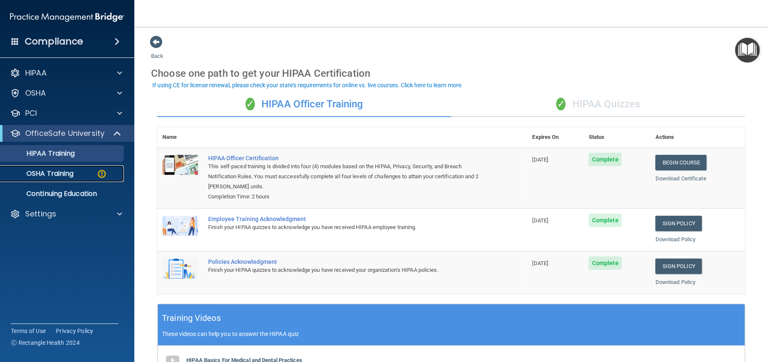
click at [77, 178] on link "OSHA Training" at bounding box center [58, 173] width 132 height 17
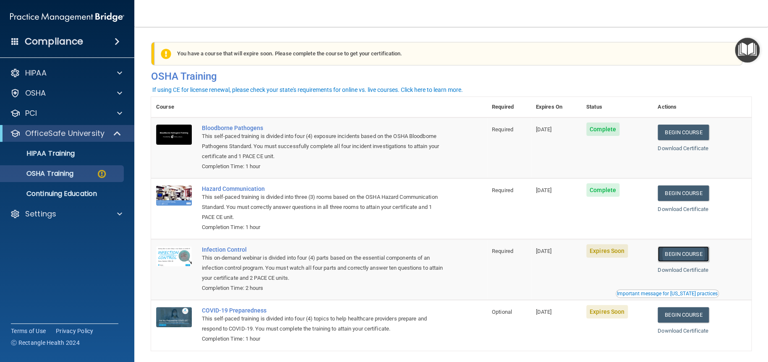
click at [689, 255] on link "Begin Course" at bounding box center [682, 254] width 51 height 16
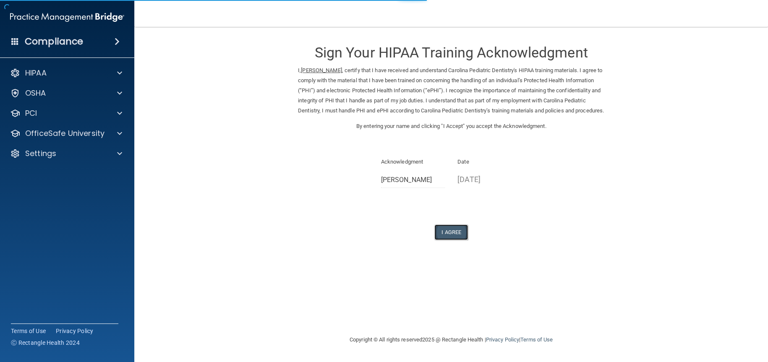
click at [451, 239] on button "I Agree" at bounding box center [451, 232] width 34 height 16
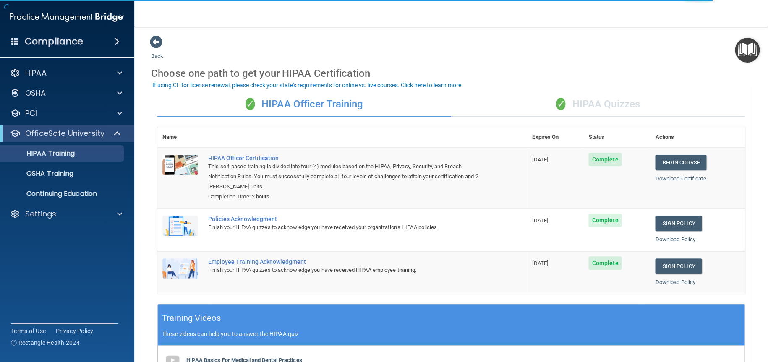
click at [600, 102] on div "✓ HIPAA Quizzes" at bounding box center [598, 104] width 294 height 25
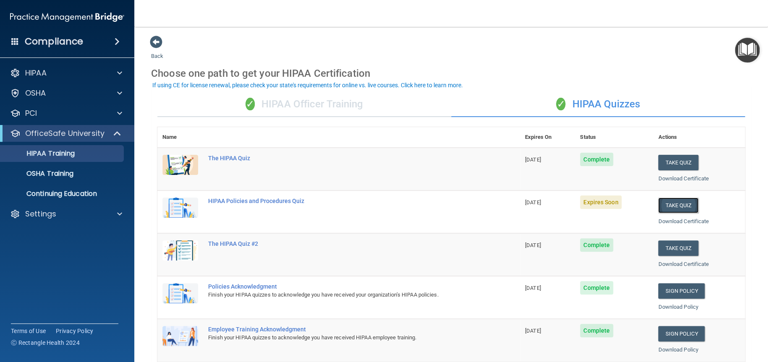
click at [677, 207] on button "Take Quiz" at bounding box center [678, 206] width 40 height 16
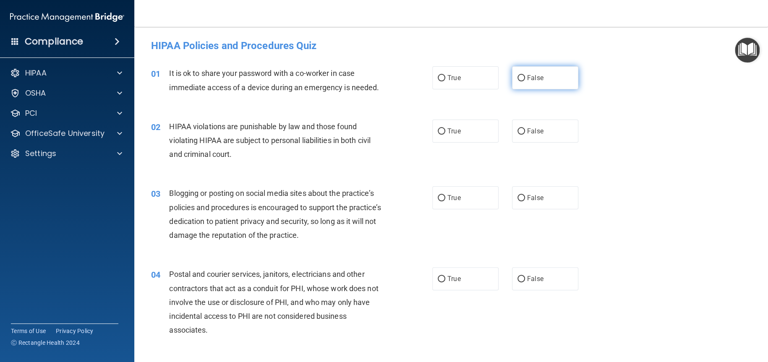
click at [527, 79] on span "False" at bounding box center [535, 78] width 16 height 8
click at [525, 79] on input "False" at bounding box center [521, 78] width 8 height 6
radio input "true"
drag, startPoint x: 448, startPoint y: 134, endPoint x: 462, endPoint y: 145, distance: 18.3
click at [448, 134] on span "True" at bounding box center [453, 131] width 13 height 8
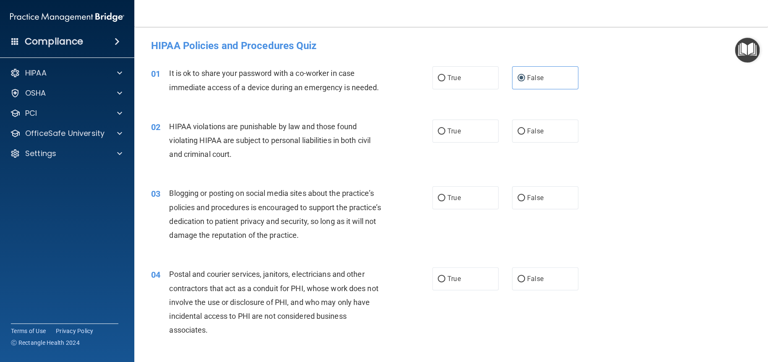
click at [445, 134] on input "True" at bounding box center [442, 131] width 8 height 6
radio input "true"
click at [540, 198] on label "False" at bounding box center [545, 197] width 66 height 23
click at [525, 198] on input "False" at bounding box center [521, 198] width 8 height 6
radio input "true"
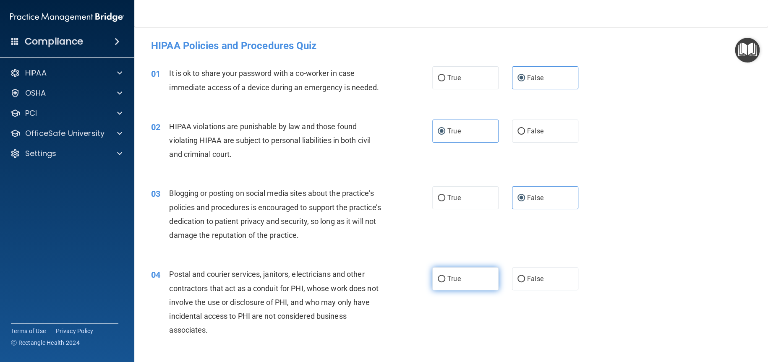
click at [439, 278] on input "True" at bounding box center [442, 279] width 8 height 6
radio input "true"
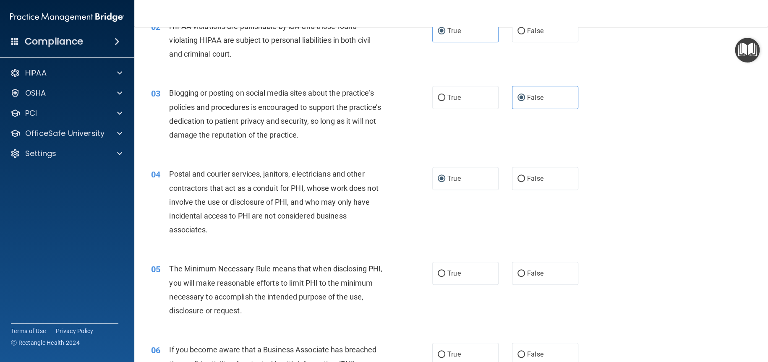
scroll to position [126, 0]
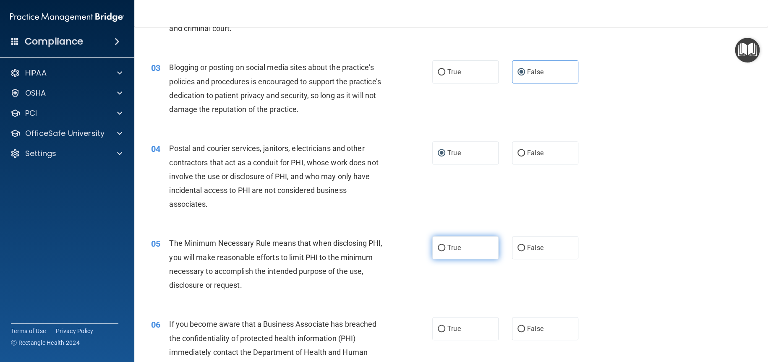
click at [438, 245] on input "True" at bounding box center [442, 248] width 8 height 6
radio input "true"
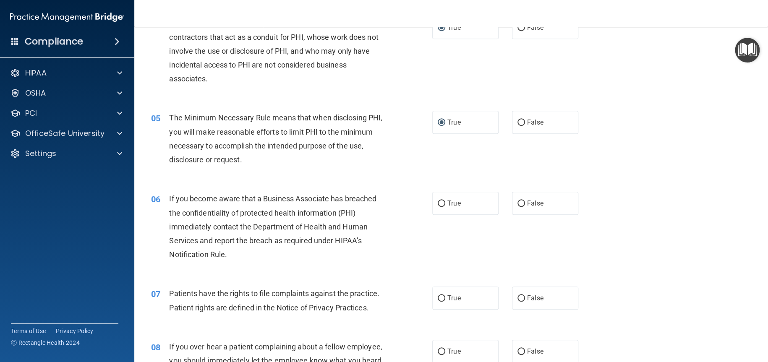
scroll to position [252, 0]
click at [519, 203] on input "False" at bounding box center [521, 203] width 8 height 6
radio input "true"
click at [447, 295] on span "True" at bounding box center [453, 298] width 13 height 8
click at [444, 295] on input "True" at bounding box center [442, 298] width 8 height 6
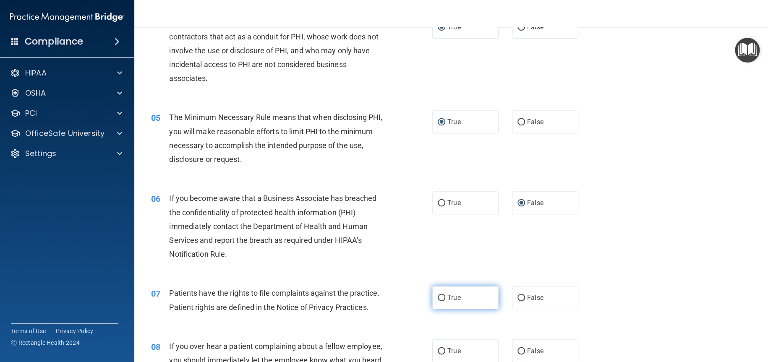
radio input "true"
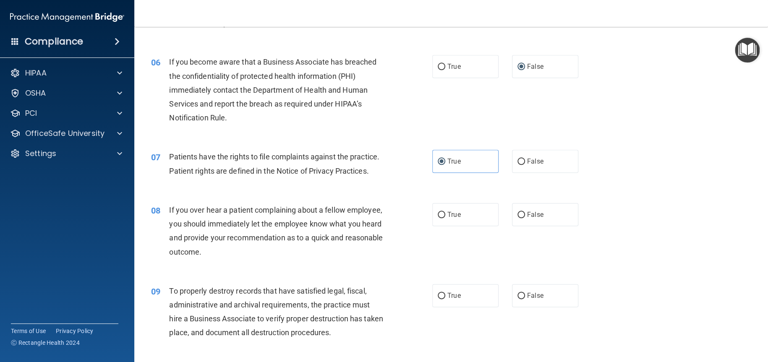
scroll to position [420, 0]
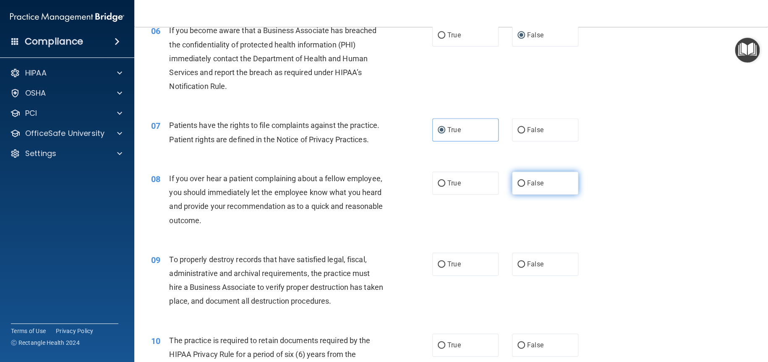
click at [530, 187] on span "False" at bounding box center [535, 183] width 16 height 8
click at [525, 187] on input "False" at bounding box center [521, 183] width 8 height 6
radio input "true"
click at [521, 276] on label "False" at bounding box center [545, 264] width 66 height 23
click at [521, 268] on input "False" at bounding box center [521, 264] width 8 height 6
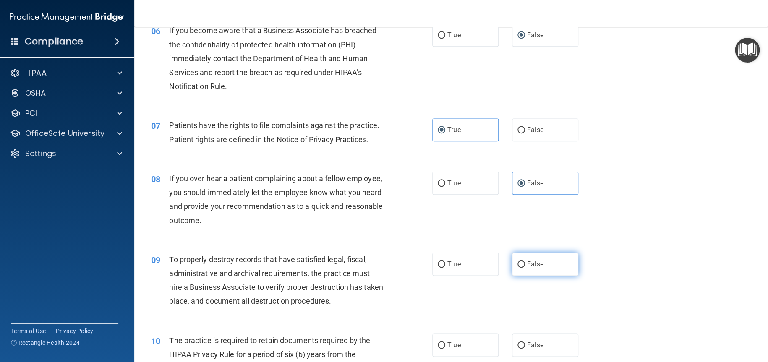
radio input "true"
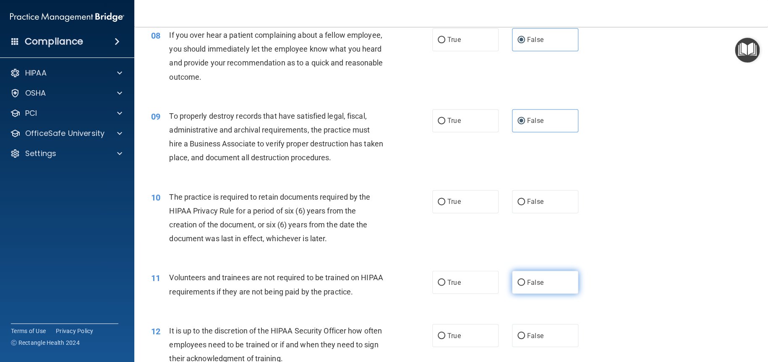
scroll to position [587, 0]
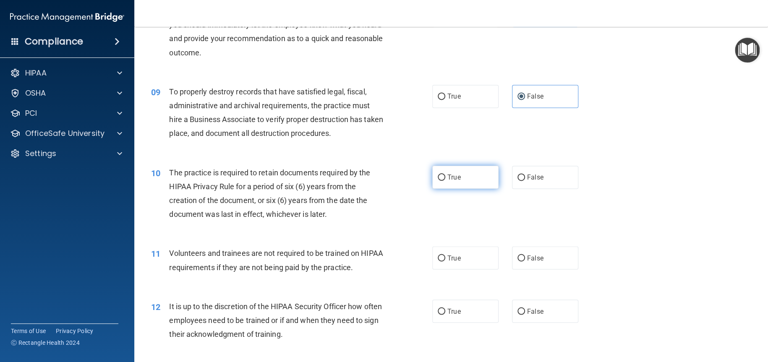
click at [443, 189] on label "True" at bounding box center [465, 177] width 66 height 23
click at [443, 181] on input "True" at bounding box center [442, 178] width 8 height 6
radio input "true"
click at [518, 261] on input "False" at bounding box center [521, 258] width 8 height 6
radio input "true"
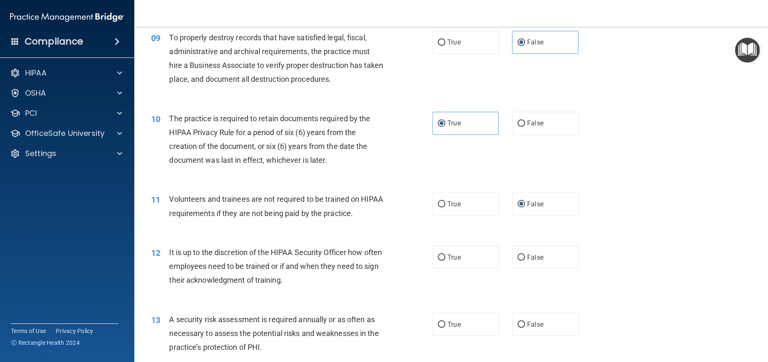
scroll to position [755, 0]
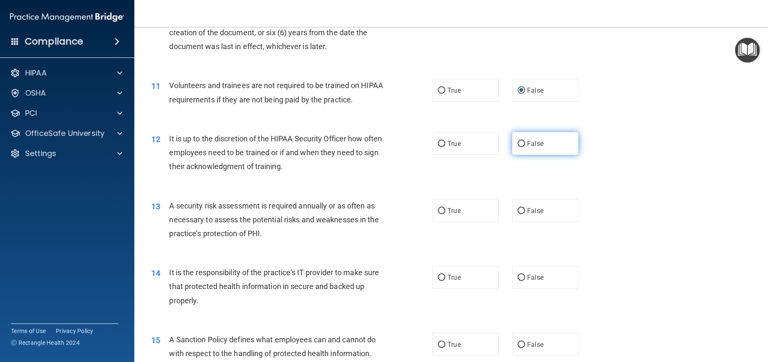
click at [521, 155] on label "False" at bounding box center [545, 143] width 66 height 23
click at [521, 147] on input "False" at bounding box center [521, 144] width 8 height 6
radio input "true"
click at [460, 222] on label "True" at bounding box center [465, 210] width 66 height 23
click at [445, 214] on input "True" at bounding box center [442, 211] width 8 height 6
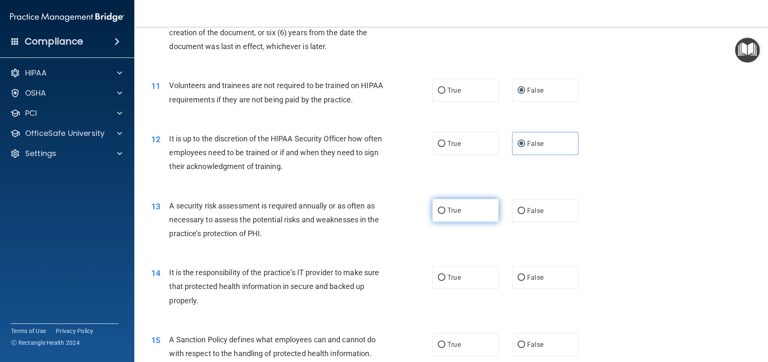
radio input "true"
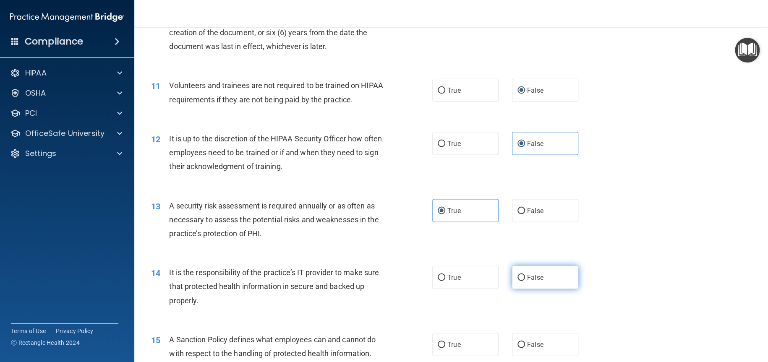
click at [518, 286] on label "False" at bounding box center [545, 277] width 66 height 23
click at [518, 281] on input "False" at bounding box center [521, 277] width 8 height 6
radio input "true"
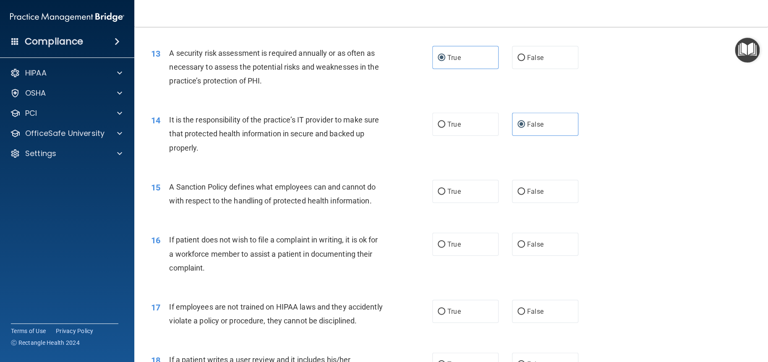
scroll to position [923, 0]
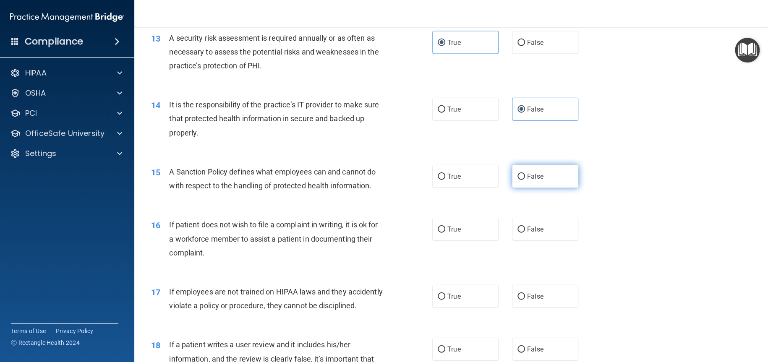
click at [519, 180] on input "False" at bounding box center [521, 177] width 8 height 6
radio input "true"
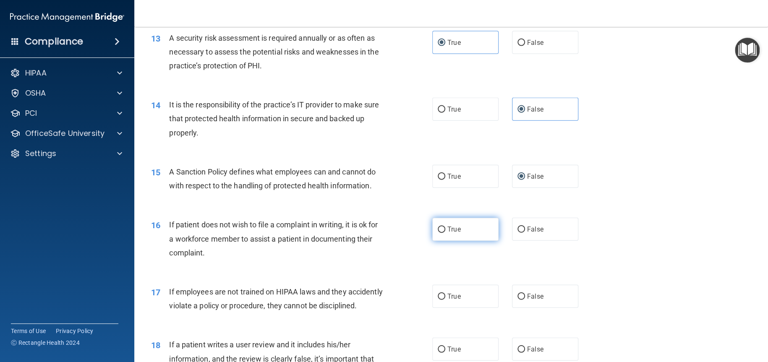
click at [447, 233] on span "True" at bounding box center [453, 229] width 13 height 8
click at [445, 233] on input "True" at bounding box center [442, 230] width 8 height 6
radio input "true"
click at [532, 300] on span "False" at bounding box center [535, 296] width 16 height 8
click at [525, 300] on input "False" at bounding box center [521, 297] width 8 height 6
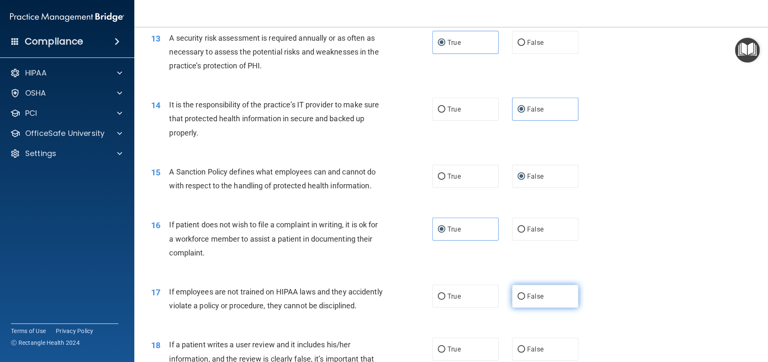
radio input "true"
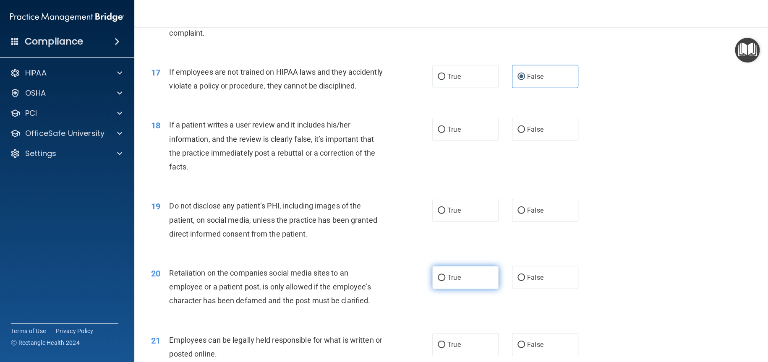
scroll to position [1259, 0]
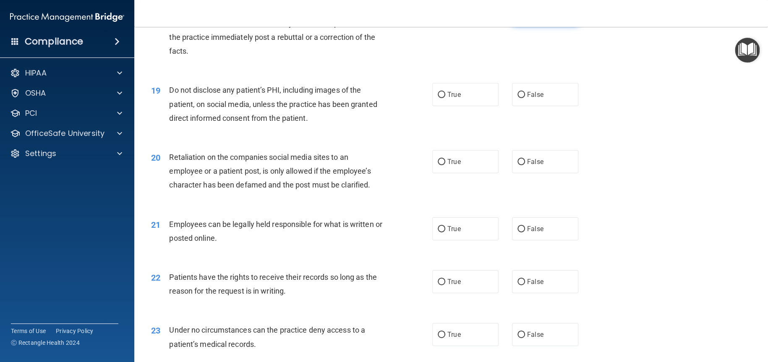
click at [527, 18] on span "False" at bounding box center [535, 14] width 16 height 8
click at [523, 17] on input "False" at bounding box center [521, 14] width 8 height 6
radio input "true"
click at [443, 106] on label "True" at bounding box center [465, 94] width 66 height 23
click at [443, 98] on input "True" at bounding box center [442, 95] width 8 height 6
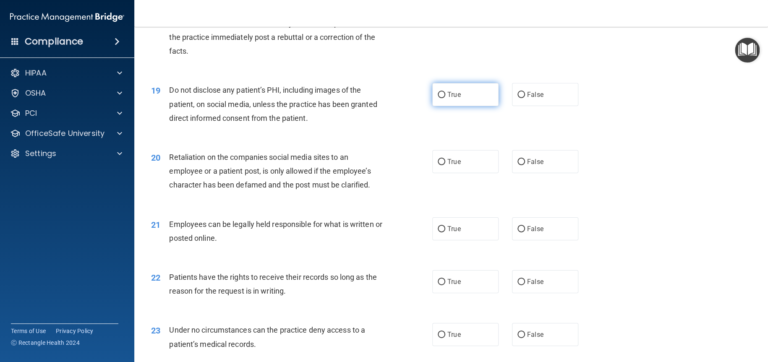
radio input "true"
click at [529, 166] on span "False" at bounding box center [535, 162] width 16 height 8
click at [525, 165] on input "False" at bounding box center [521, 162] width 8 height 6
radio input "true"
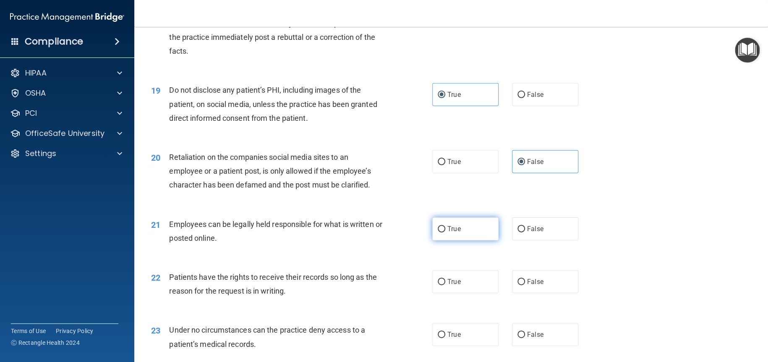
click at [456, 233] on span "True" at bounding box center [453, 229] width 13 height 8
click at [445, 232] on input "True" at bounding box center [442, 229] width 8 height 6
radio input "true"
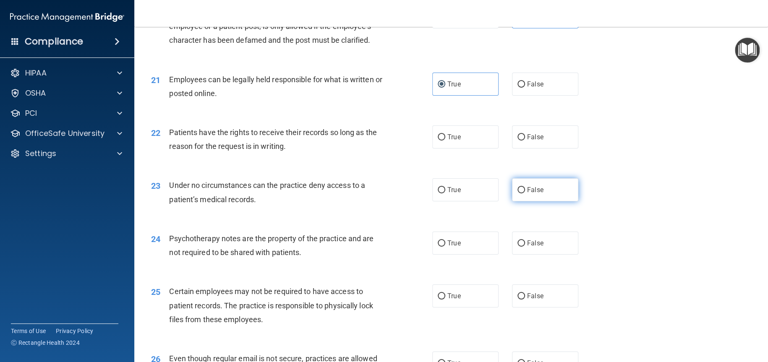
scroll to position [1426, 0]
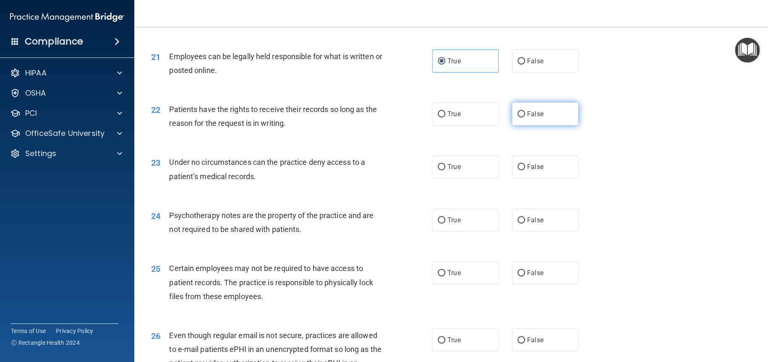
click at [517, 125] on label "False" at bounding box center [545, 113] width 66 height 23
click at [517, 117] on input "False" at bounding box center [521, 114] width 8 height 6
radio input "true"
click at [516, 178] on label "False" at bounding box center [545, 166] width 66 height 23
click at [517, 170] on input "False" at bounding box center [521, 167] width 8 height 6
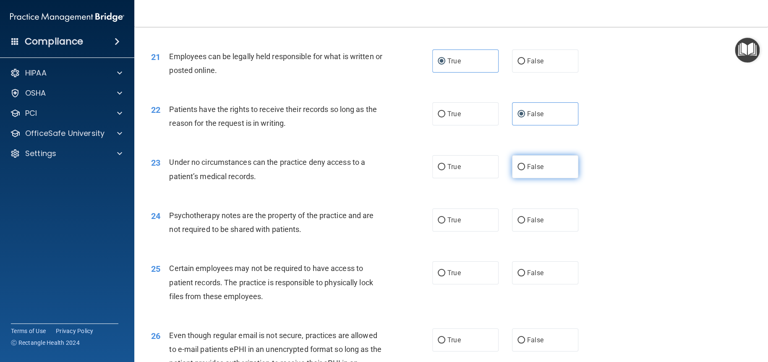
radio input "true"
click at [452, 224] on span "True" at bounding box center [453, 220] width 13 height 8
click at [445, 224] on input "True" at bounding box center [442, 220] width 8 height 6
radio input "true"
click at [447, 277] on span "True" at bounding box center [453, 273] width 13 height 8
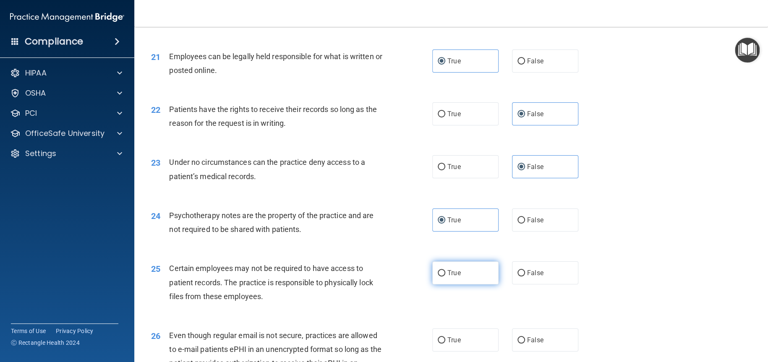
click at [445, 276] on input "True" at bounding box center [442, 273] width 8 height 6
radio input "true"
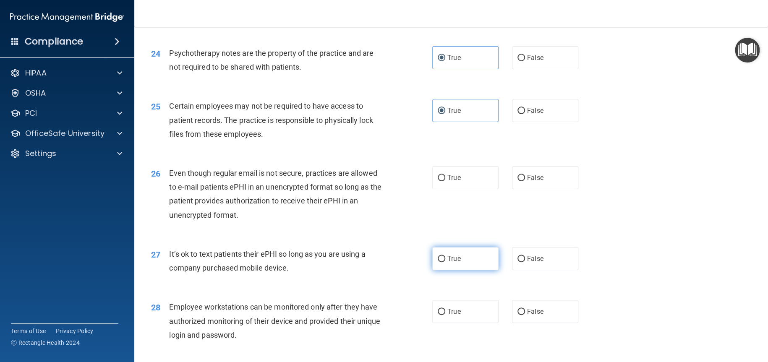
scroll to position [1594, 0]
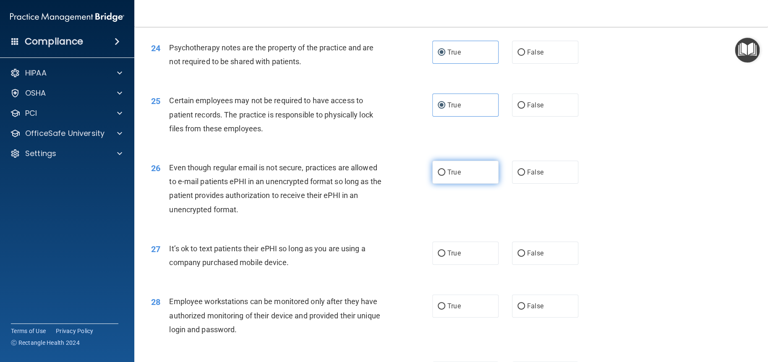
click at [447, 176] on span "True" at bounding box center [453, 172] width 13 height 8
click at [445, 176] on input "True" at bounding box center [442, 172] width 8 height 6
radio input "true"
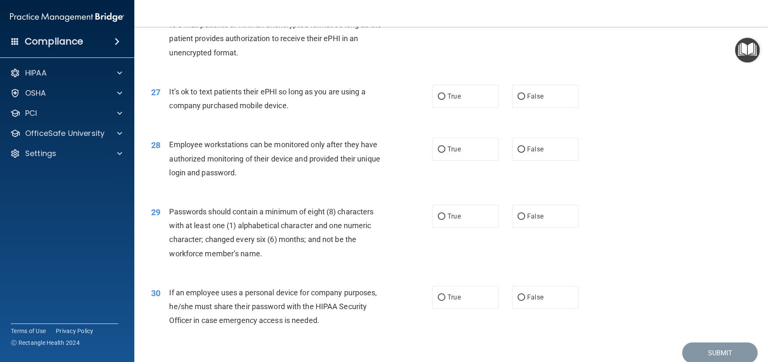
scroll to position [1762, 0]
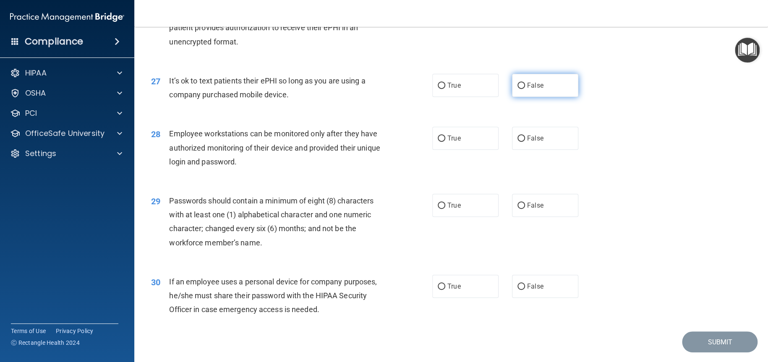
click at [517, 89] on input "False" at bounding box center [521, 86] width 8 height 6
radio input "true"
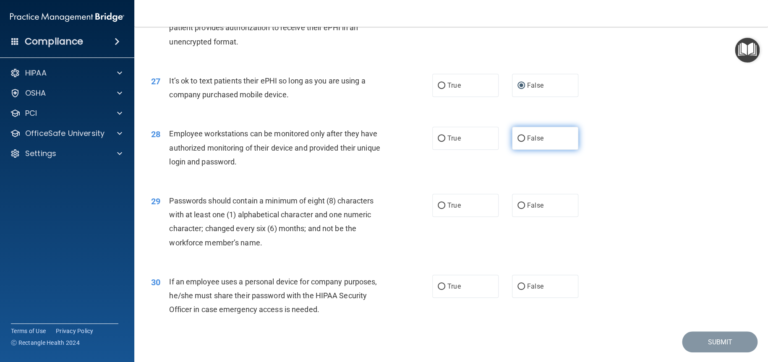
click at [514, 150] on label "False" at bounding box center [545, 138] width 66 height 23
click at [517, 142] on input "False" at bounding box center [521, 139] width 8 height 6
radio input "true"
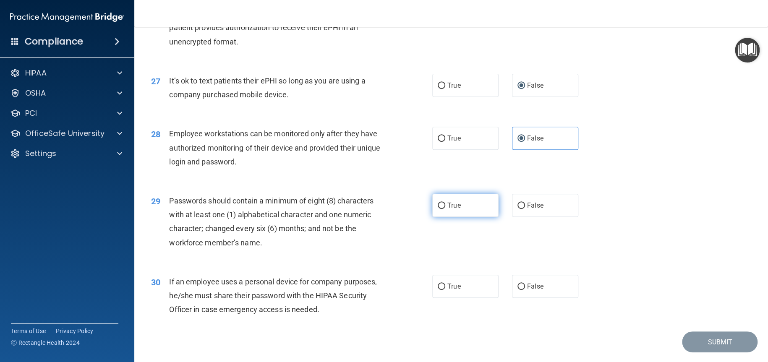
click at [447, 209] on span "True" at bounding box center [453, 205] width 13 height 8
click at [445, 209] on input "True" at bounding box center [442, 206] width 8 height 6
radio input "true"
click at [520, 290] on input "False" at bounding box center [521, 287] width 8 height 6
radio input "true"
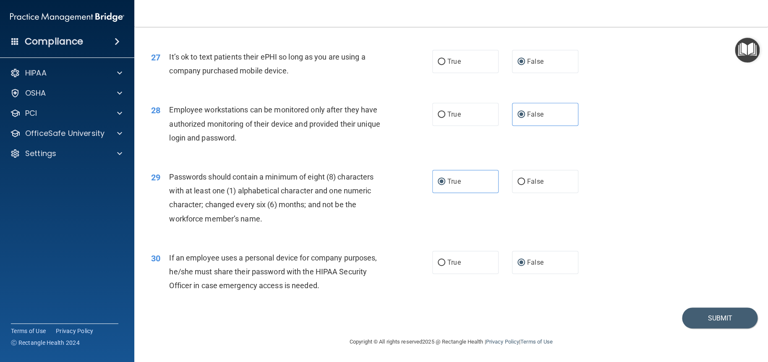
scroll to position [1814, 0]
click at [713, 318] on button "Submit" at bounding box center [720, 318] width 76 height 21
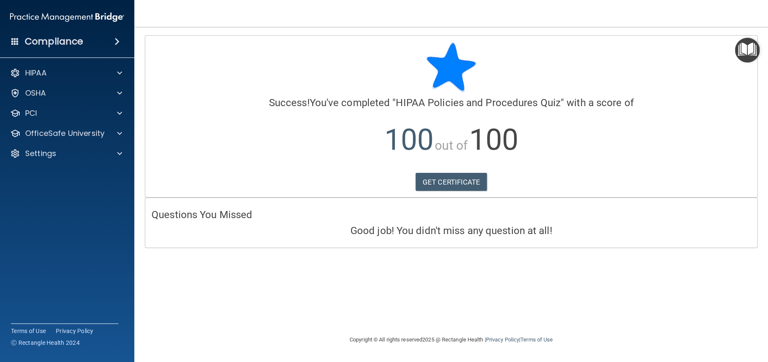
click at [96, 41] on div "Compliance" at bounding box center [67, 41] width 134 height 18
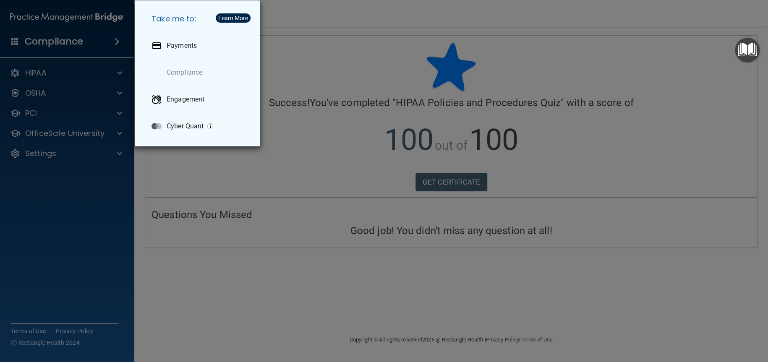
click at [68, 36] on div "Take me to: Payments Compliance Engagement Cyber Quant" at bounding box center [384, 181] width 768 height 362
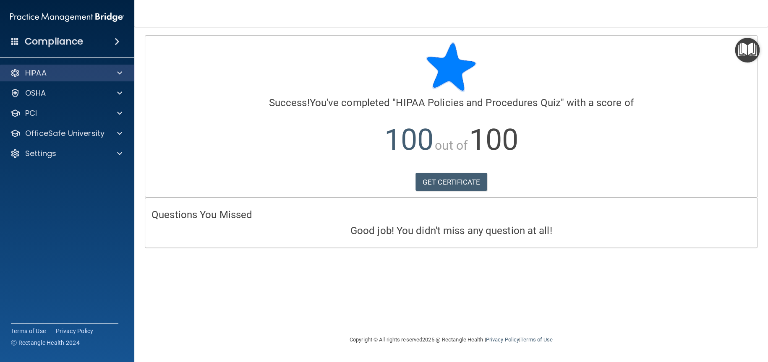
click at [45, 65] on div "HIPAA" at bounding box center [67, 73] width 135 height 17
click at [448, 179] on link "GET CERTIFICATE" at bounding box center [451, 182] width 72 height 18
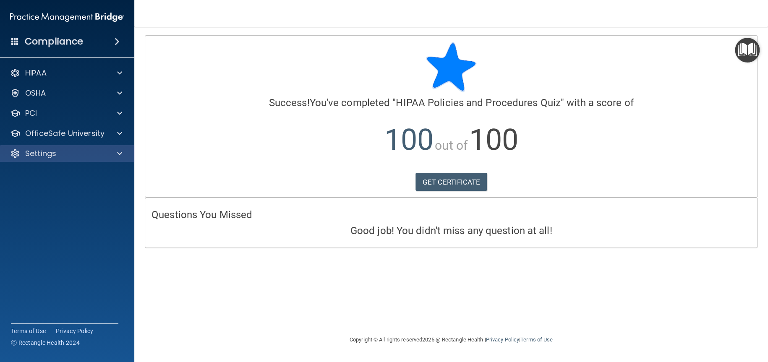
click at [48, 159] on div "Settings" at bounding box center [67, 153] width 135 height 17
click at [55, 154] on p "Settings" at bounding box center [40, 154] width 31 height 10
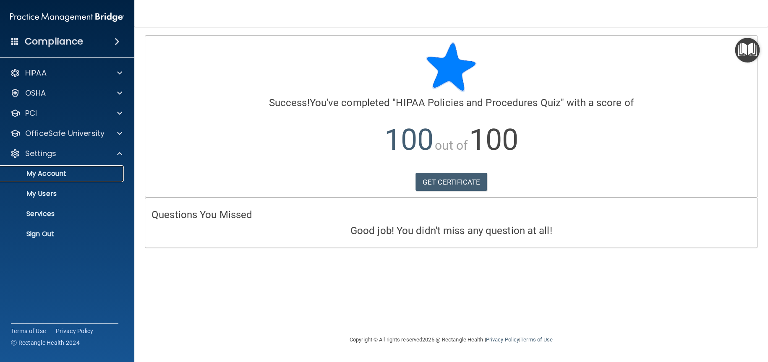
click at [57, 170] on p "My Account" at bounding box center [62, 173] width 115 height 8
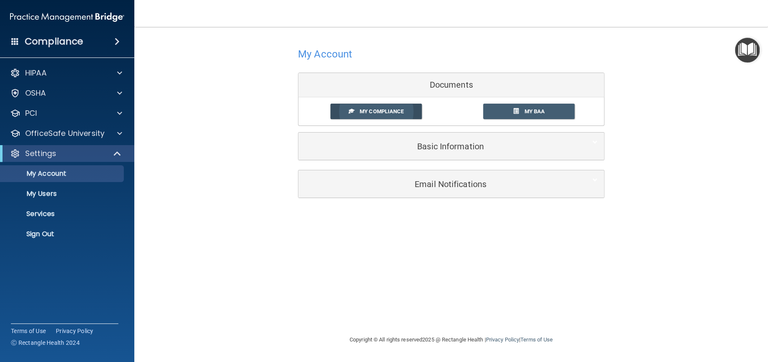
click at [401, 111] on span "My Compliance" at bounding box center [382, 111] width 44 height 6
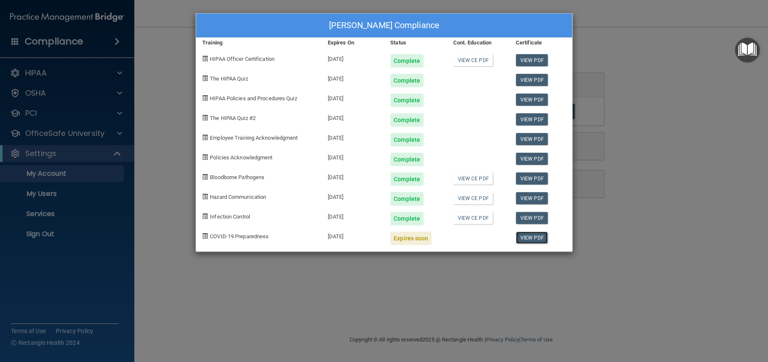
click at [536, 235] on link "View PDF" at bounding box center [532, 238] width 32 height 12
click at [58, 174] on div "Marissa vanHerwynen's Compliance Training Expires On Status Cont. Education Cer…" at bounding box center [384, 181] width 768 height 362
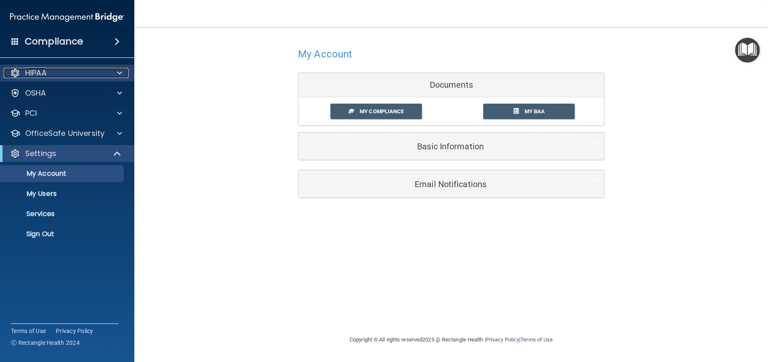
click at [57, 72] on div "HIPAA" at bounding box center [56, 73] width 104 height 10
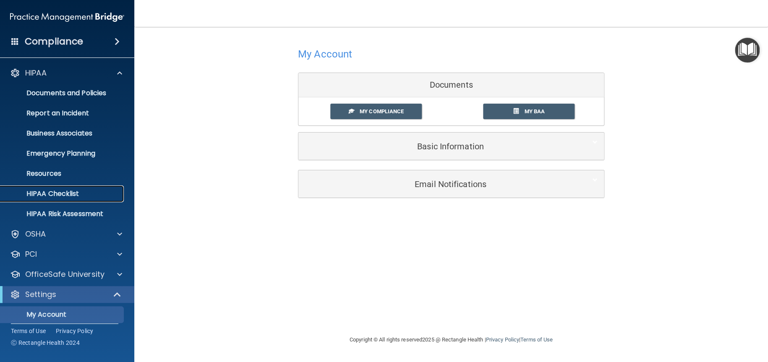
click at [67, 193] on p "HIPAA Checklist" at bounding box center [62, 194] width 115 height 8
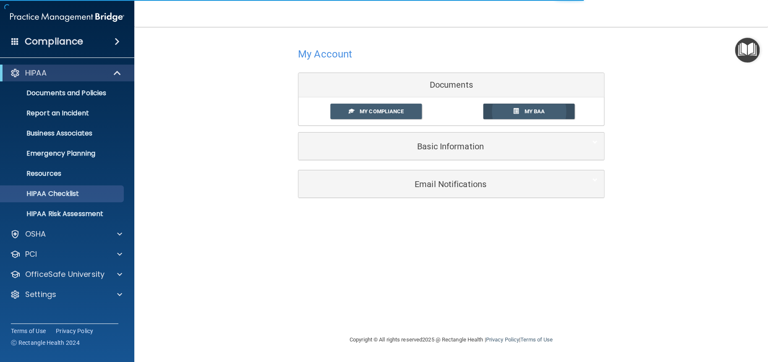
click at [542, 114] on span "My BAA" at bounding box center [534, 111] width 21 height 6
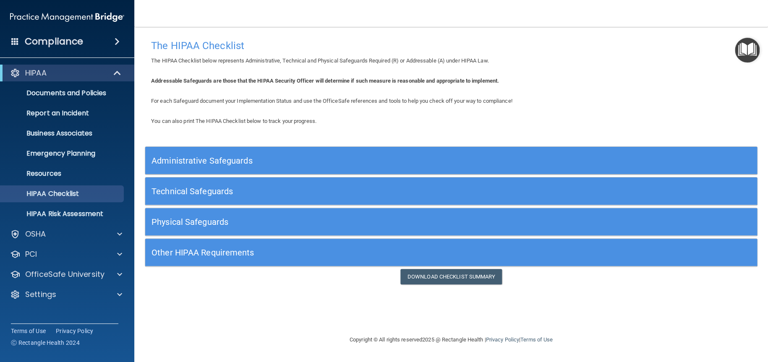
click at [21, 41] on div "Compliance" at bounding box center [67, 41] width 134 height 18
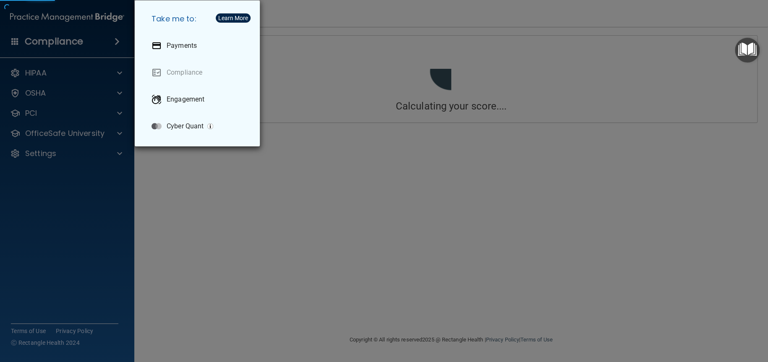
click at [104, 130] on div "Take me to: Payments Compliance Engagement Cyber Quant" at bounding box center [384, 181] width 768 height 362
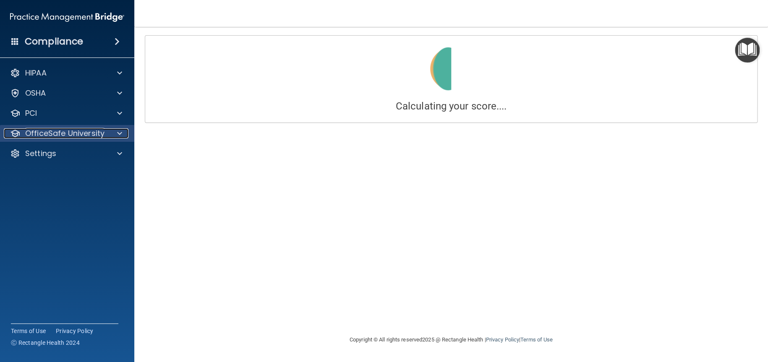
click at [120, 133] on span at bounding box center [119, 133] width 5 height 10
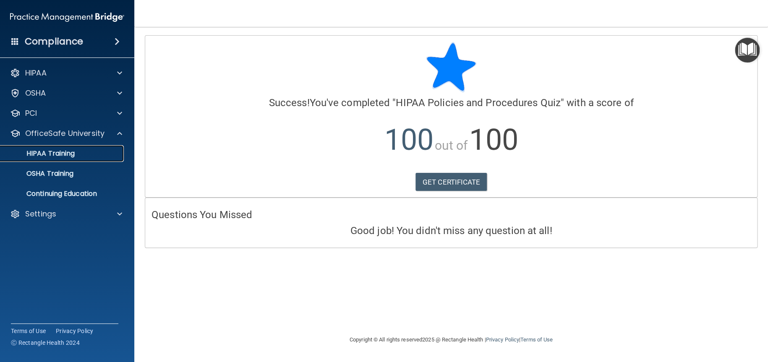
click at [77, 151] on div "HIPAA Training" at bounding box center [62, 153] width 115 height 8
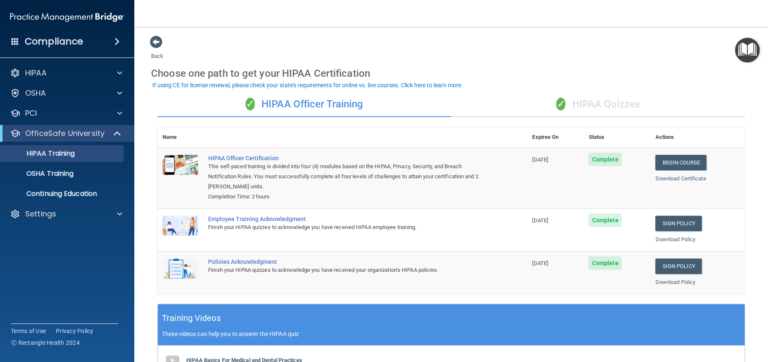
click at [604, 102] on div "✓ HIPAA Quizzes" at bounding box center [598, 104] width 294 height 25
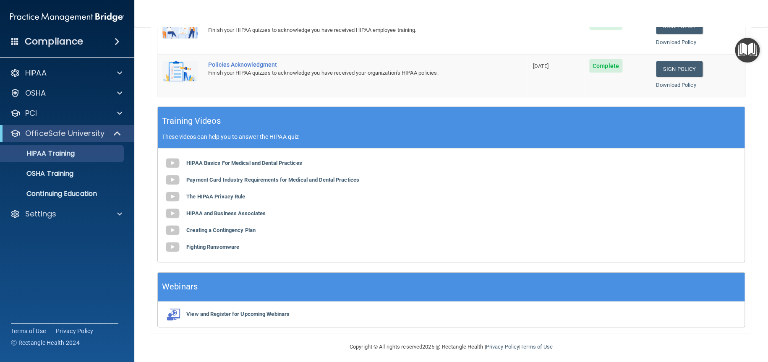
scroll to position [269, 0]
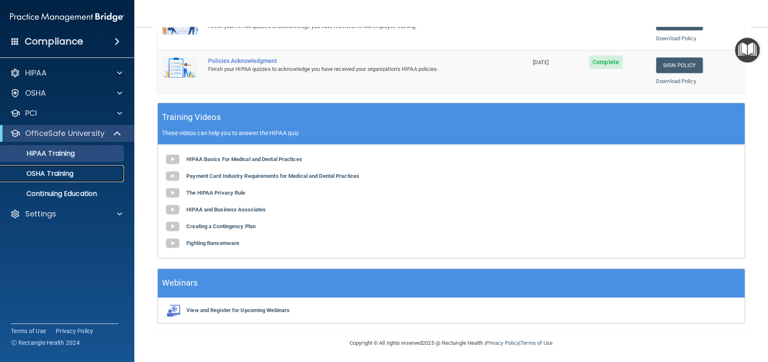
click at [76, 176] on div "OSHA Training" at bounding box center [62, 173] width 115 height 8
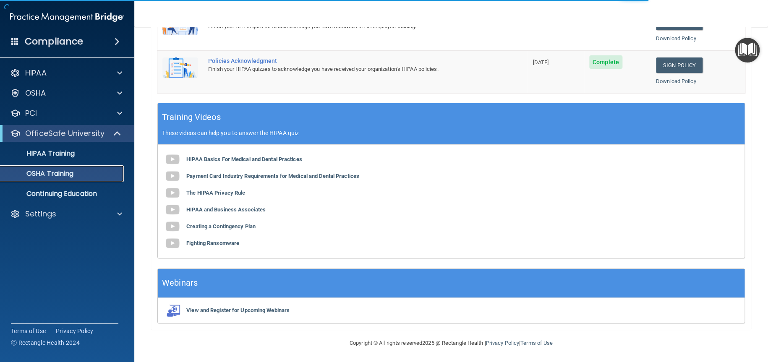
scroll to position [10, 0]
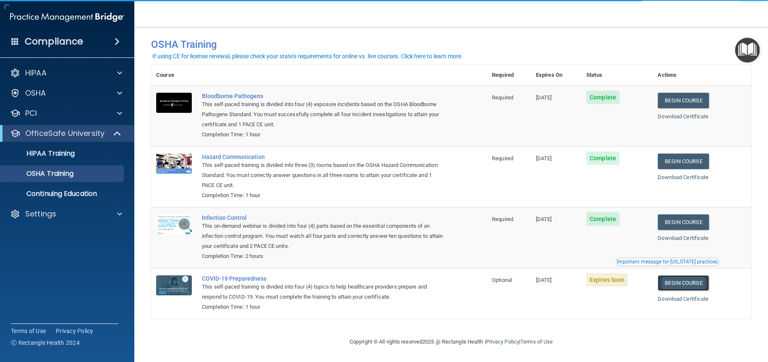
click at [678, 282] on link "Begin Course" at bounding box center [682, 283] width 51 height 16
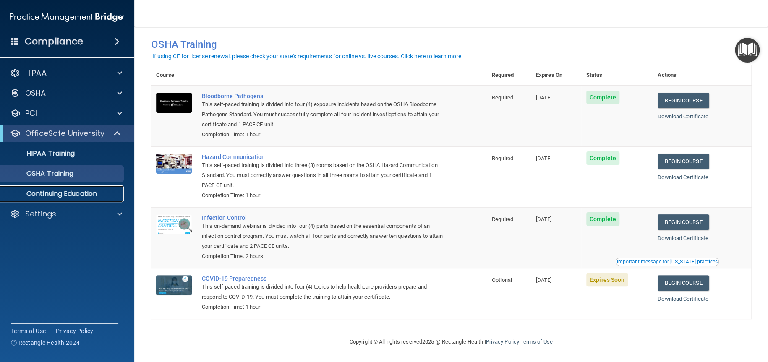
click at [58, 191] on p "Continuing Education" at bounding box center [62, 194] width 115 height 8
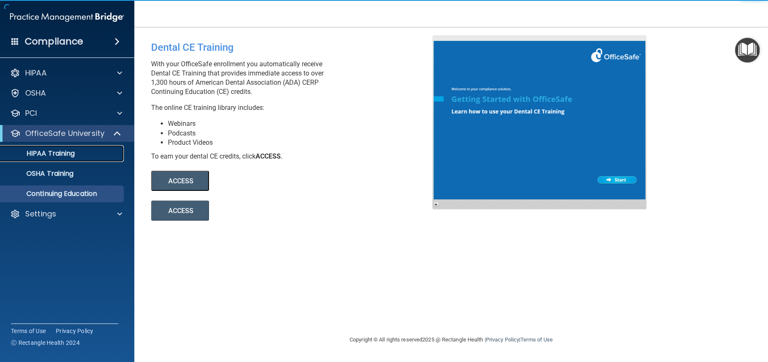
click at [77, 161] on link "HIPAA Training" at bounding box center [58, 153] width 132 height 17
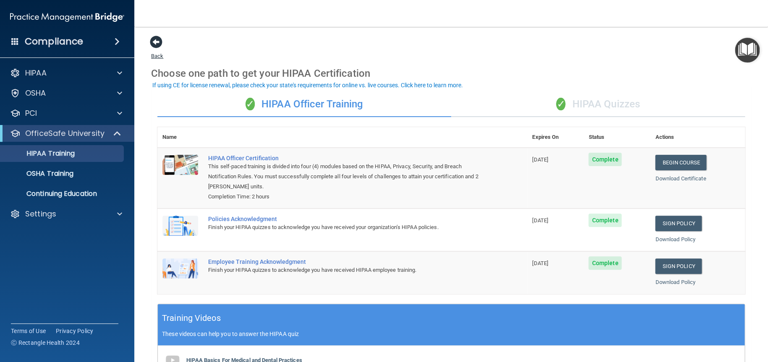
click at [152, 38] on span at bounding box center [156, 42] width 13 height 13
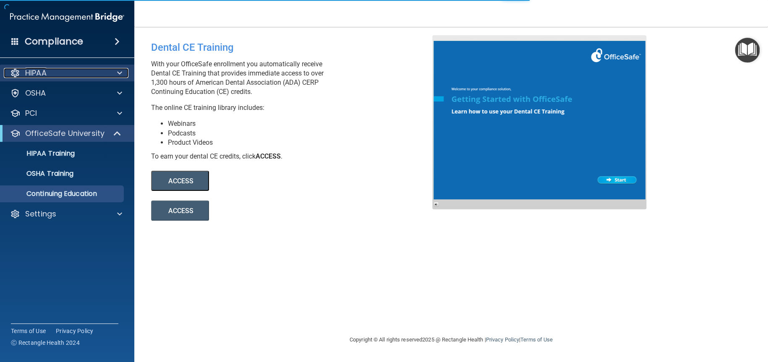
click at [58, 71] on div "HIPAA" at bounding box center [56, 73] width 104 height 10
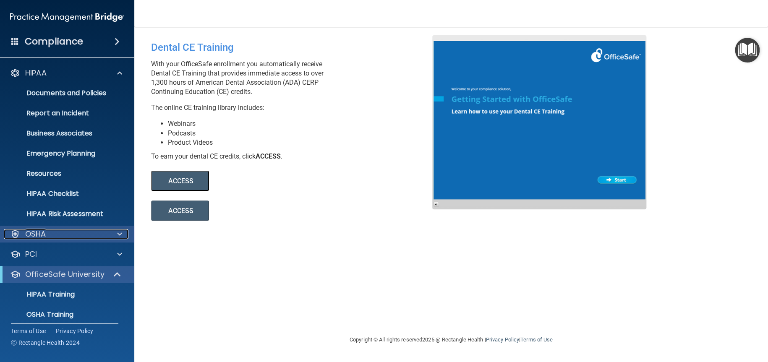
click at [109, 235] on div at bounding box center [118, 234] width 21 height 10
click at [118, 236] on span at bounding box center [119, 234] width 5 height 10
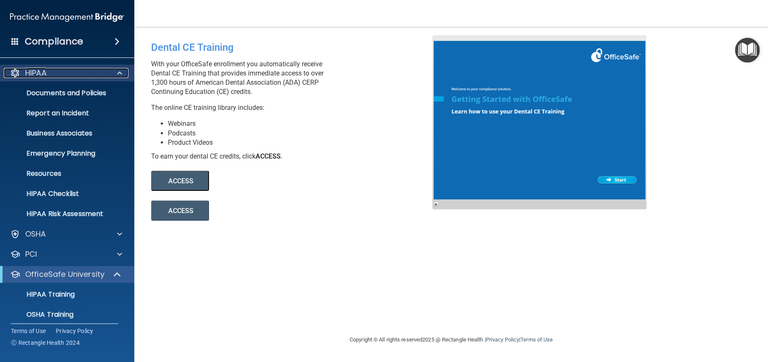
click at [117, 70] on span at bounding box center [119, 73] width 5 height 10
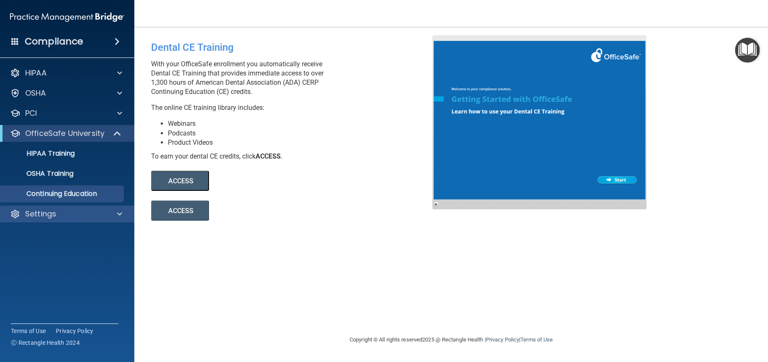
click at [67, 219] on div "Settings" at bounding box center [67, 214] width 135 height 17
click at [57, 216] on div "Settings" at bounding box center [56, 214] width 104 height 10
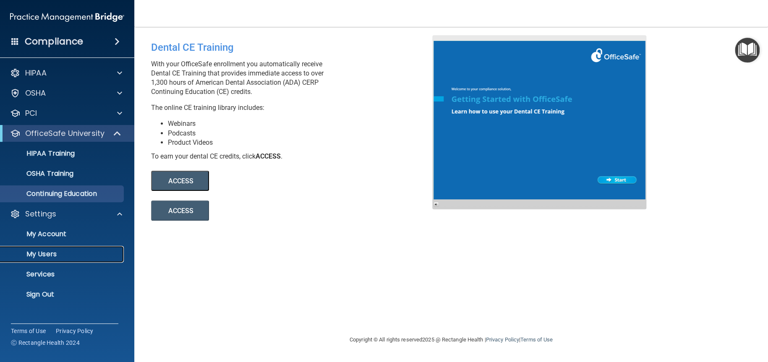
click at [47, 253] on p "My Users" at bounding box center [62, 254] width 115 height 8
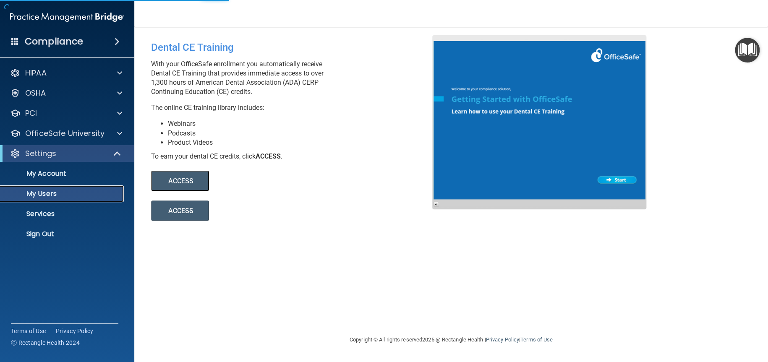
select select "20"
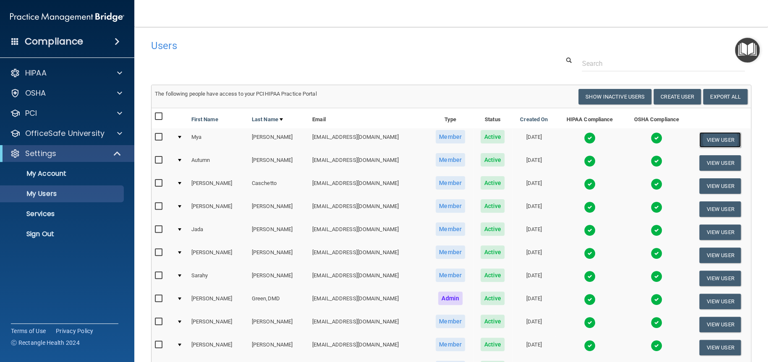
click at [717, 138] on button "View User" at bounding box center [720, 140] width 42 height 16
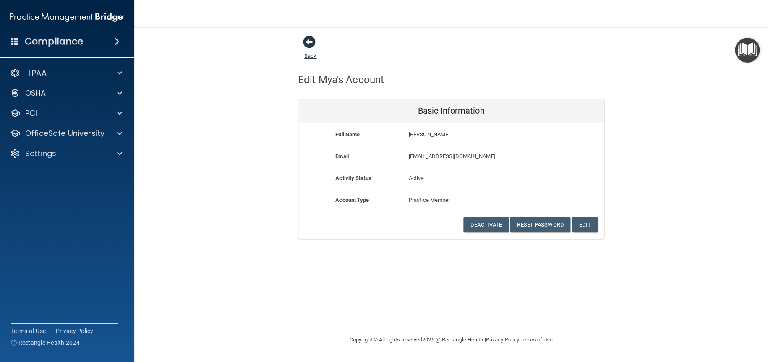
click at [308, 42] on span at bounding box center [309, 42] width 13 height 13
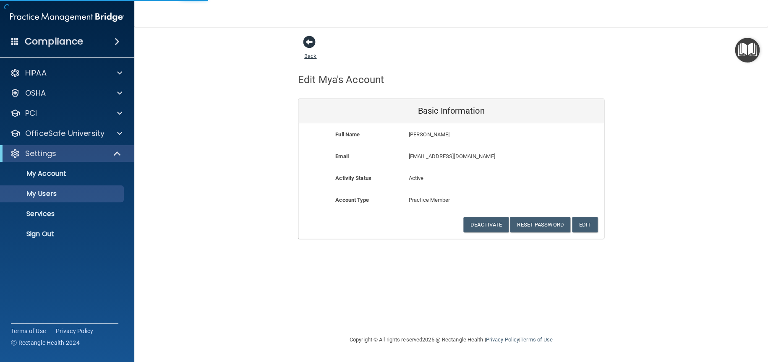
select select "20"
